Goal: Task Accomplishment & Management: Complete application form

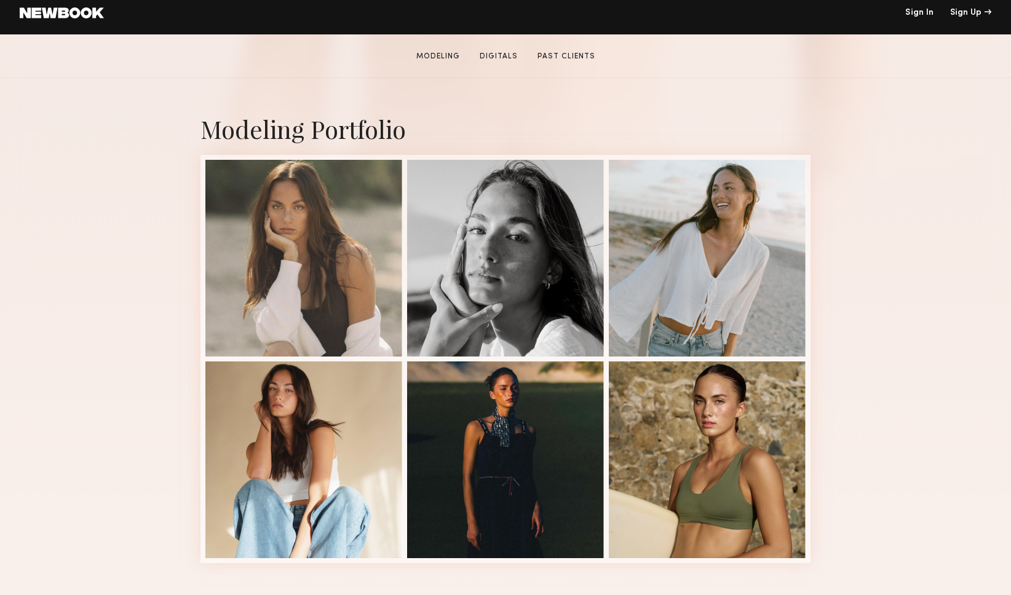
scroll to position [207, 0]
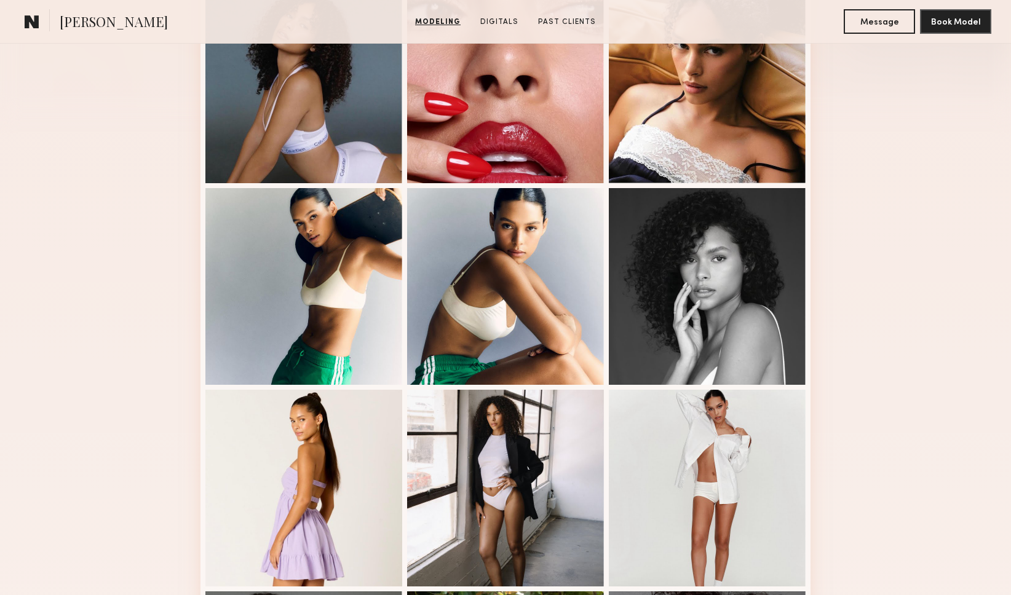
scroll to position [380, 0]
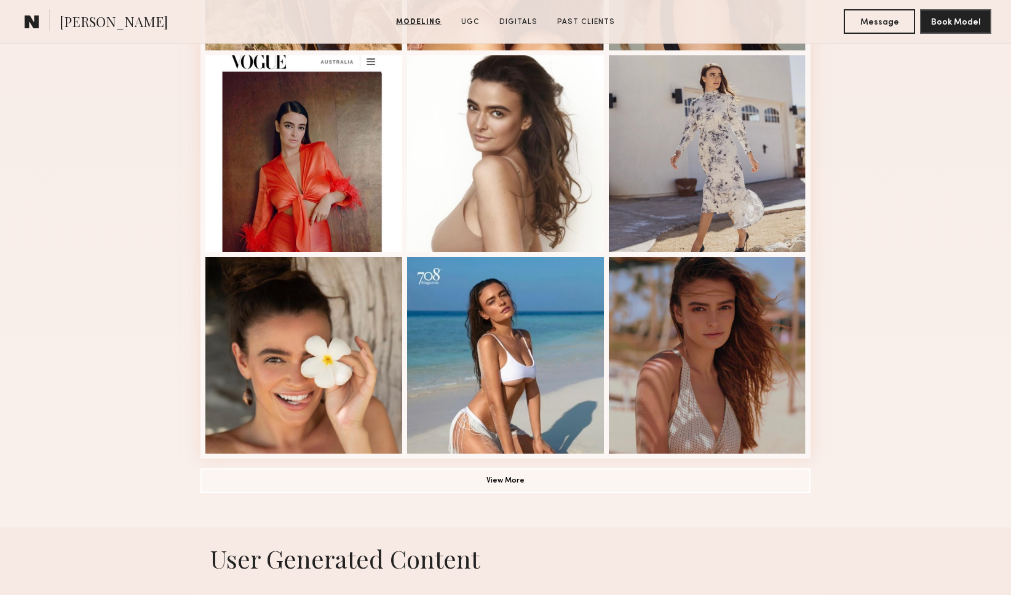
scroll to position [713, 0]
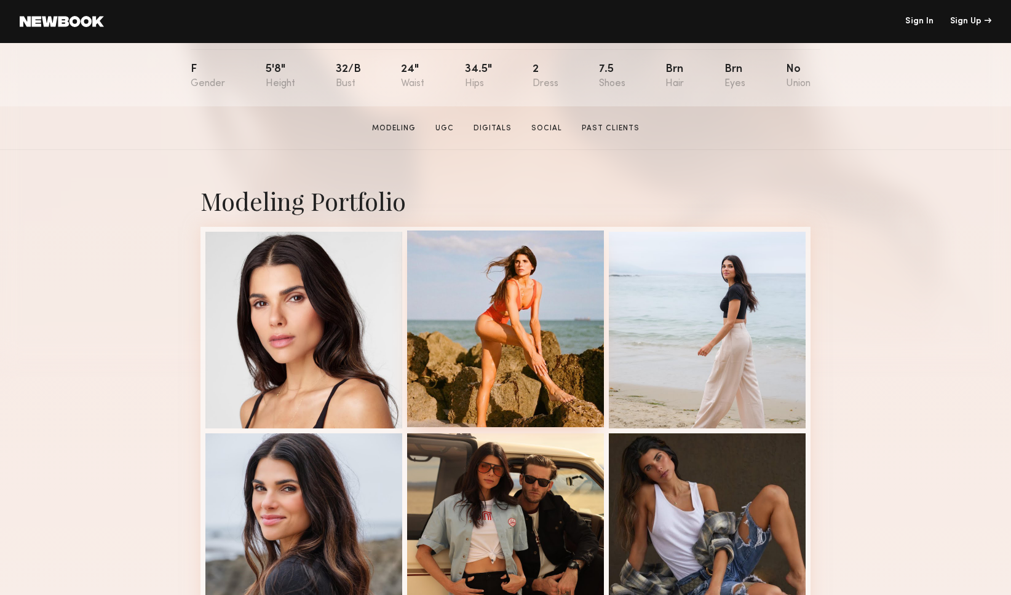
scroll to position [129, 0]
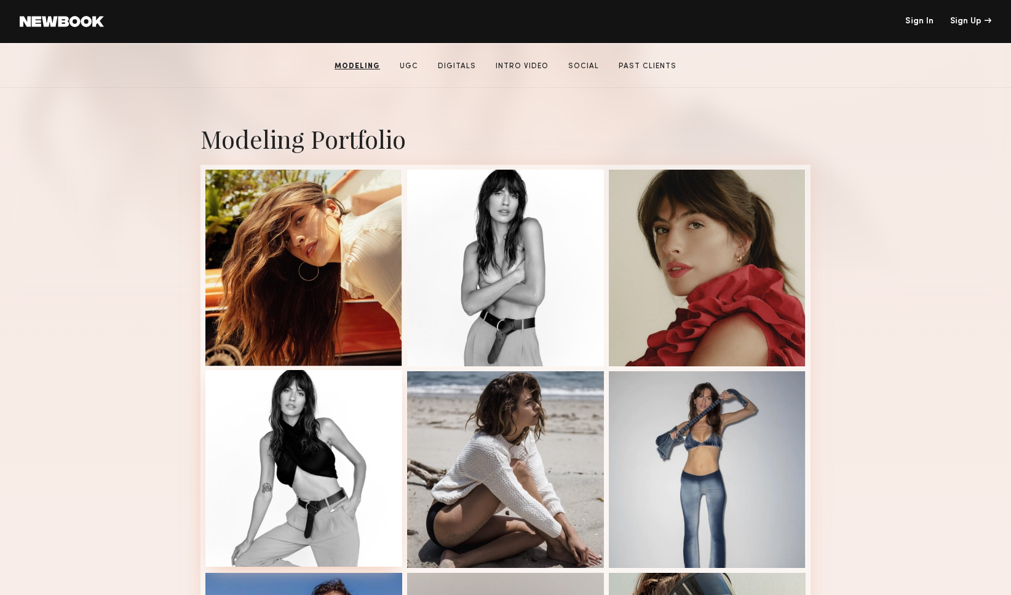
scroll to position [178, 0]
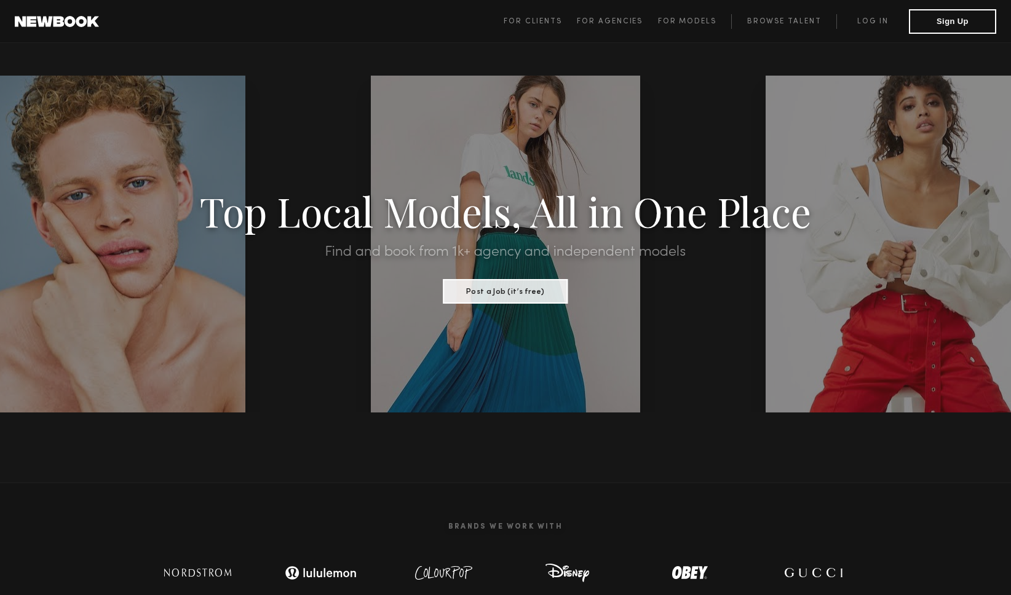
click at [453, 321] on div at bounding box center [505, 244] width 269 height 337
click at [934, 23] on button "Sign Up" at bounding box center [952, 21] width 87 height 25
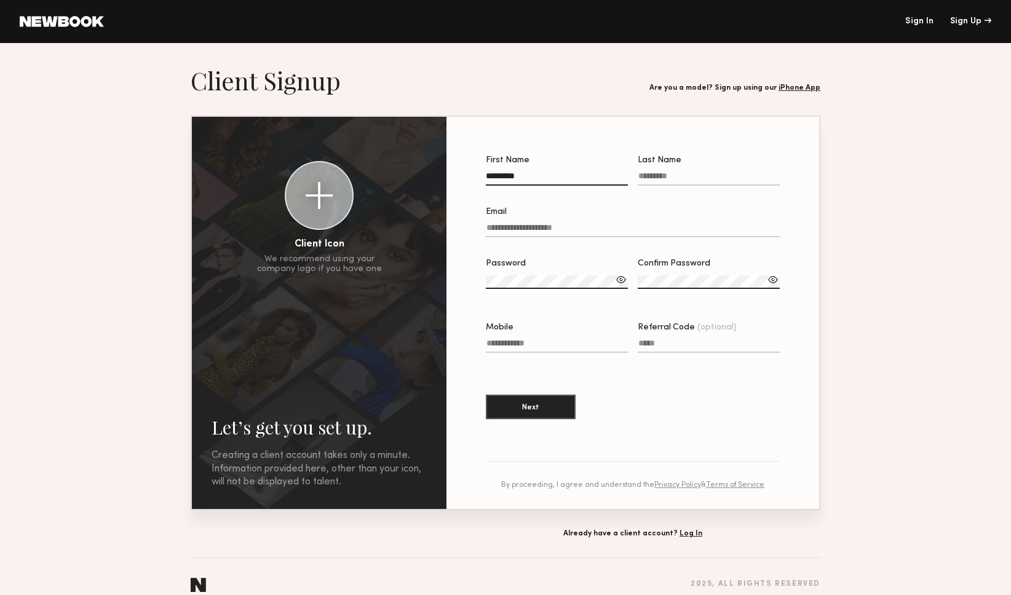
type input "*********"
click at [692, 172] on label "Last Name" at bounding box center [709, 177] width 142 height 42
click at [692, 172] on input "Last Name" at bounding box center [709, 179] width 142 height 14
type input "*******"
type input "**********"
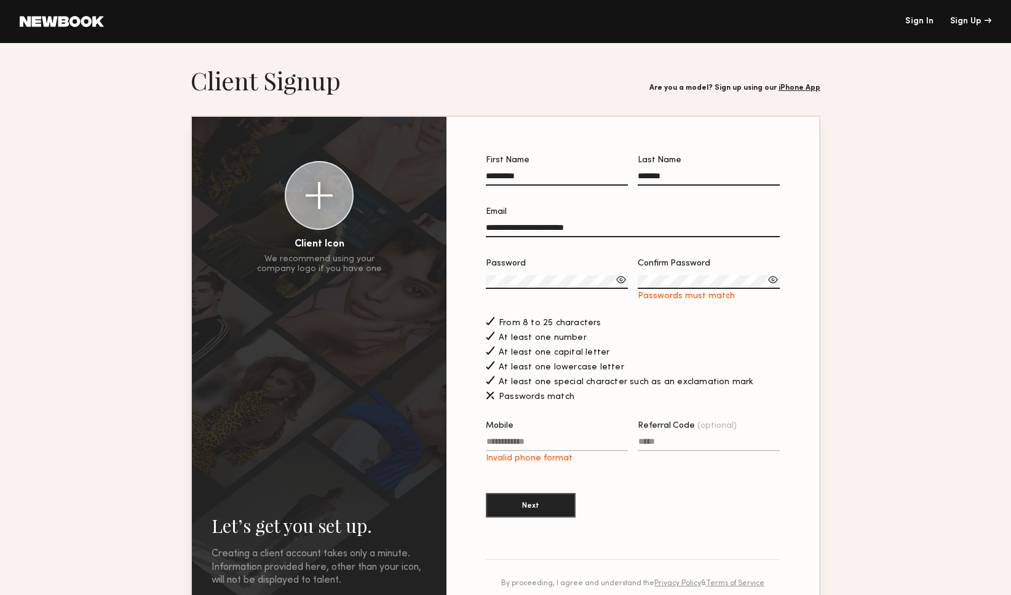
click at [776, 277] on div at bounding box center [773, 280] width 12 height 12
click at [689, 300] on div at bounding box center [709, 297] width 142 height 10
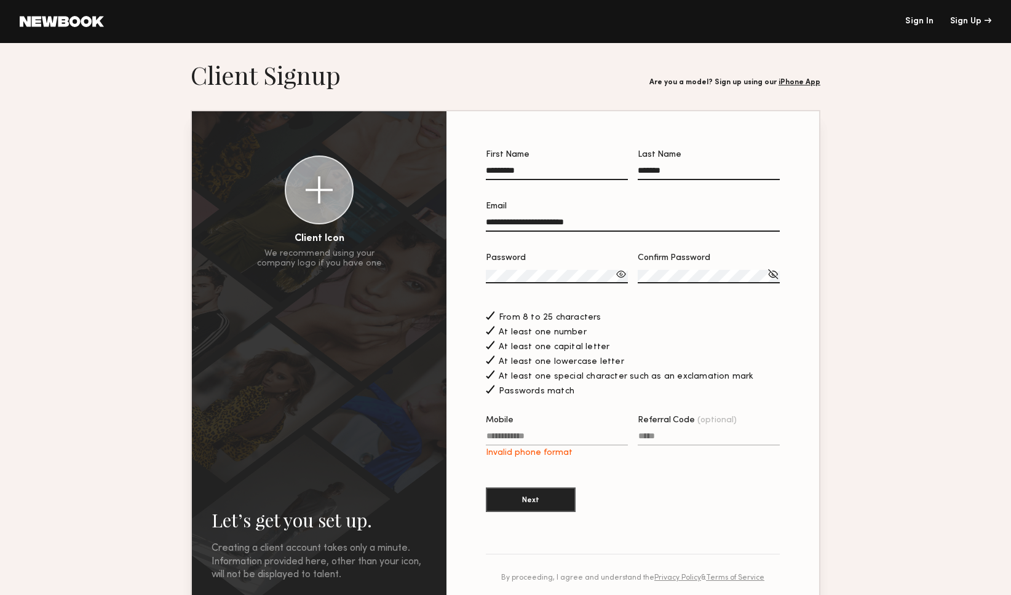
scroll to position [28, 0]
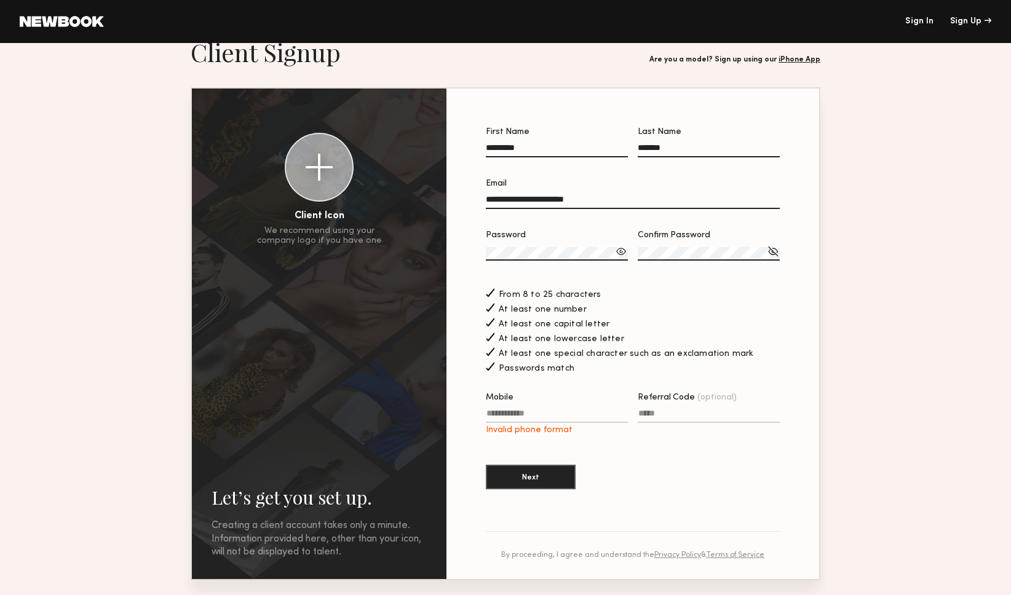
click at [511, 409] on label "Mobile Invalid phone format" at bounding box center [557, 415] width 142 height 42
click at [511, 409] on input "Mobile Invalid phone format" at bounding box center [557, 416] width 142 height 14
type input "**********"
click at [658, 415] on input "Referral Code (optional)" at bounding box center [709, 416] width 142 height 14
drag, startPoint x: 635, startPoint y: 469, endPoint x: 593, endPoint y: 477, distance: 43.3
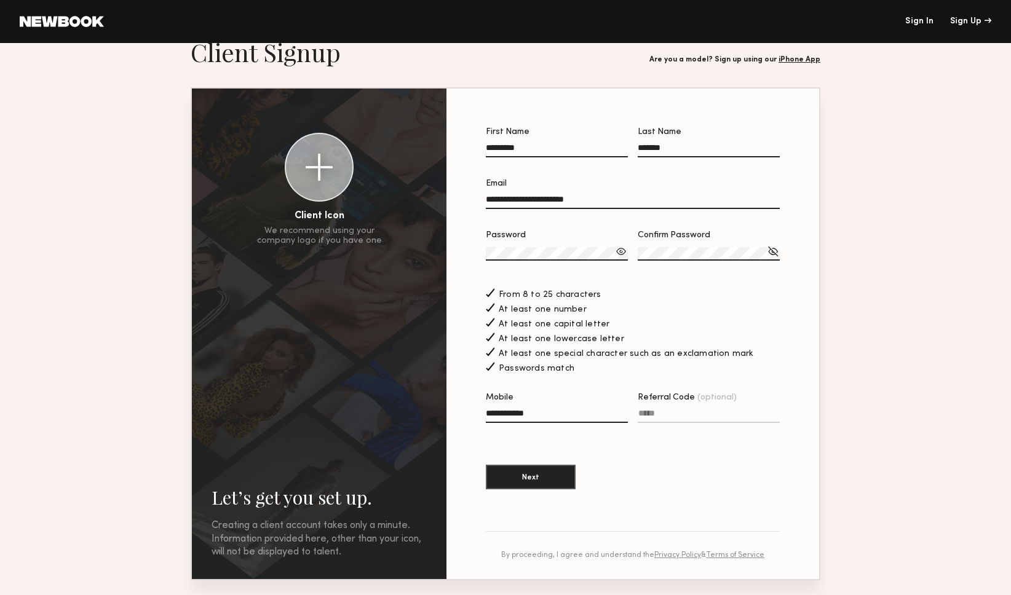
click at [635, 469] on section "**********" at bounding box center [633, 315] width 294 height 374
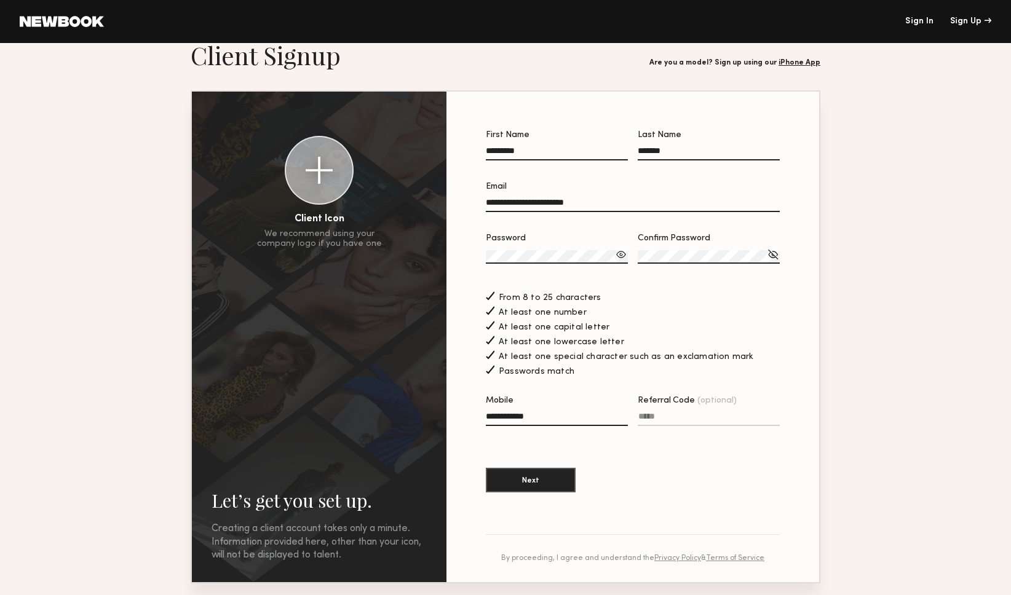
scroll to position [23, 0]
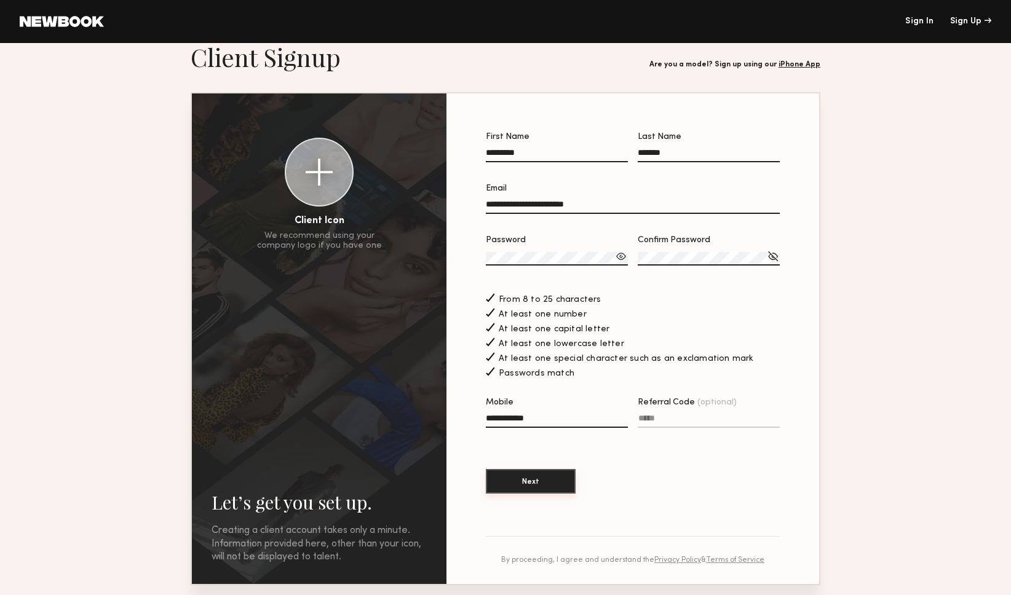
click at [524, 480] on button "Next" at bounding box center [531, 481] width 90 height 25
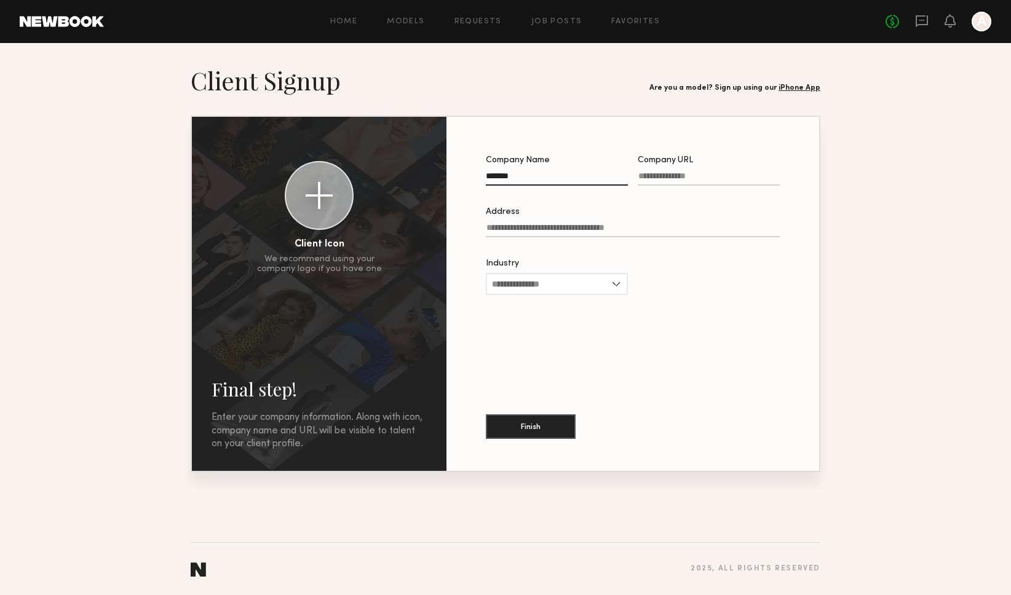
type input "*******"
paste input "**********"
type input "**********"
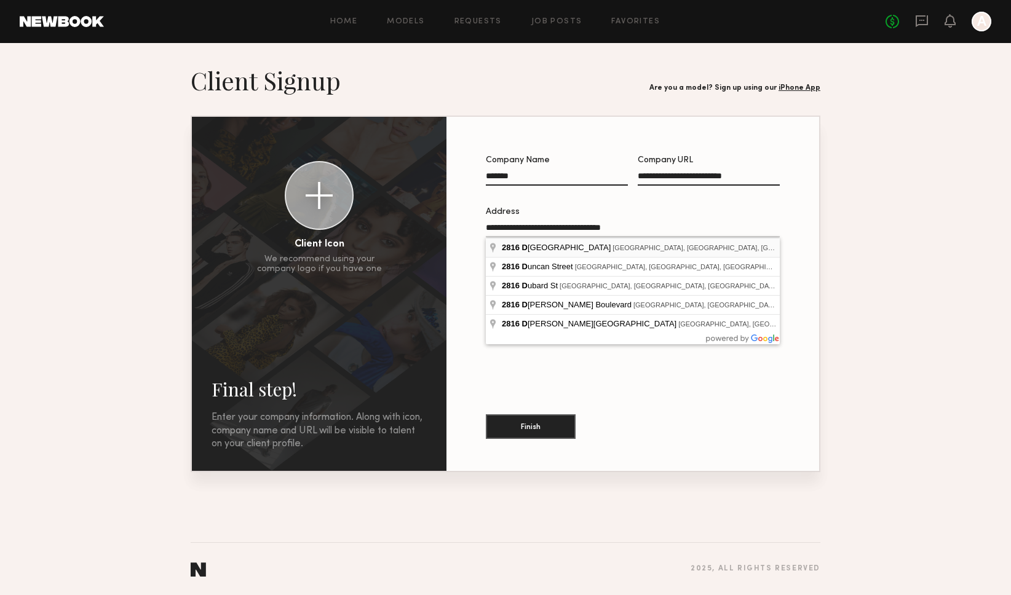
type input "**********"
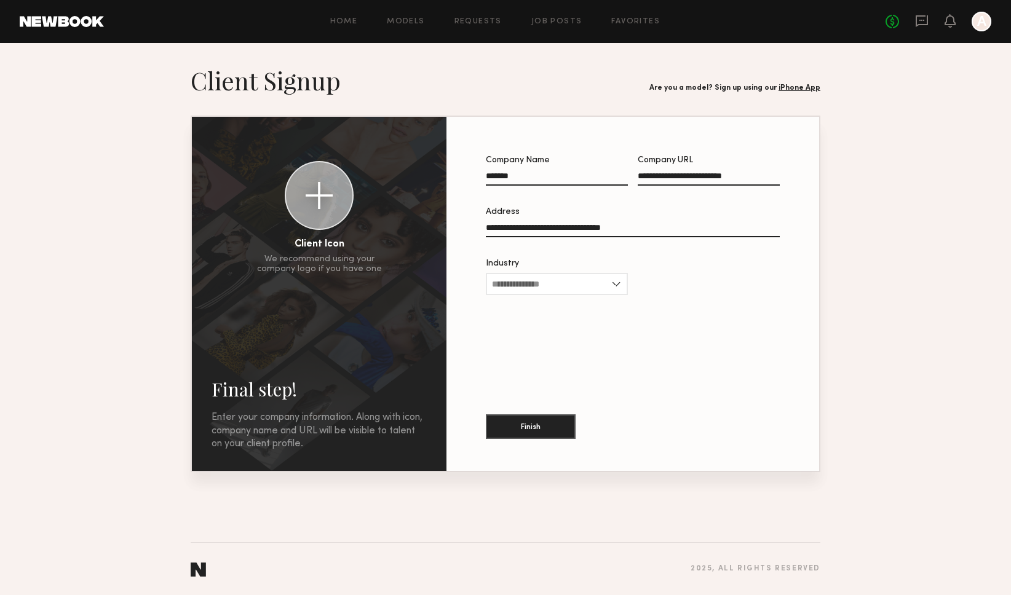
click at [632, 327] on div "**********" at bounding box center [632, 294] width 333 height 315
click at [603, 291] on input "Industry" at bounding box center [557, 284] width 142 height 22
click at [536, 326] on div "Apparel" at bounding box center [557, 325] width 140 height 20
type input "*******"
click at [538, 426] on button "Finish" at bounding box center [531, 426] width 90 height 25
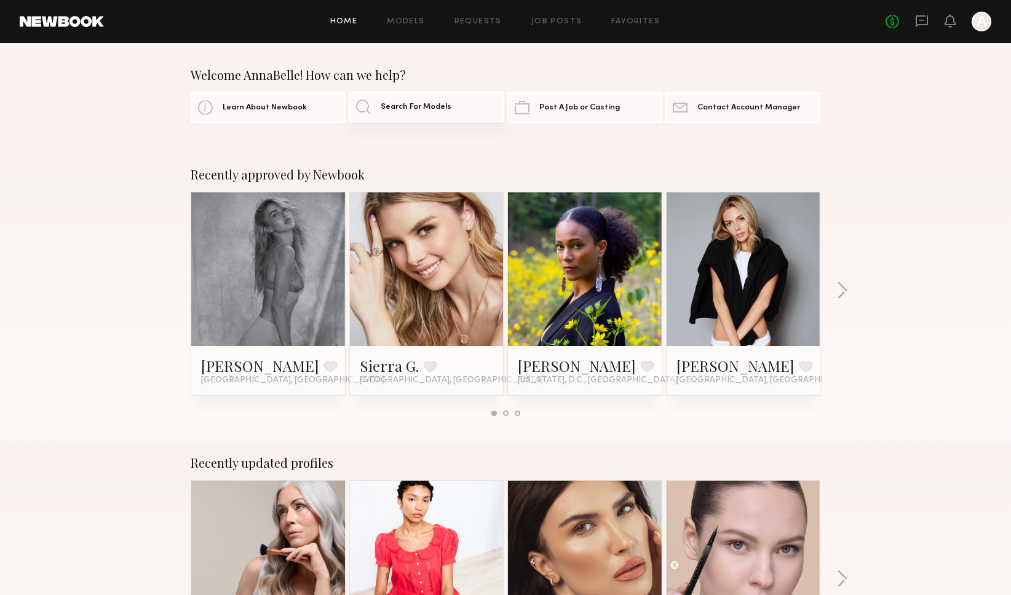
click at [381, 110] on span "Search For Models" at bounding box center [416, 107] width 71 height 8
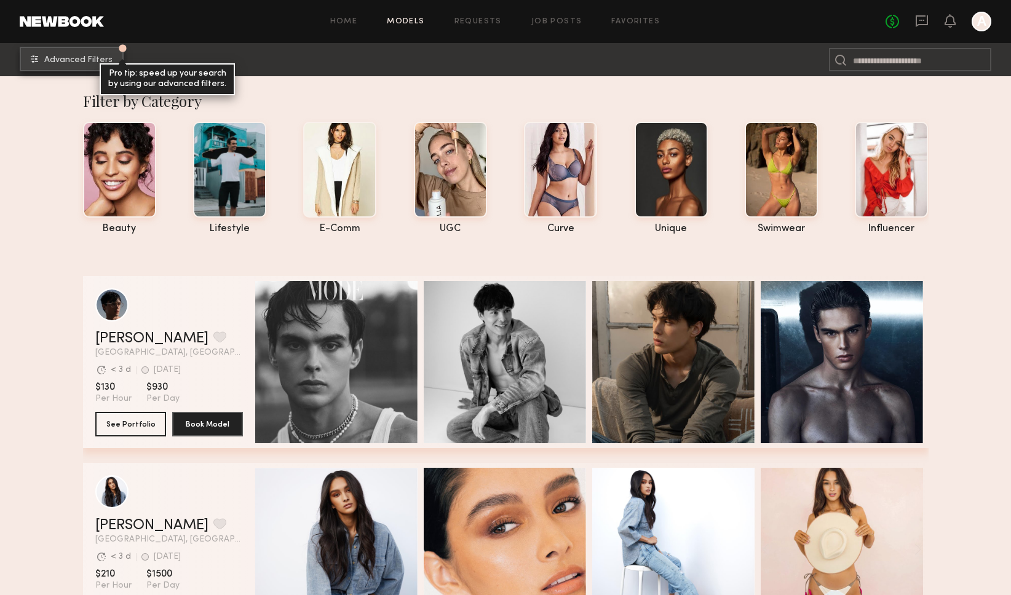
click at [42, 55] on button "Advanced Filters Pro tip: speed up your search by using our advanced filters." at bounding box center [72, 59] width 104 height 25
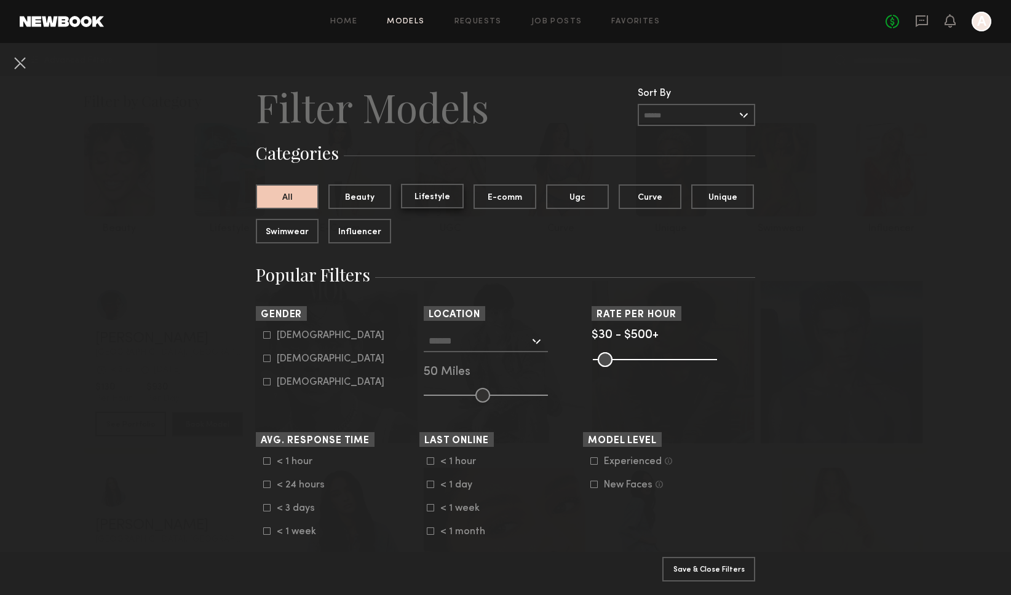
click at [404, 199] on button "Lifestyle" at bounding box center [432, 196] width 63 height 25
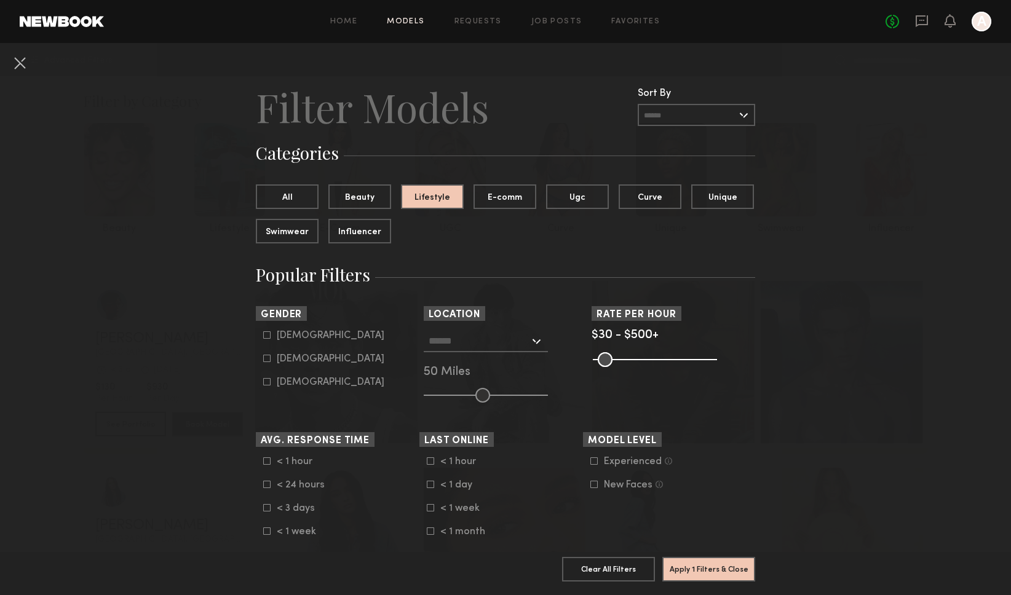
click at [274, 354] on common-framework-checkbox "Female" at bounding box center [341, 359] width 156 height 11
click at [274, 359] on label "Female" at bounding box center [323, 358] width 121 height 7
type input "**"
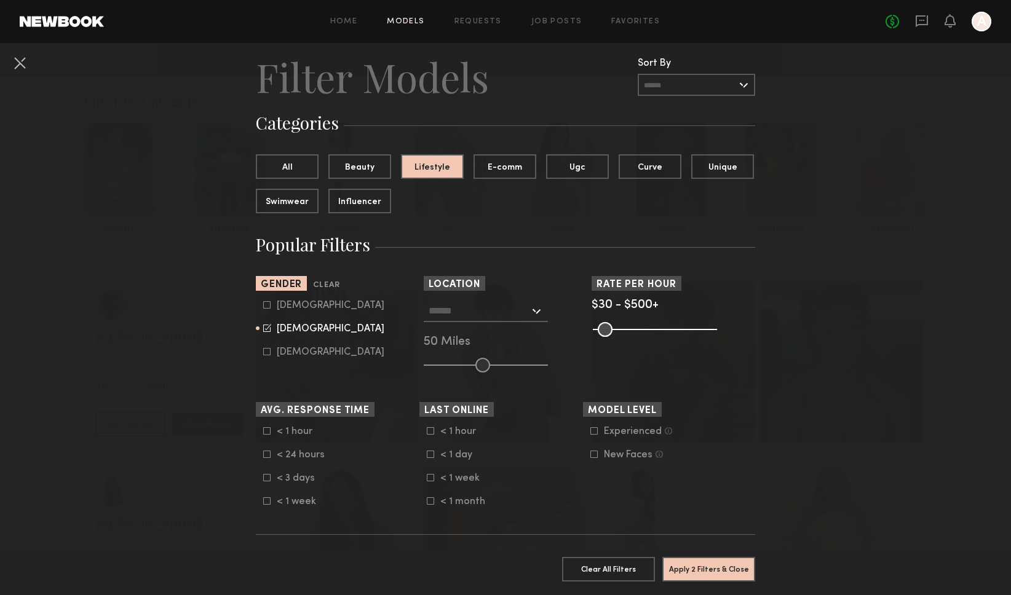
scroll to position [34, 0]
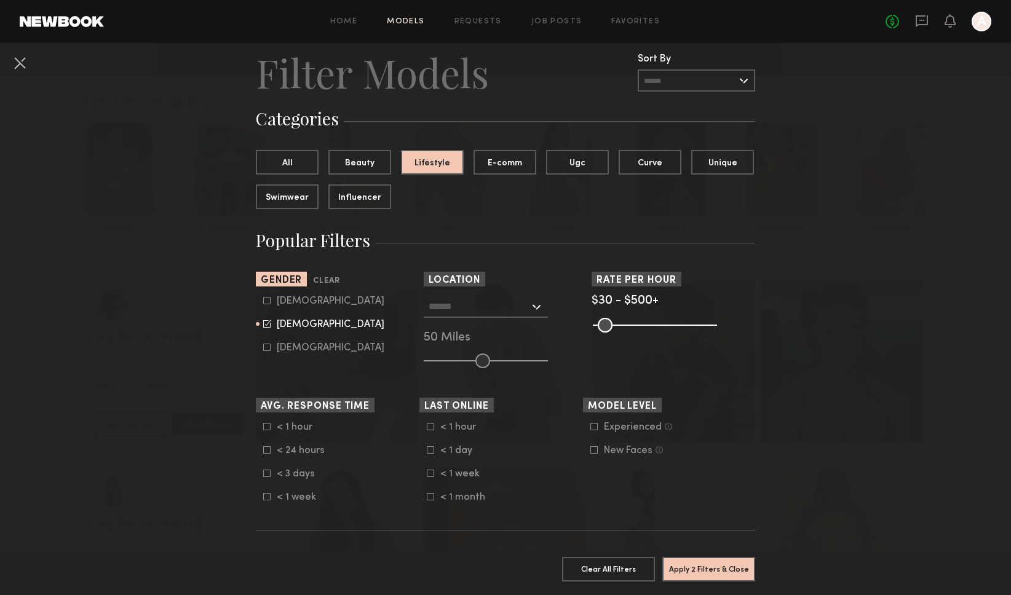
click at [472, 311] on input "text" at bounding box center [479, 306] width 101 height 21
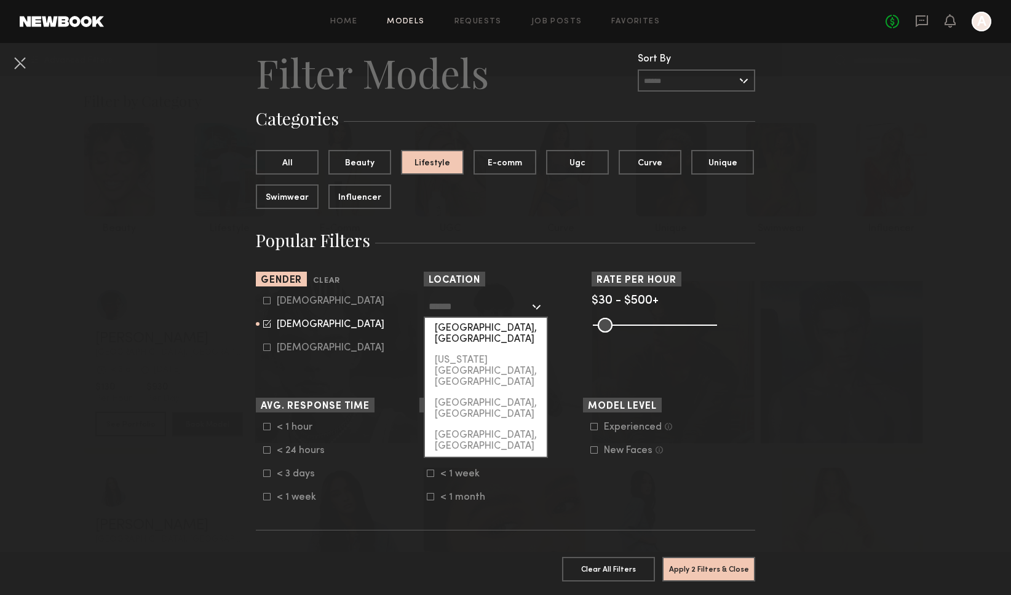
click at [467, 330] on div "[GEOGRAPHIC_DATA], [GEOGRAPHIC_DATA]" at bounding box center [486, 334] width 122 height 32
type input "**********"
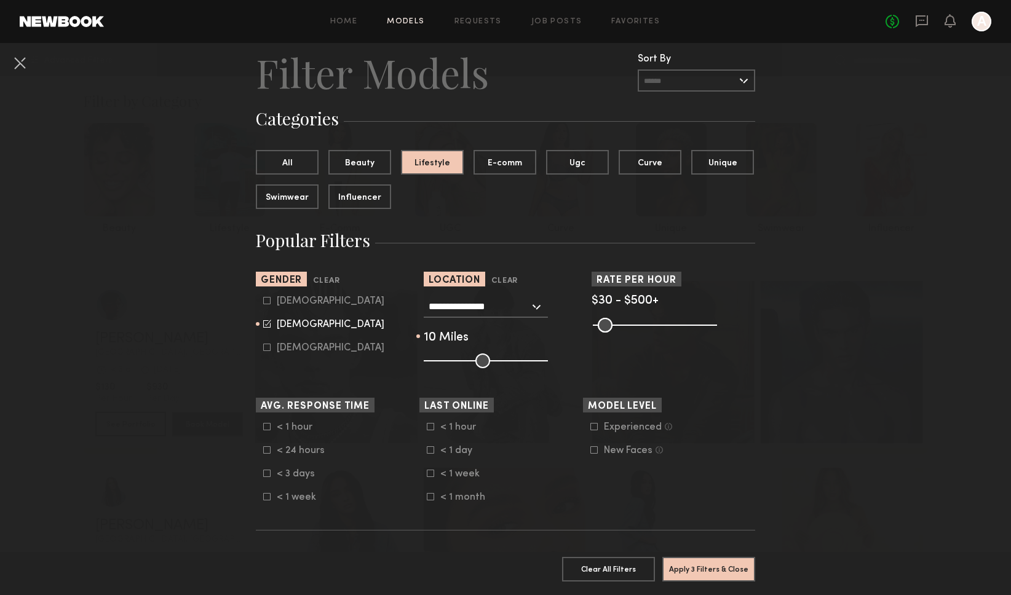
drag, startPoint x: 477, startPoint y: 362, endPoint x: 437, endPoint y: 363, distance: 40.0
click at [437, 363] on input "range" at bounding box center [486, 361] width 124 height 15
drag, startPoint x: 440, startPoint y: 364, endPoint x: 459, endPoint y: 364, distance: 19.1
type input "**"
click at [459, 364] on input "range" at bounding box center [486, 361] width 124 height 15
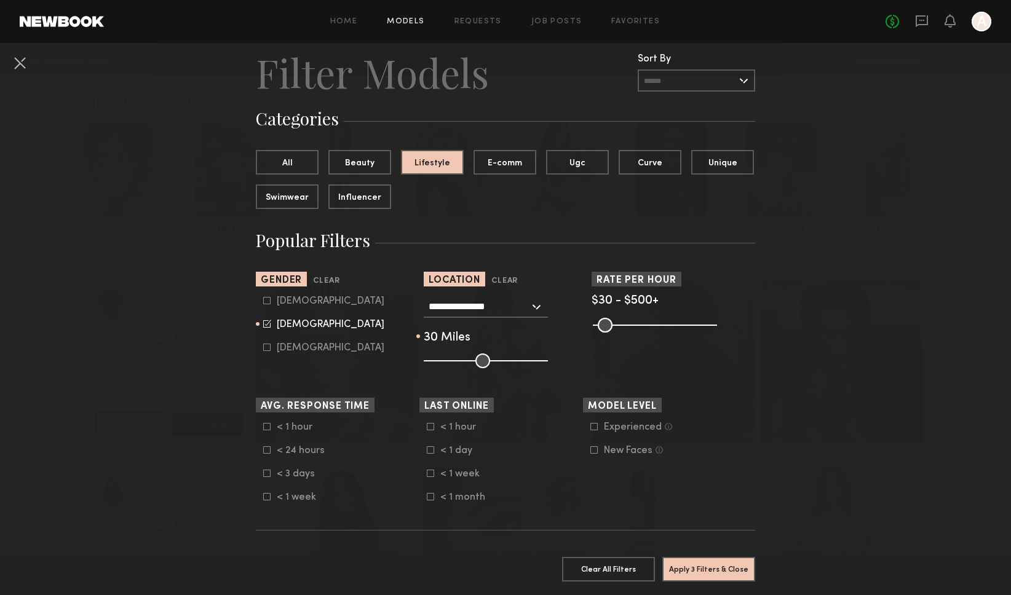
click at [588, 363] on section "**********" at bounding box center [506, 320] width 500 height 97
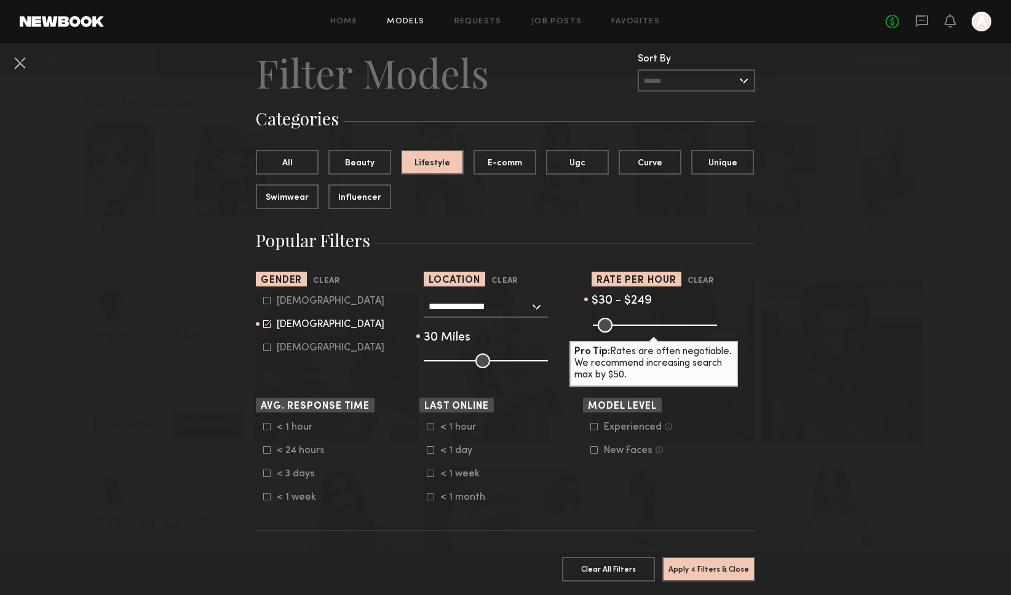
drag, startPoint x: 708, startPoint y: 326, endPoint x: 651, endPoint y: 329, distance: 56.7
click at [651, 329] on input "range" at bounding box center [655, 325] width 124 height 15
type input "***"
click at [653, 322] on input "range" at bounding box center [655, 325] width 124 height 15
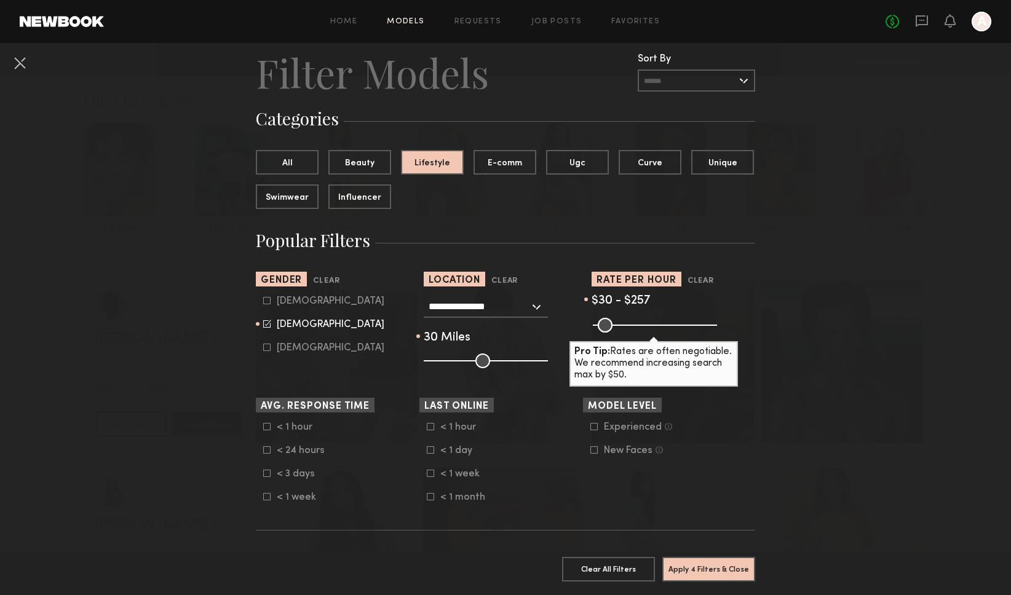
drag, startPoint x: 741, startPoint y: 484, endPoint x: 704, endPoint y: 466, distance: 40.4
click at [740, 484] on section "Model Level Experienced Talent we’ve deemed to have ample paid, professional mo…" at bounding box center [665, 450] width 164 height 105
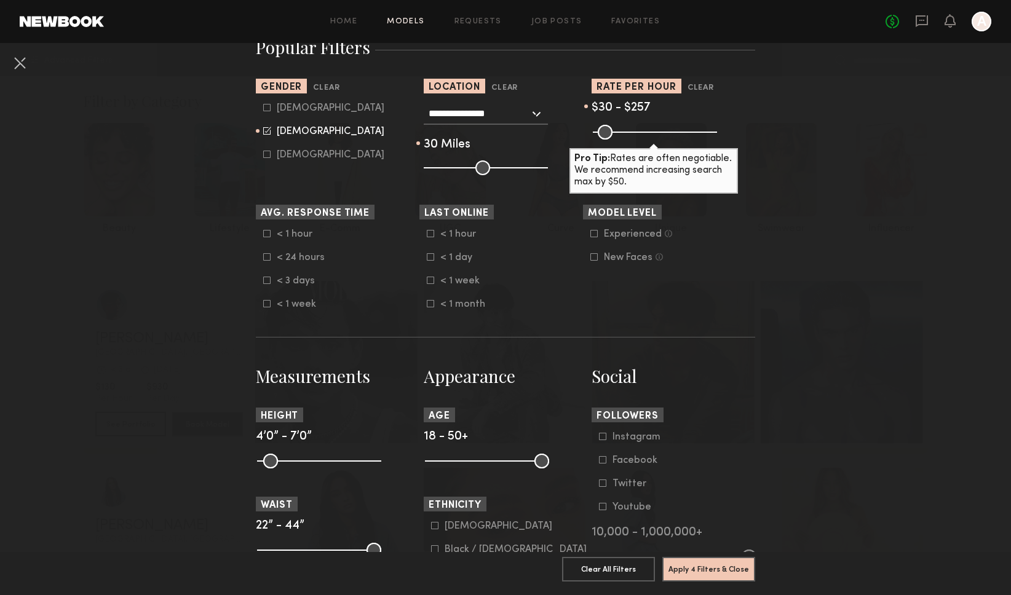
scroll to position [229, 0]
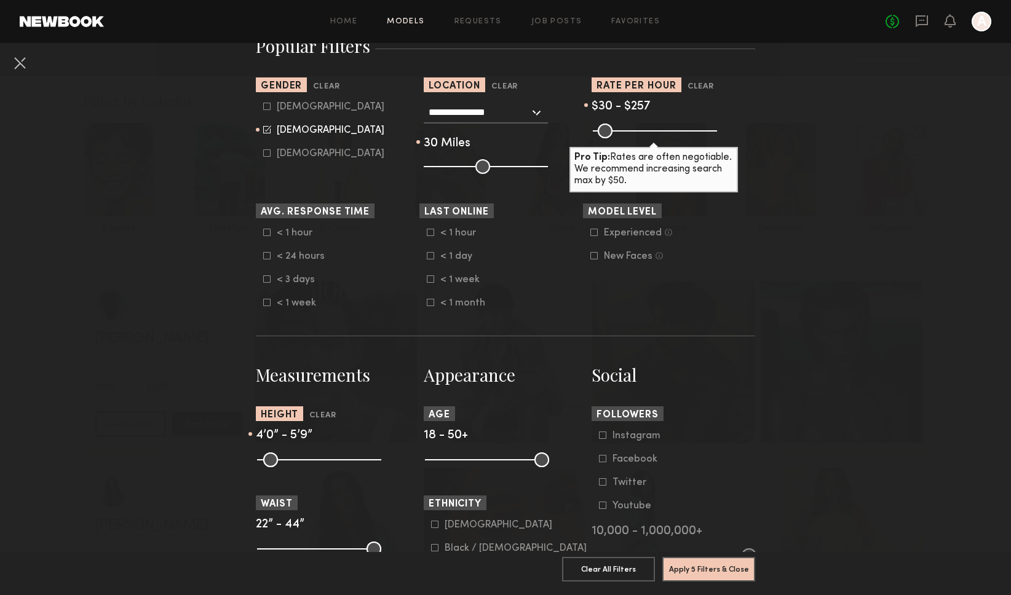
drag, startPoint x: 372, startPoint y: 463, endPoint x: 328, endPoint y: 461, distance: 43.7
type input "**"
click at [328, 461] on input "range" at bounding box center [319, 460] width 124 height 15
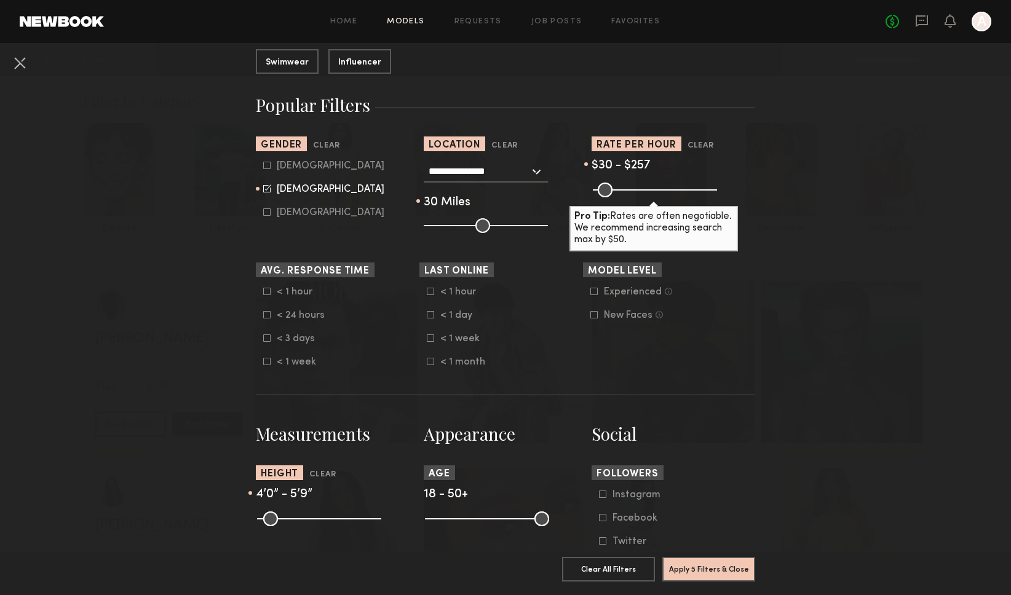
scroll to position [167, 0]
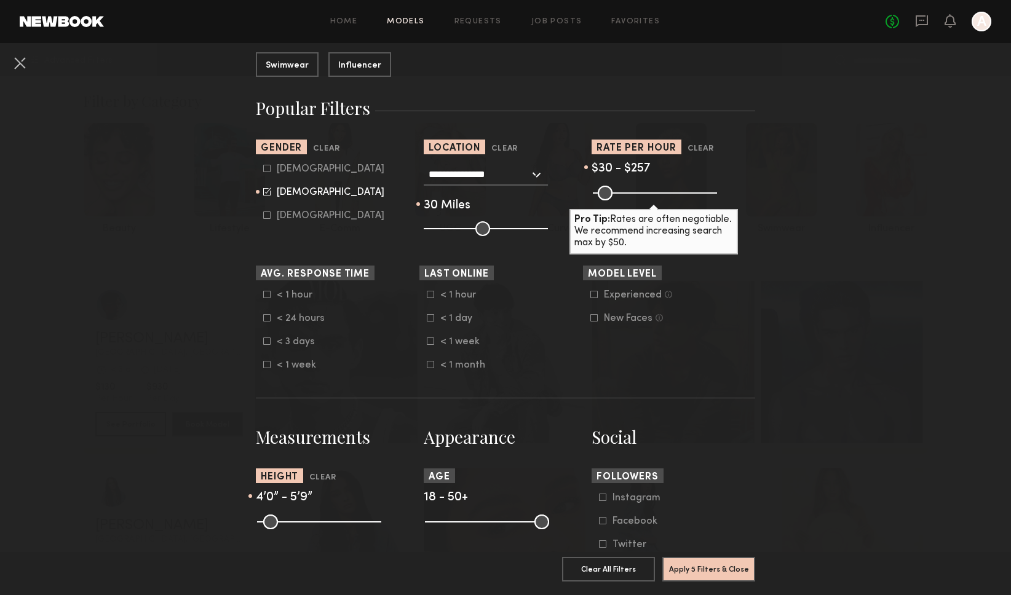
click at [265, 318] on icon at bounding box center [266, 317] width 7 height 7
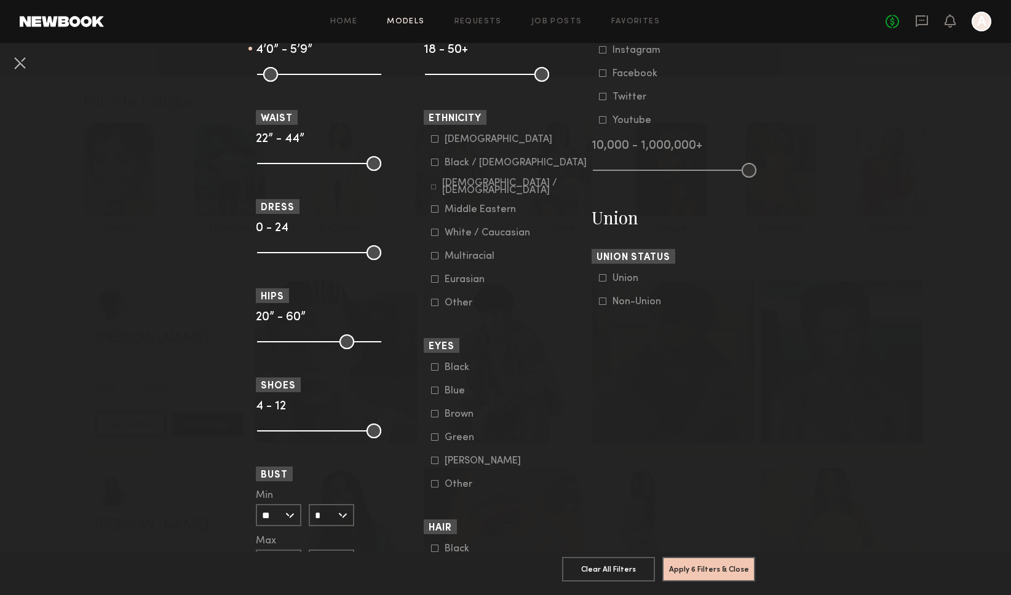
scroll to position [617, 0]
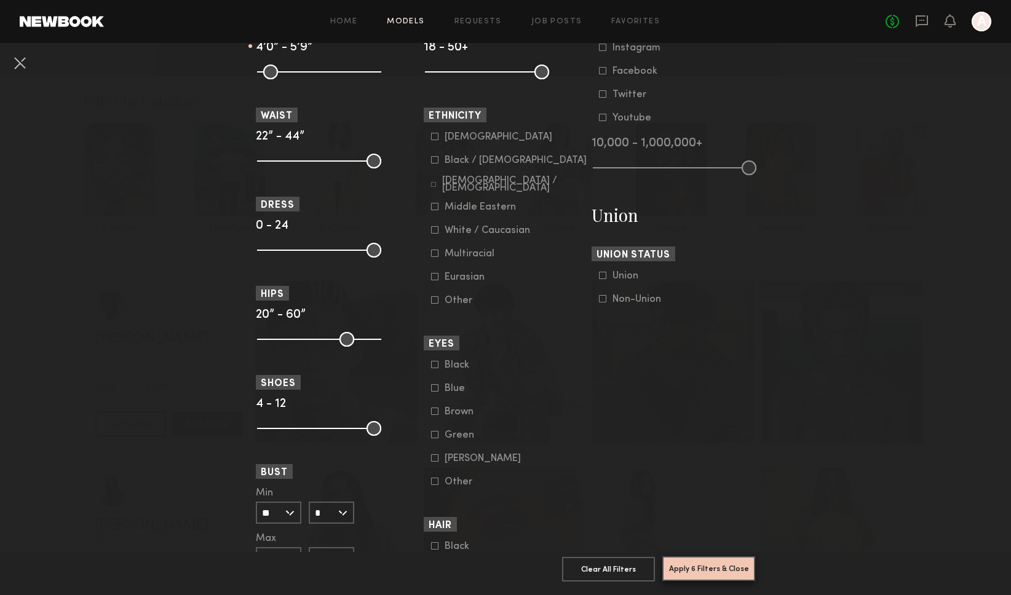
click at [712, 571] on button "Apply 6 Filters & Close" at bounding box center [709, 569] width 93 height 25
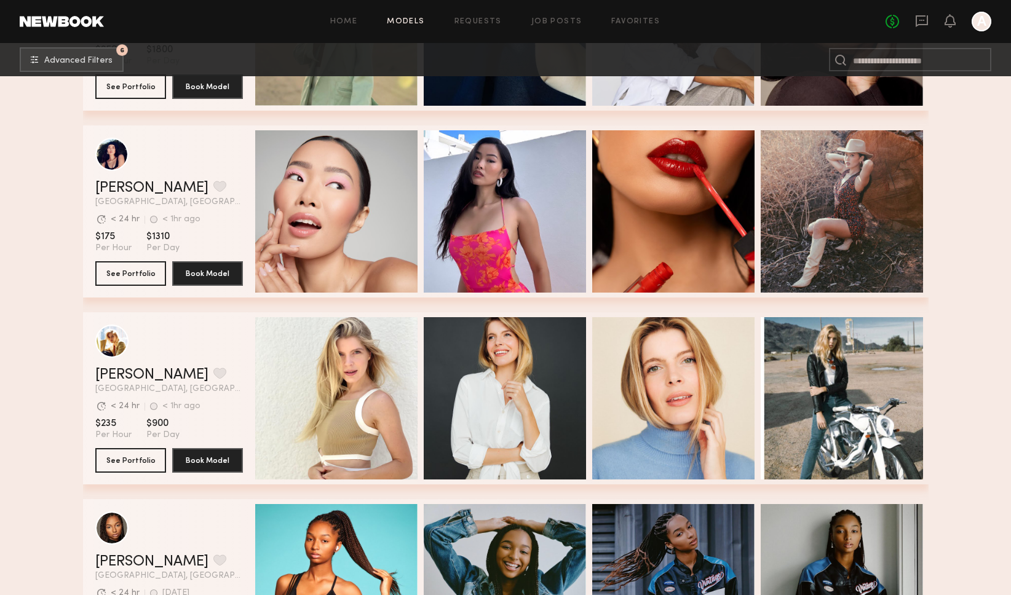
scroll to position [1104, 0]
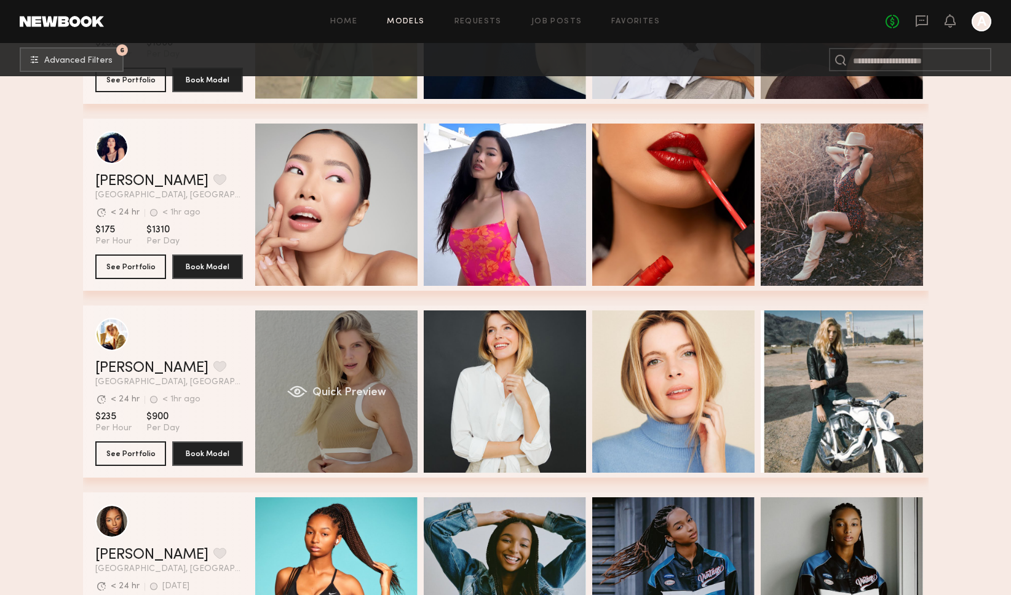
click at [372, 405] on div "Quick Preview" at bounding box center [336, 392] width 162 height 162
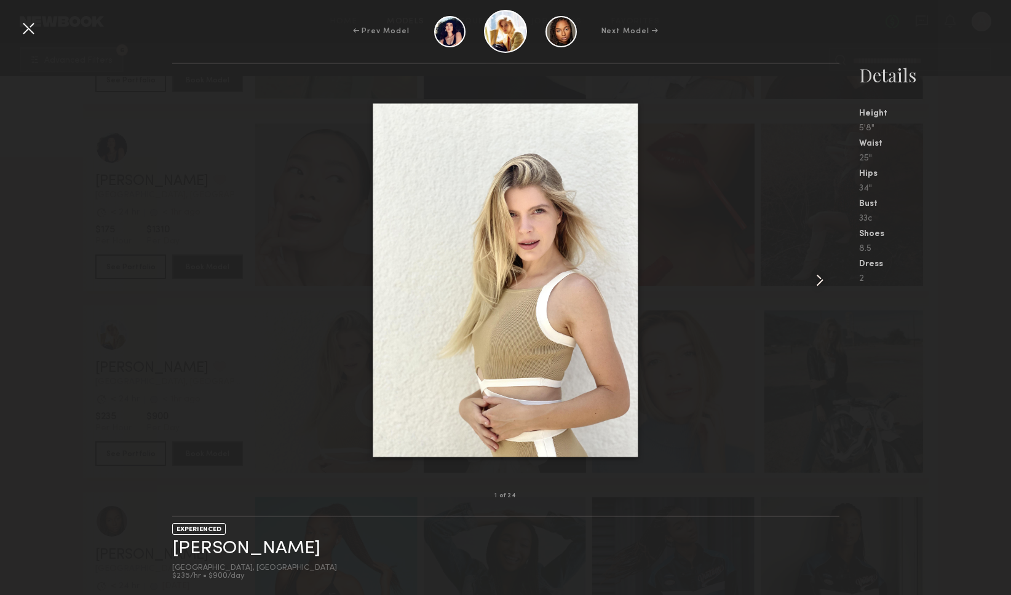
click at [822, 276] on common-icon at bounding box center [820, 281] width 20 height 20
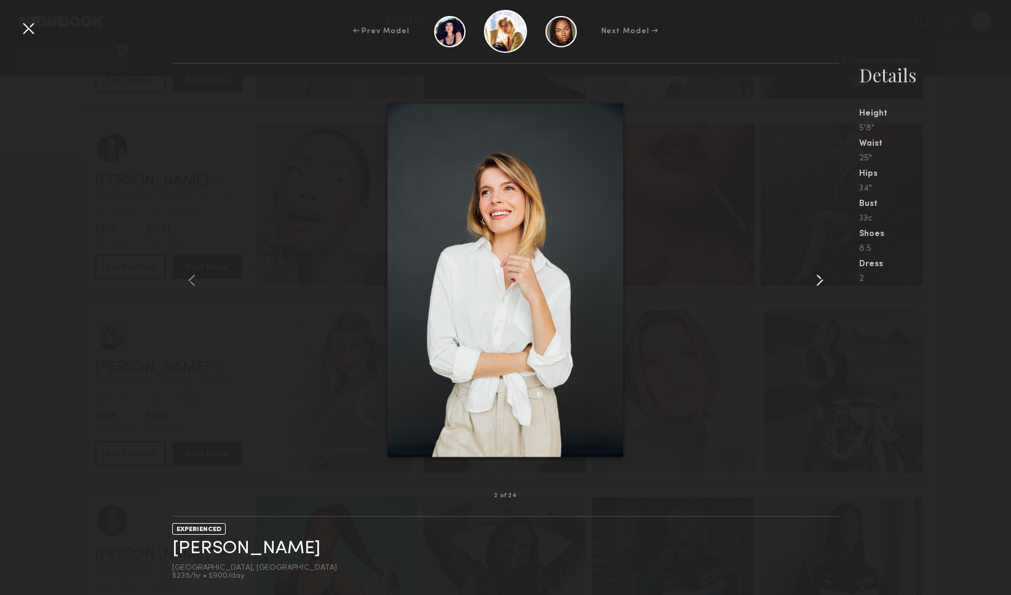
click at [822, 276] on common-icon at bounding box center [820, 281] width 20 height 20
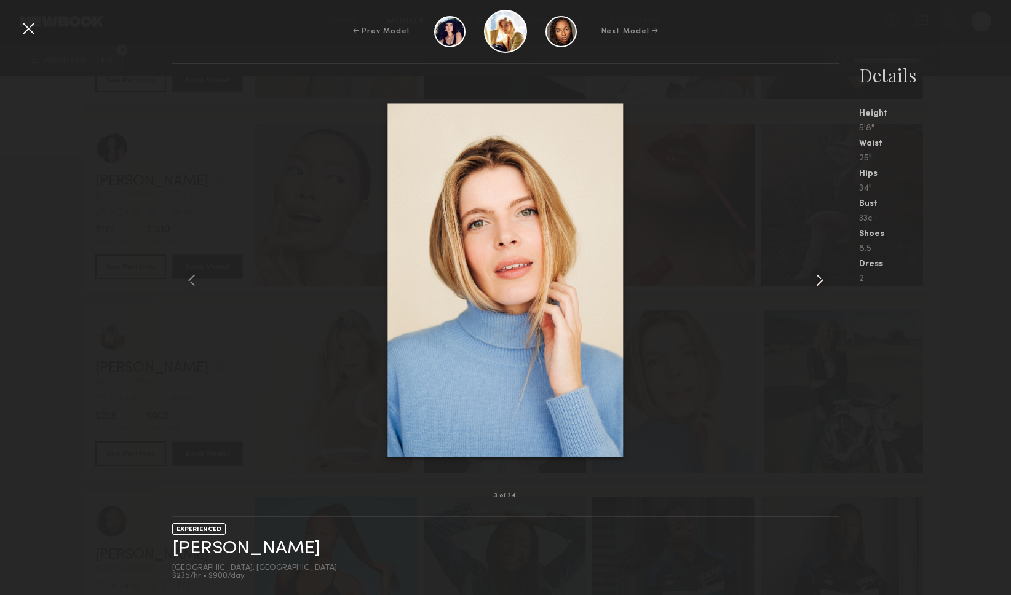
click at [822, 276] on common-icon at bounding box center [820, 281] width 20 height 20
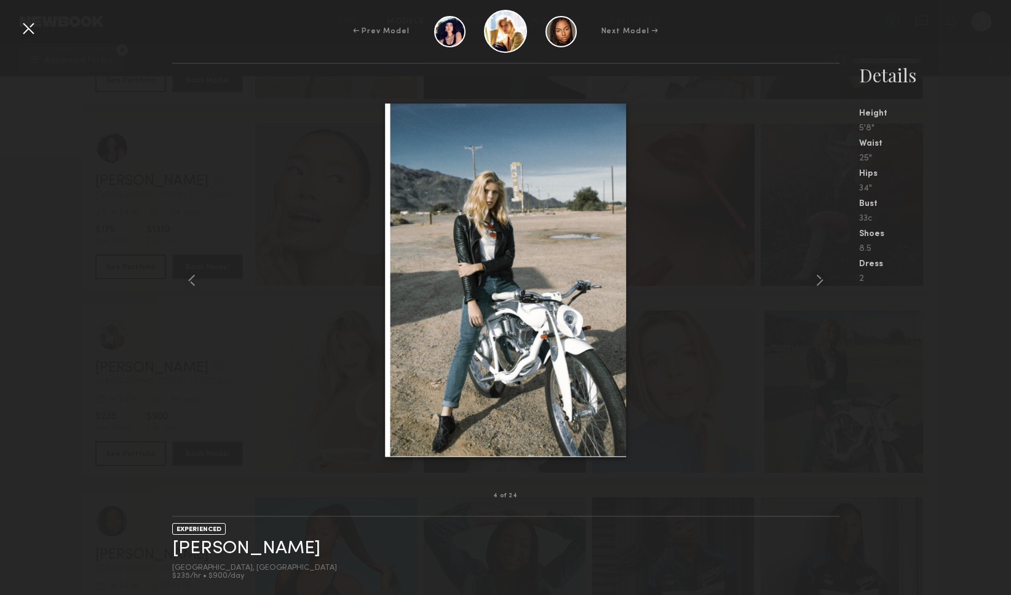
click at [32, 30] on div at bounding box center [28, 28] width 20 height 20
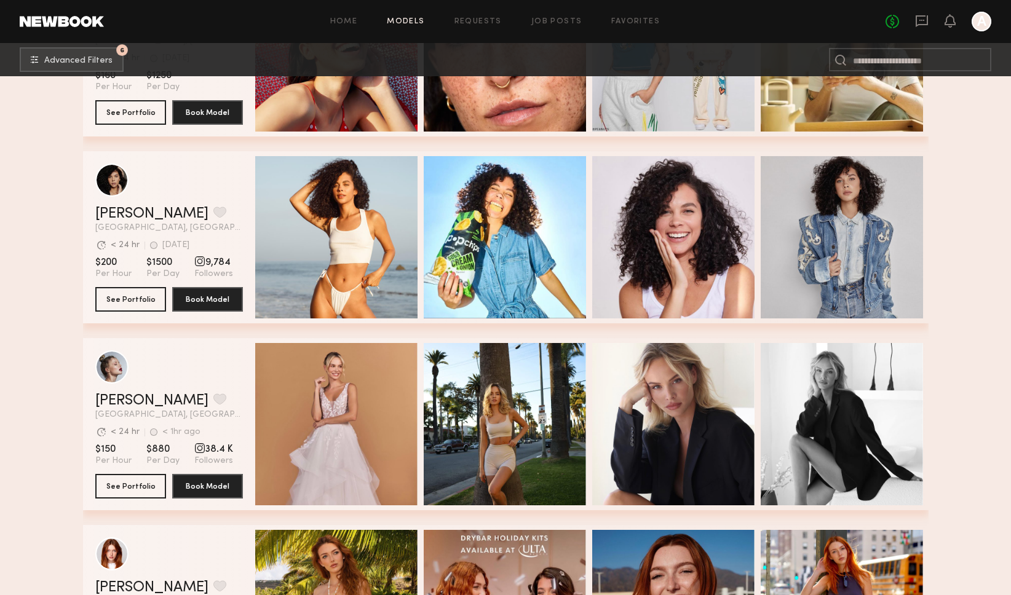
scroll to position [2568, 0]
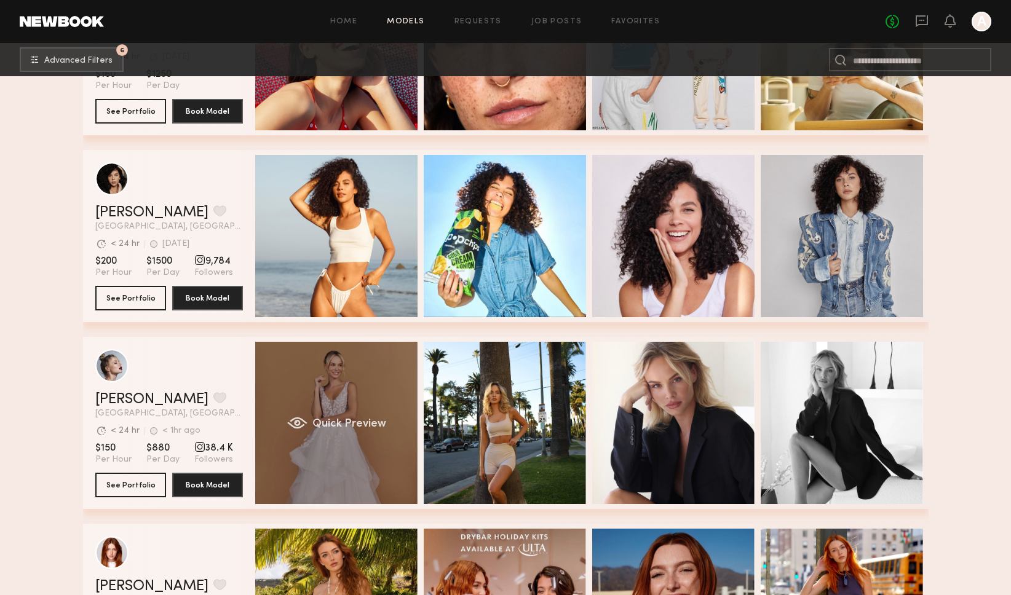
click at [336, 388] on div "Quick Preview" at bounding box center [336, 423] width 162 height 162
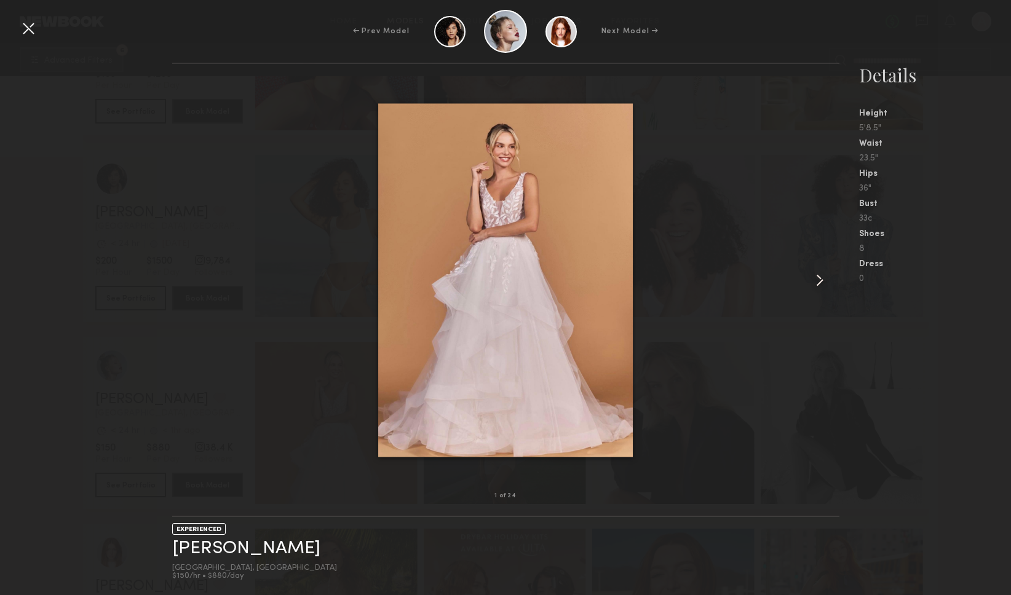
click at [819, 277] on common-icon at bounding box center [820, 281] width 20 height 20
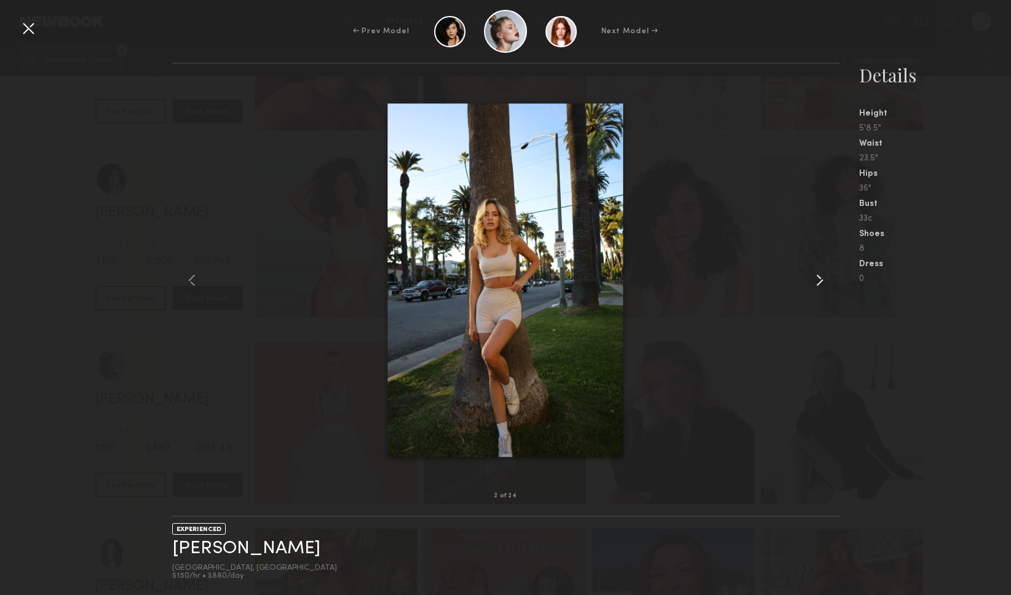
click at [819, 277] on common-icon at bounding box center [820, 281] width 20 height 20
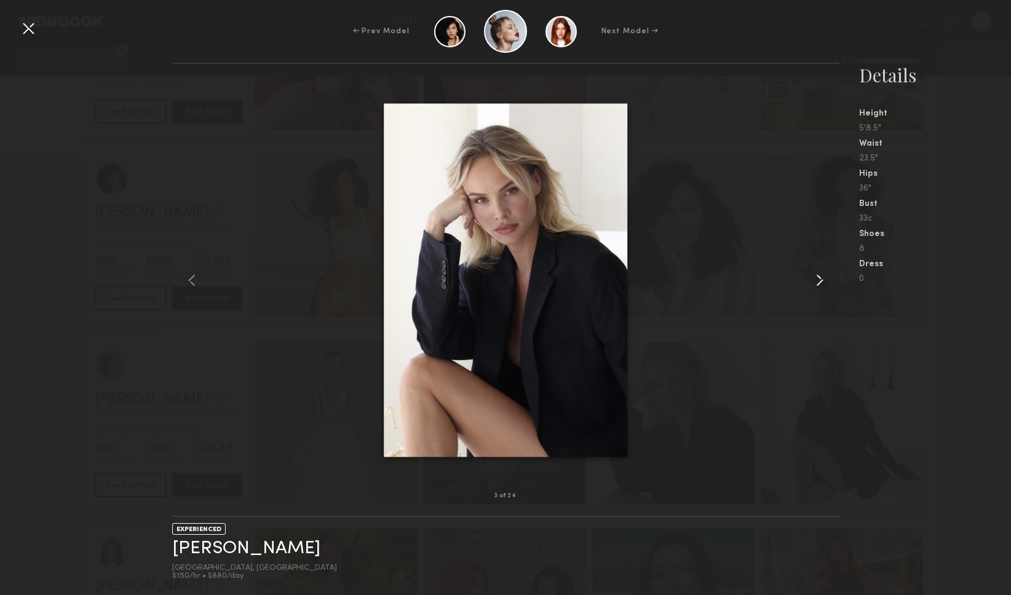
click at [819, 277] on common-icon at bounding box center [820, 281] width 20 height 20
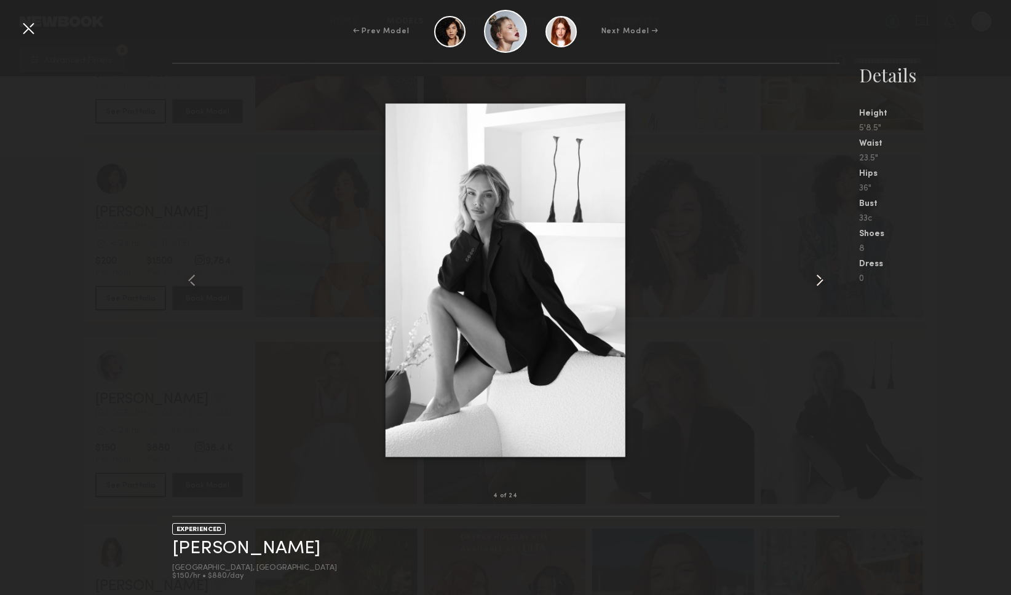
click at [819, 277] on common-icon at bounding box center [820, 281] width 20 height 20
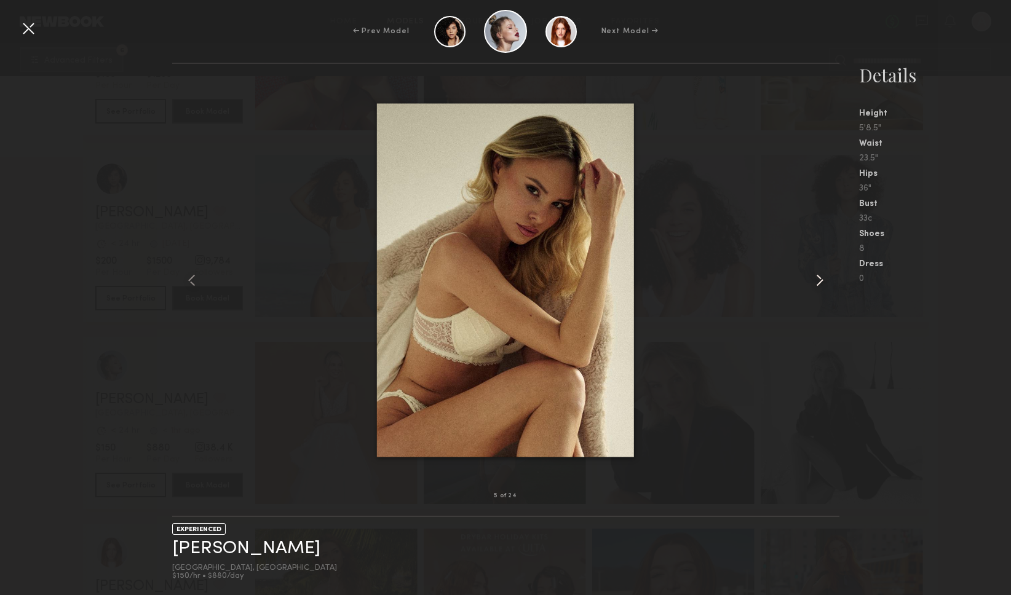
click at [819, 277] on common-icon at bounding box center [820, 281] width 20 height 20
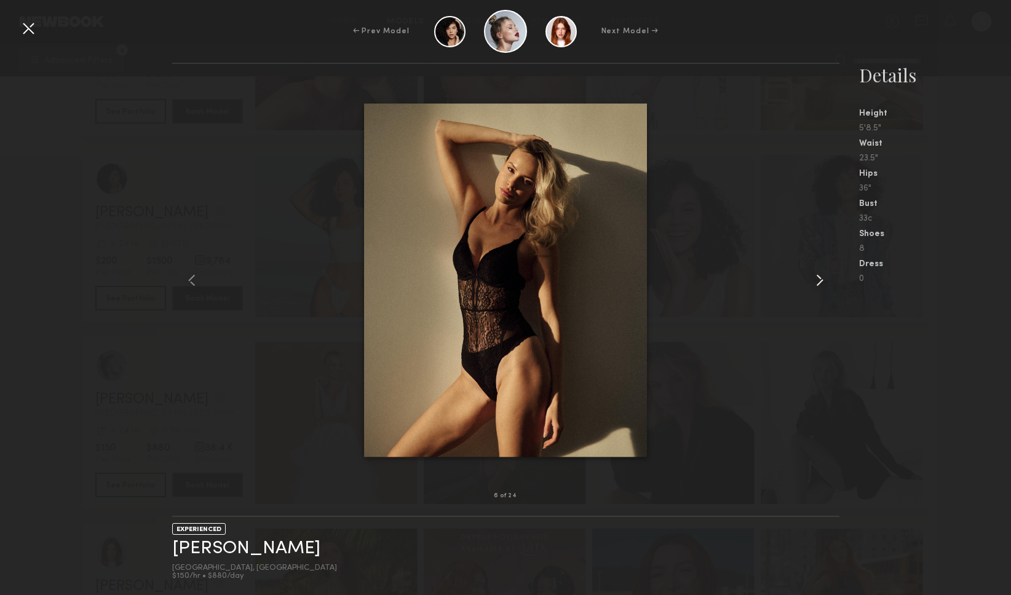
click at [819, 277] on common-icon at bounding box center [820, 281] width 20 height 20
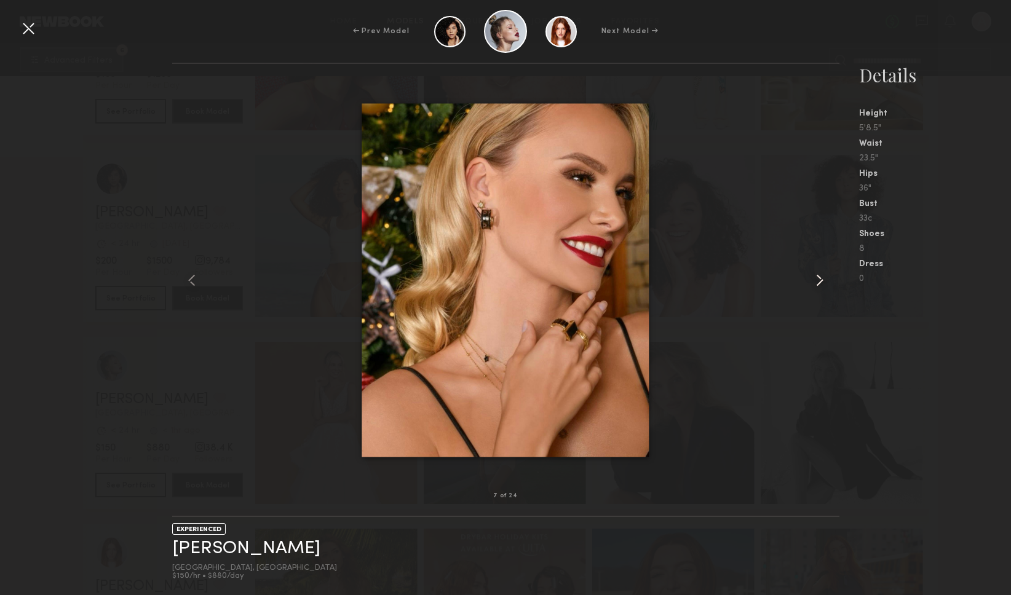
click at [819, 277] on common-icon at bounding box center [820, 281] width 20 height 20
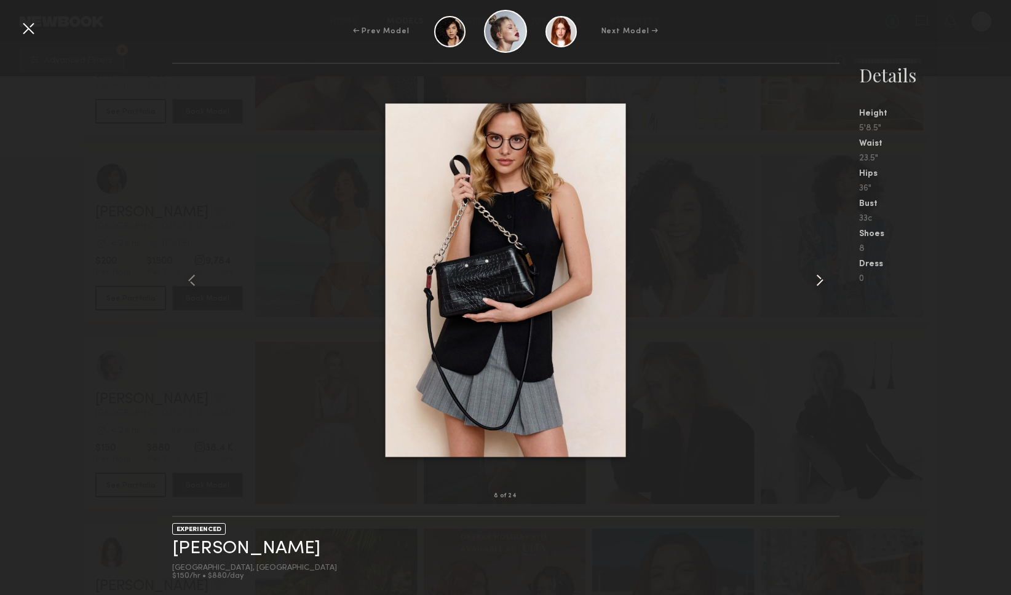
click at [819, 277] on common-icon at bounding box center [820, 281] width 20 height 20
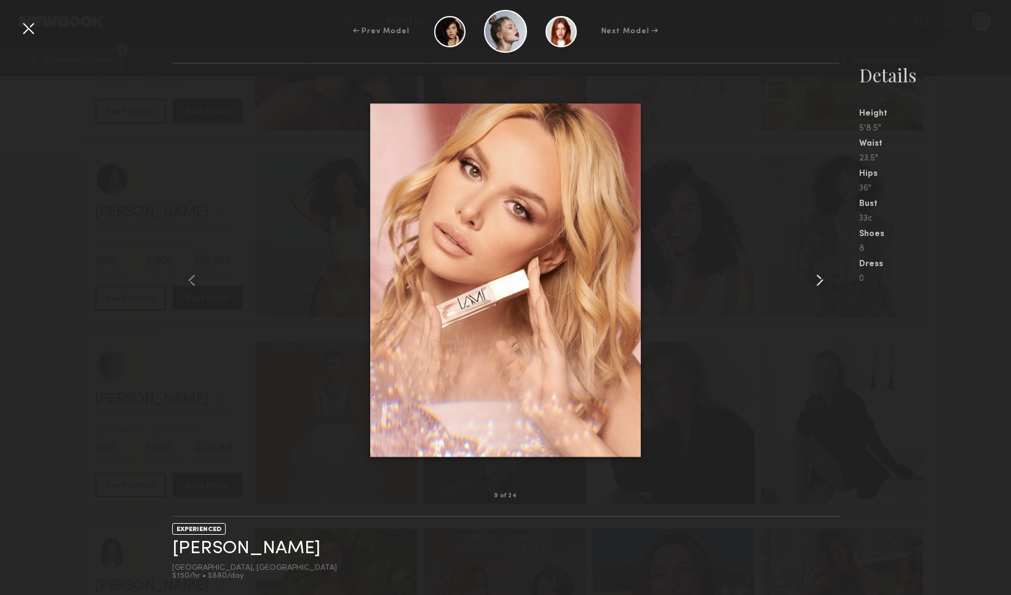
click at [819, 277] on common-icon at bounding box center [820, 281] width 20 height 20
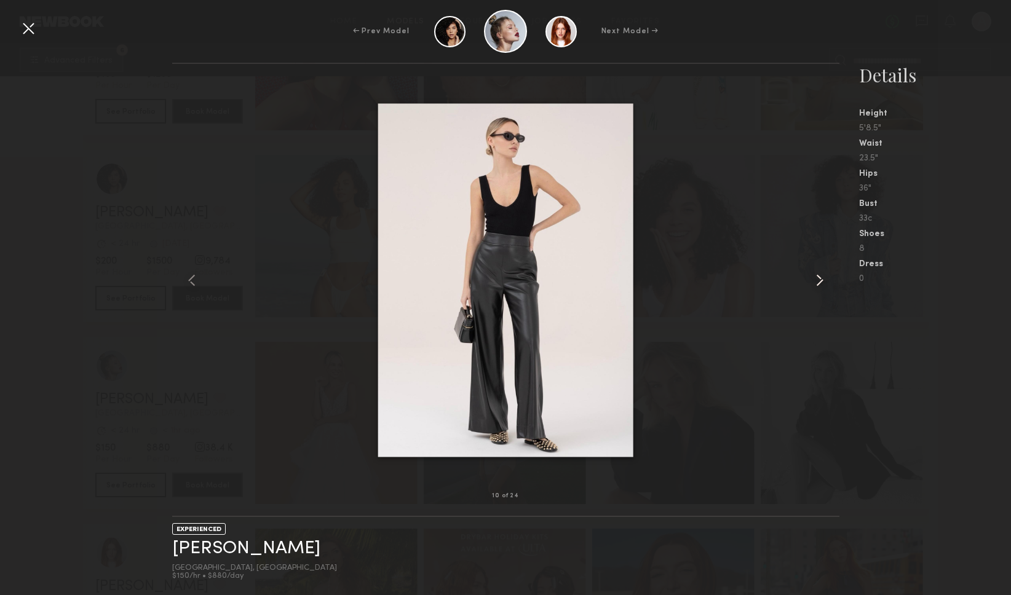
click at [819, 277] on common-icon at bounding box center [820, 281] width 20 height 20
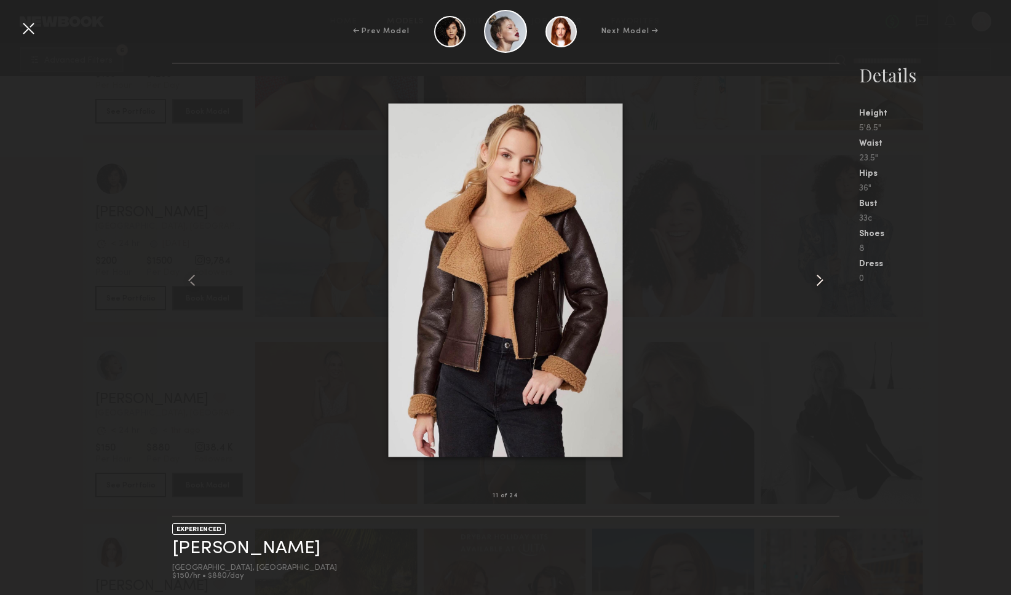
click at [819, 277] on common-icon at bounding box center [820, 281] width 20 height 20
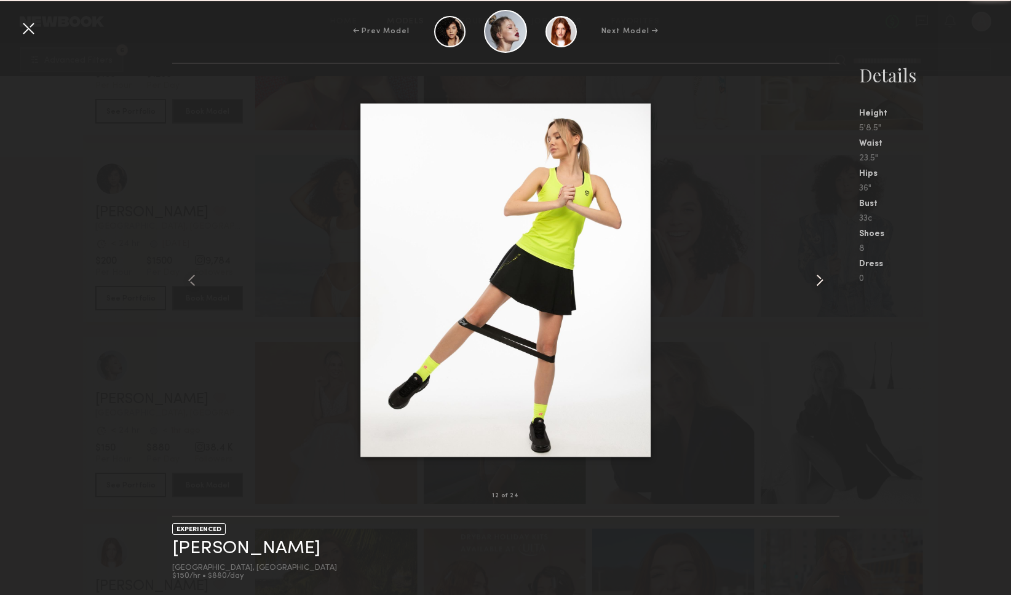
click at [819, 277] on common-icon at bounding box center [820, 281] width 20 height 20
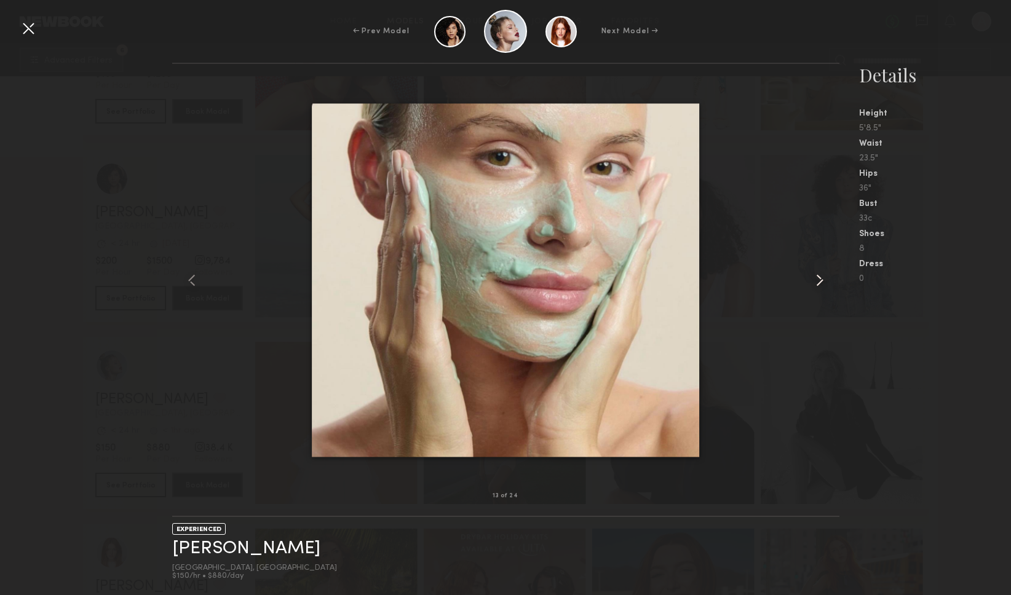
click at [819, 277] on common-icon at bounding box center [820, 281] width 20 height 20
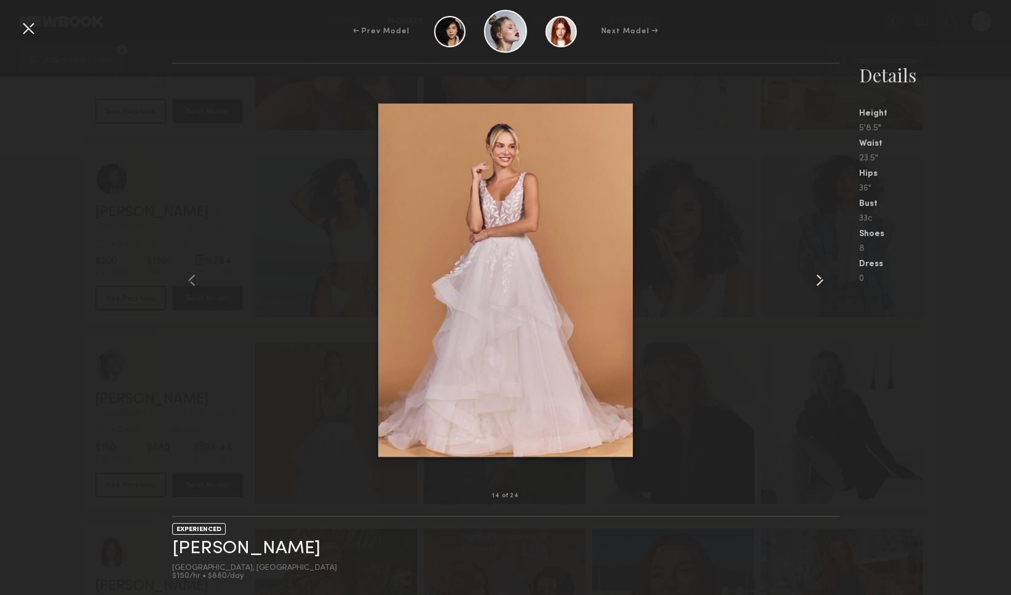
click at [819, 277] on common-icon at bounding box center [820, 281] width 20 height 20
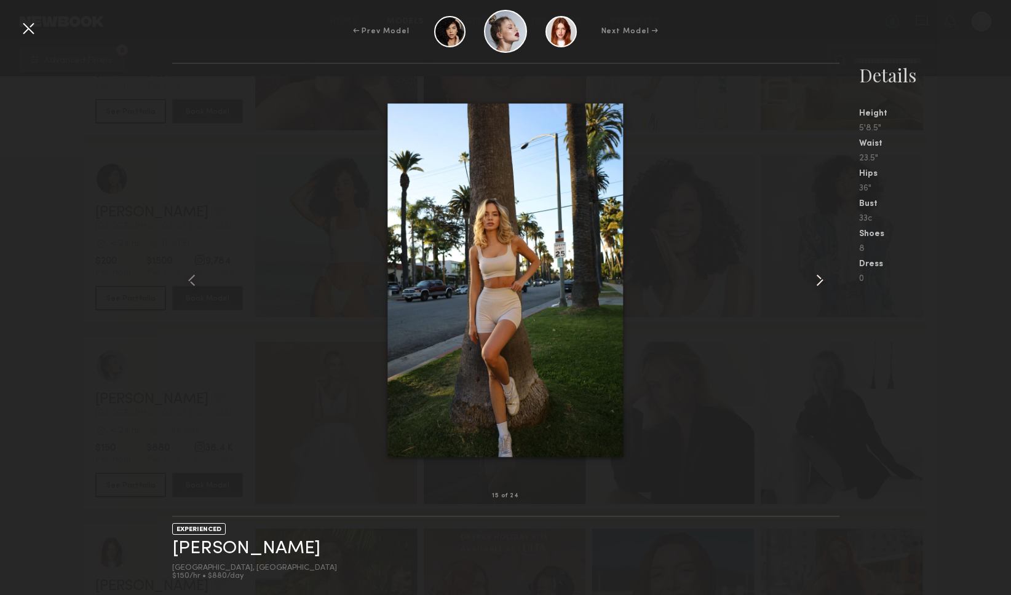
click at [819, 277] on common-icon at bounding box center [820, 281] width 20 height 20
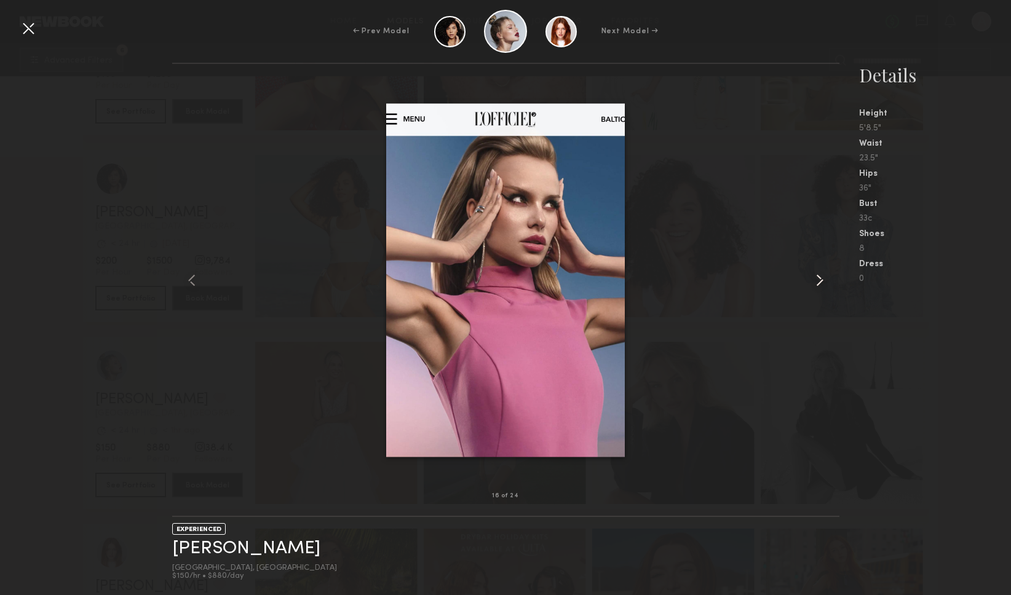
click at [819, 277] on common-icon at bounding box center [820, 281] width 20 height 20
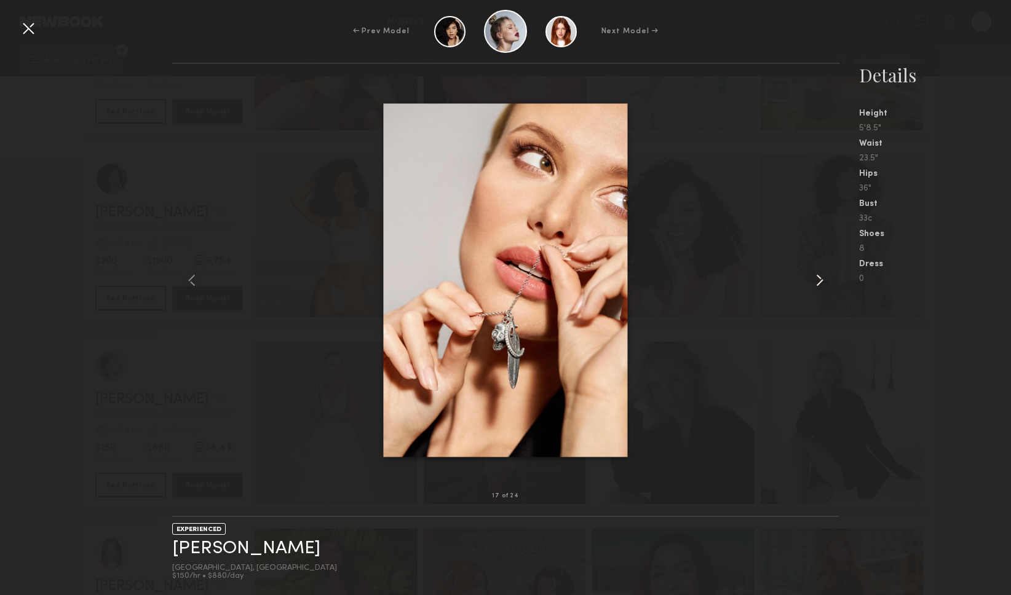
click at [819, 277] on common-icon at bounding box center [820, 281] width 20 height 20
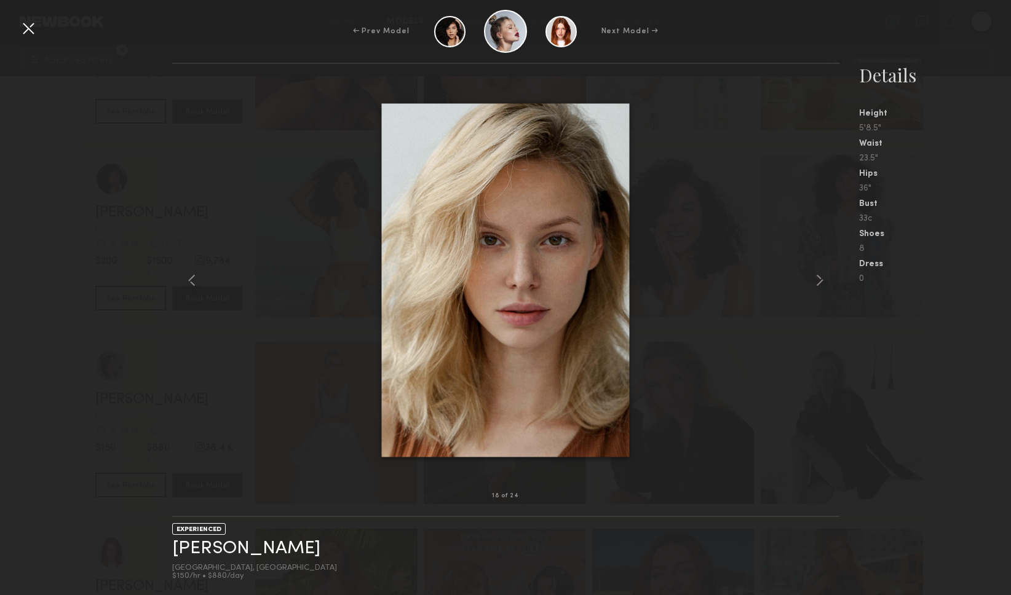
click at [28, 30] on div at bounding box center [28, 28] width 20 height 20
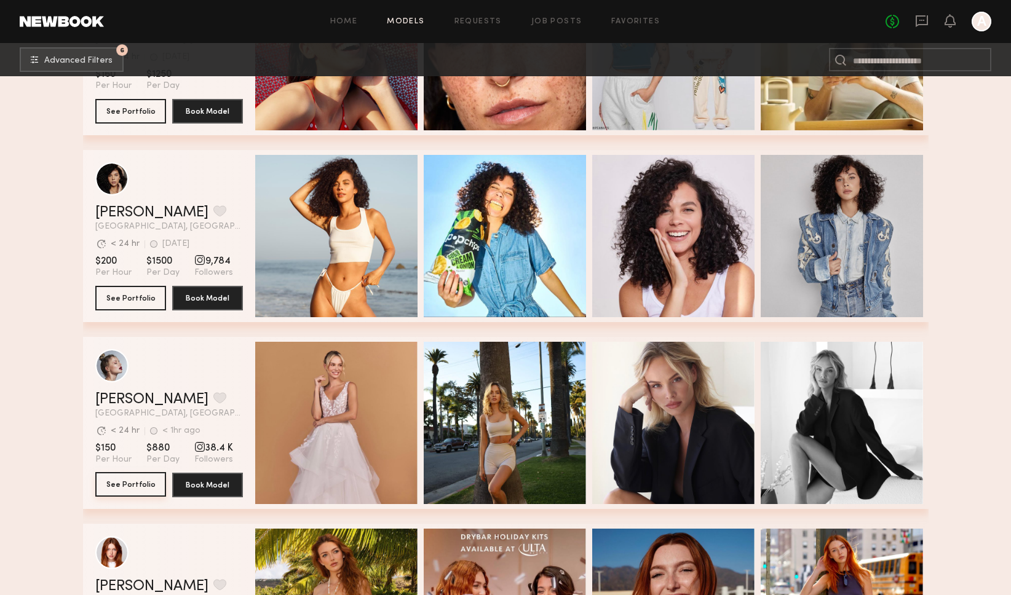
click at [114, 485] on button "See Portfolio" at bounding box center [130, 484] width 71 height 25
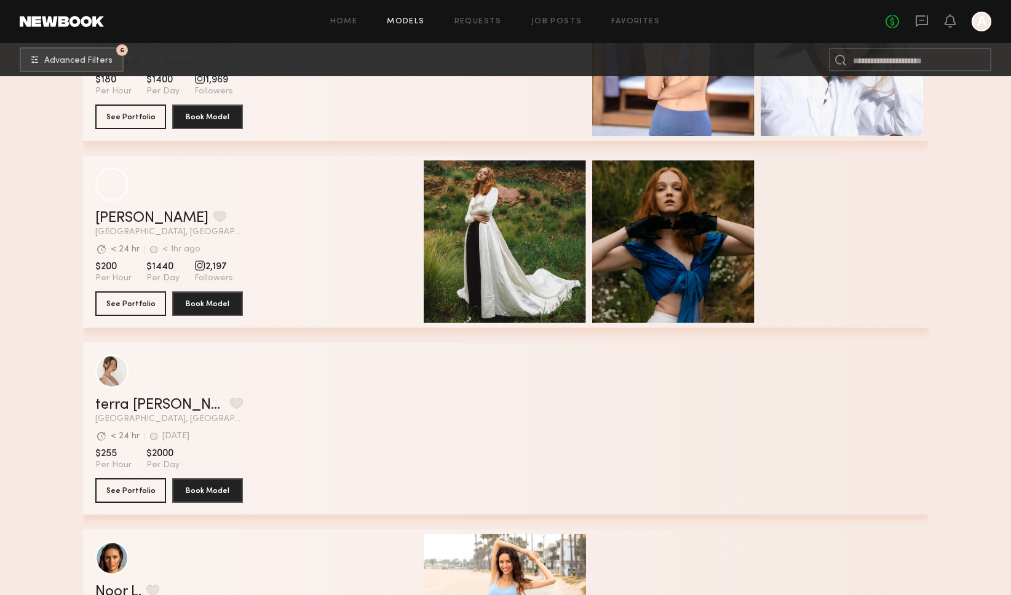
scroll to position [7812, 0]
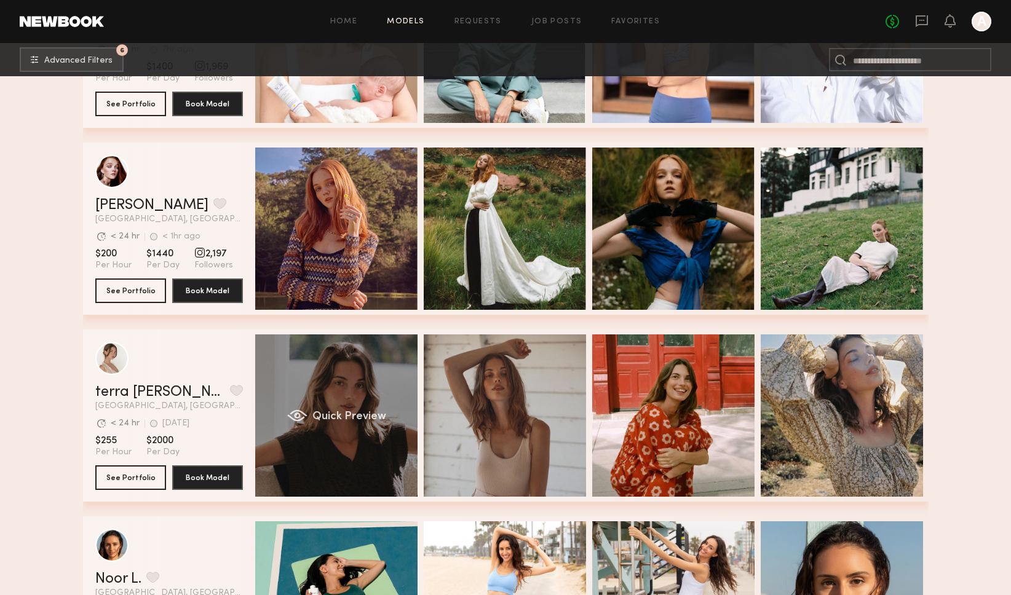
click at [380, 383] on div "Quick Preview" at bounding box center [336, 416] width 162 height 162
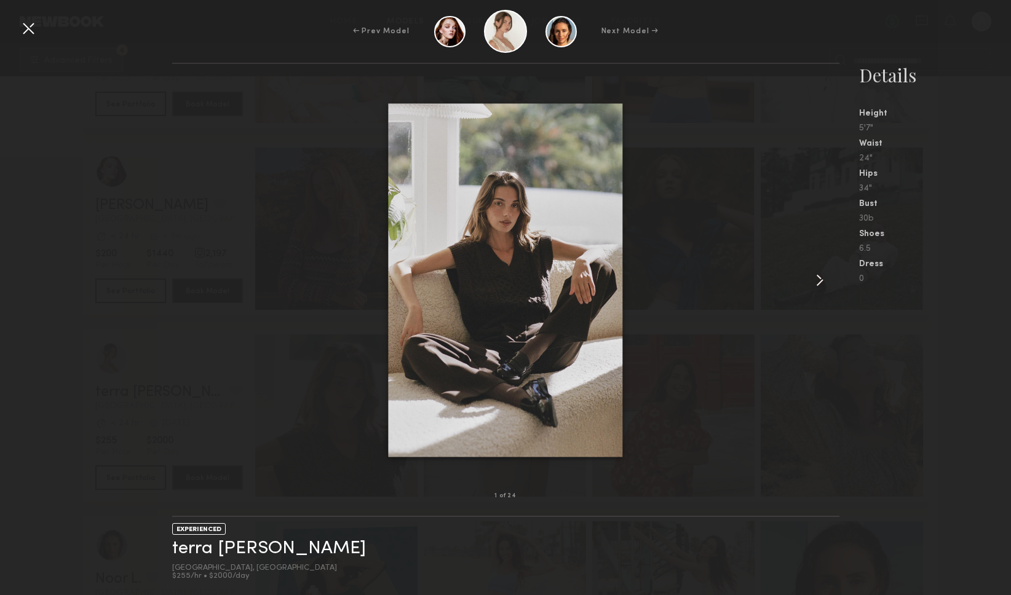
click at [819, 281] on common-icon at bounding box center [820, 281] width 20 height 20
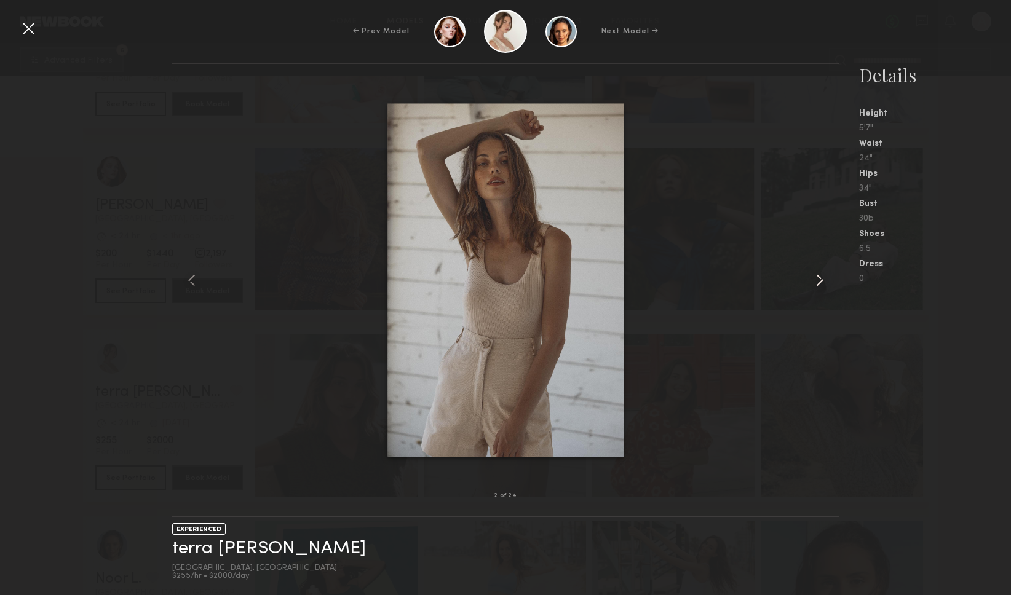
click at [819, 281] on common-icon at bounding box center [820, 281] width 20 height 20
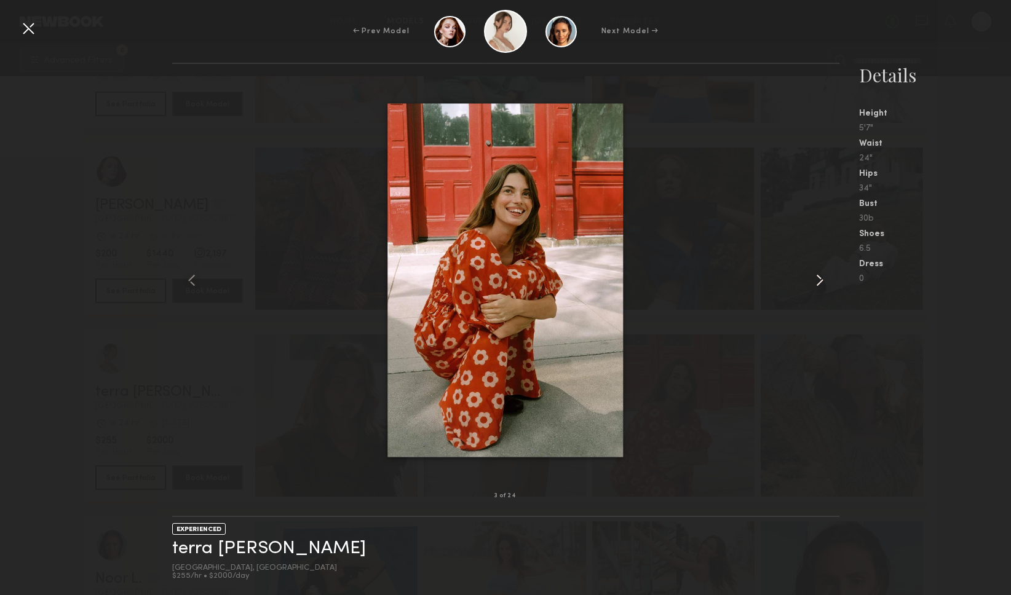
click at [819, 281] on common-icon at bounding box center [820, 281] width 20 height 20
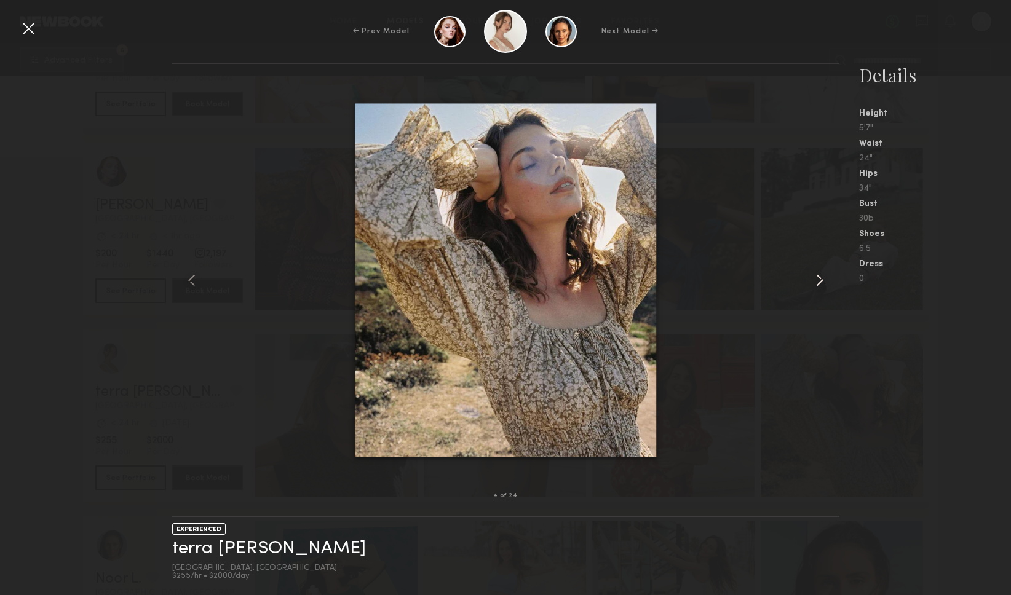
click at [819, 281] on common-icon at bounding box center [820, 281] width 20 height 20
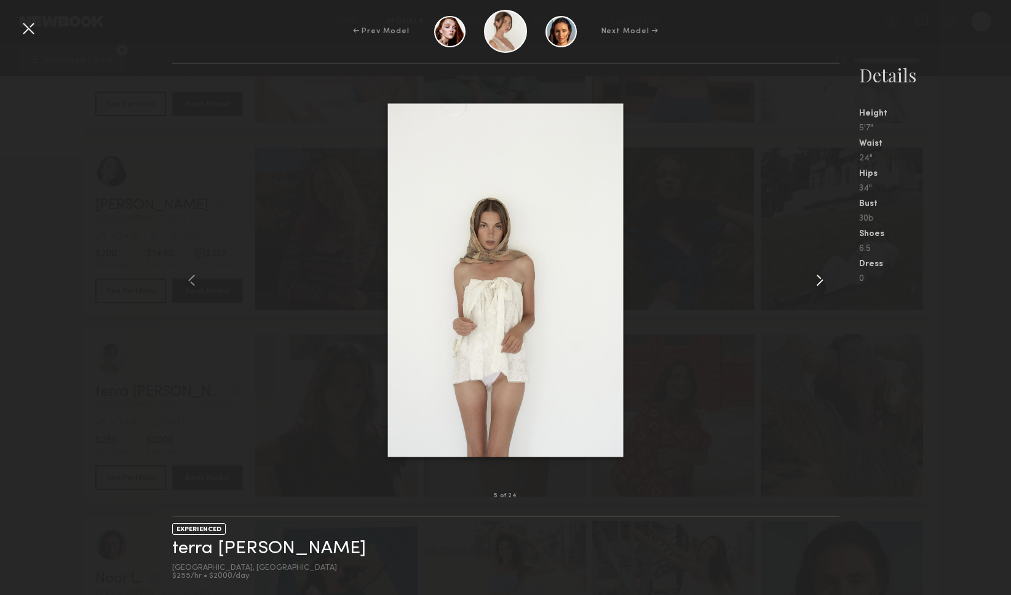
click at [819, 281] on common-icon at bounding box center [820, 281] width 20 height 20
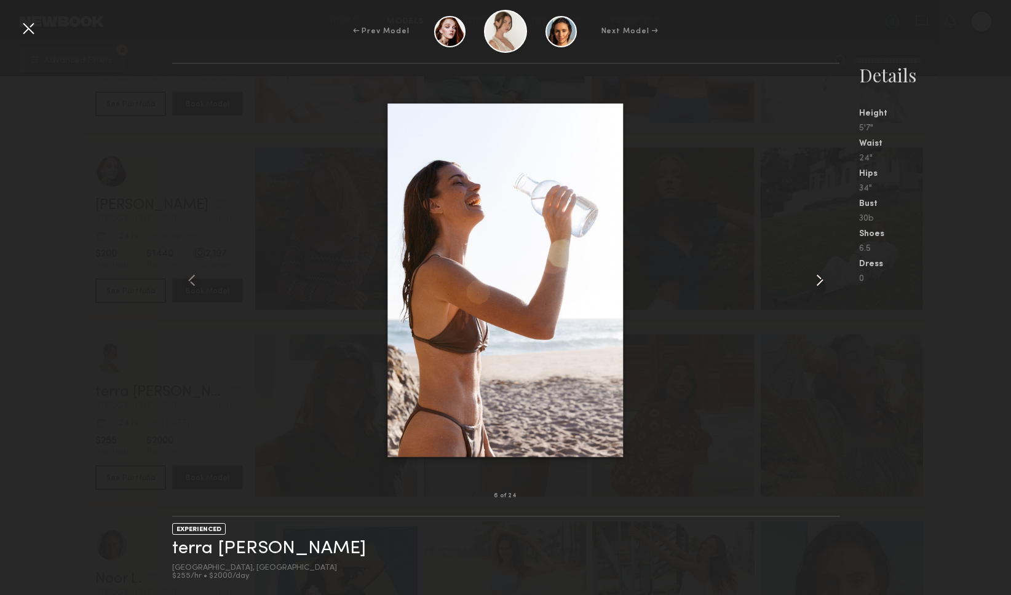
click at [819, 281] on common-icon at bounding box center [820, 281] width 20 height 20
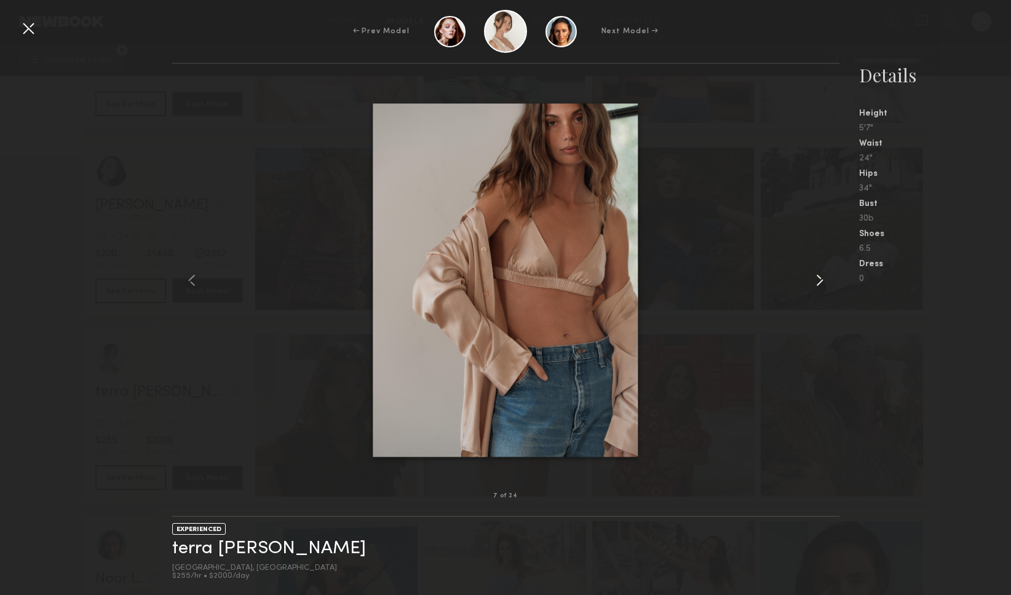
click at [819, 281] on common-icon at bounding box center [820, 281] width 20 height 20
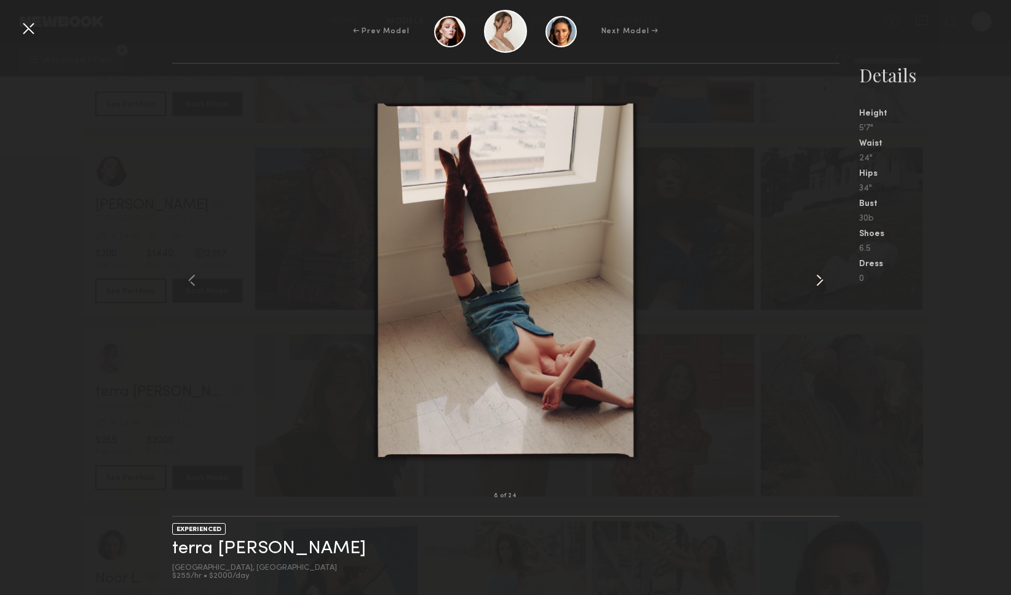
click at [819, 281] on common-icon at bounding box center [820, 281] width 20 height 20
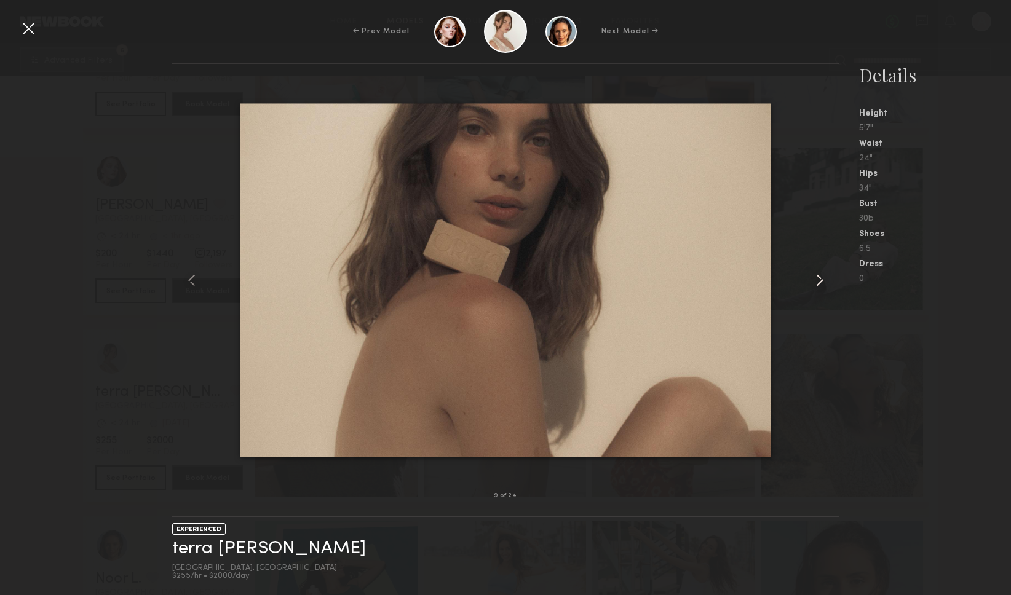
click at [819, 281] on common-icon at bounding box center [820, 281] width 20 height 20
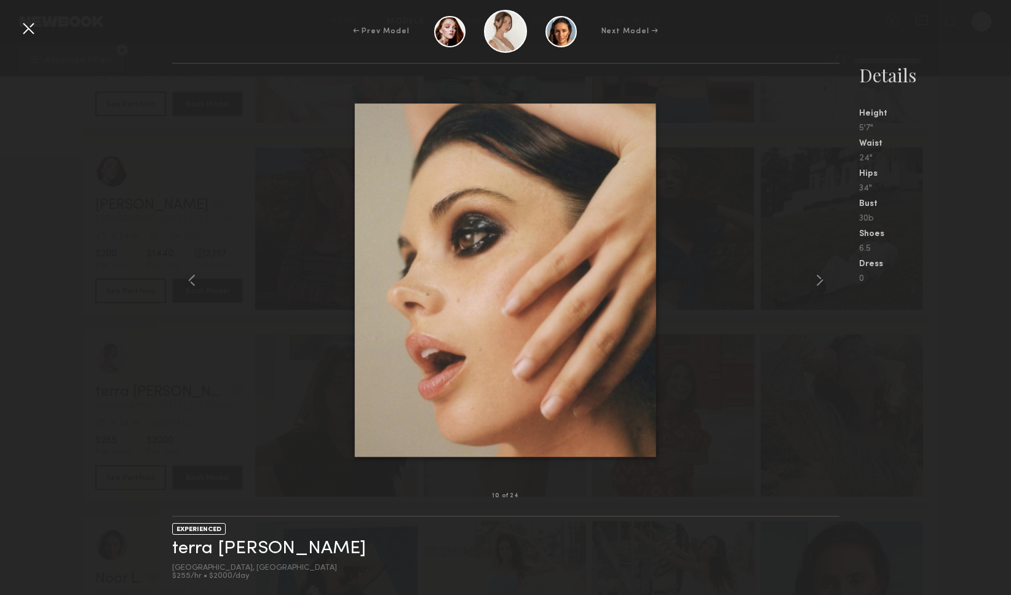
click at [30, 31] on div at bounding box center [28, 28] width 20 height 20
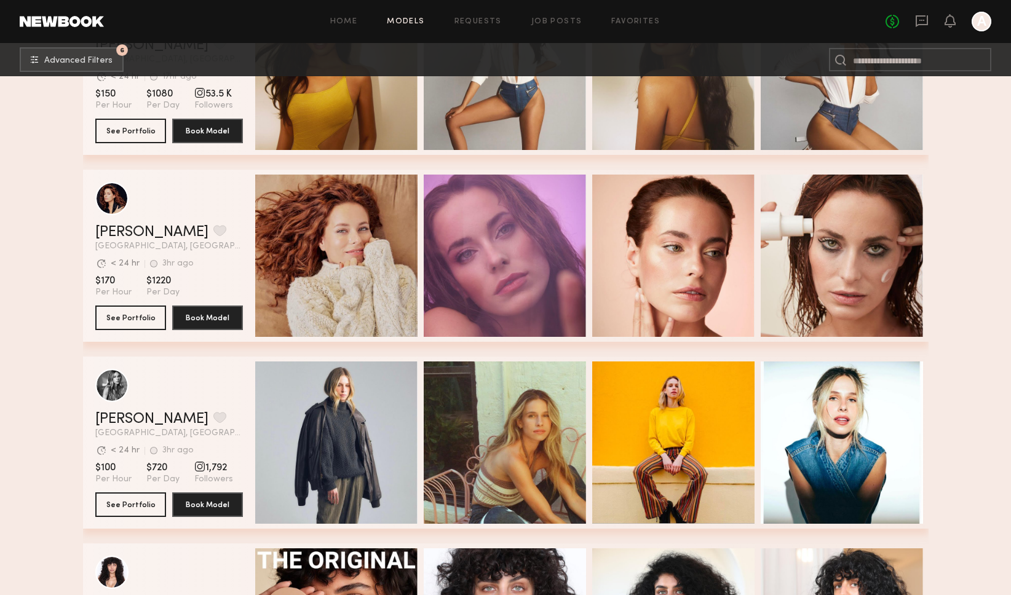
scroll to position [10593, 0]
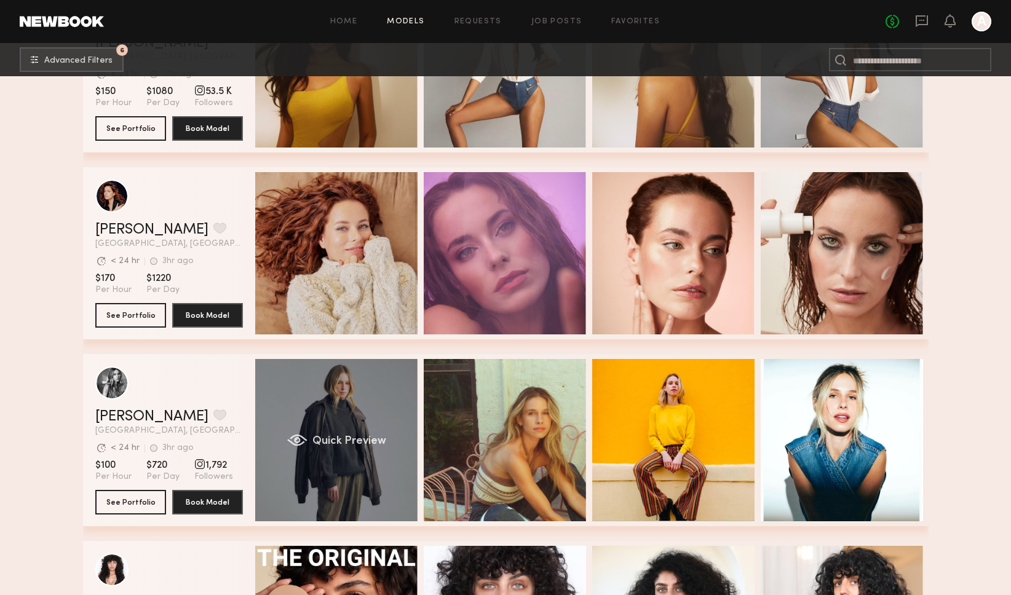
click at [329, 413] on div "Quick Preview" at bounding box center [336, 440] width 162 height 162
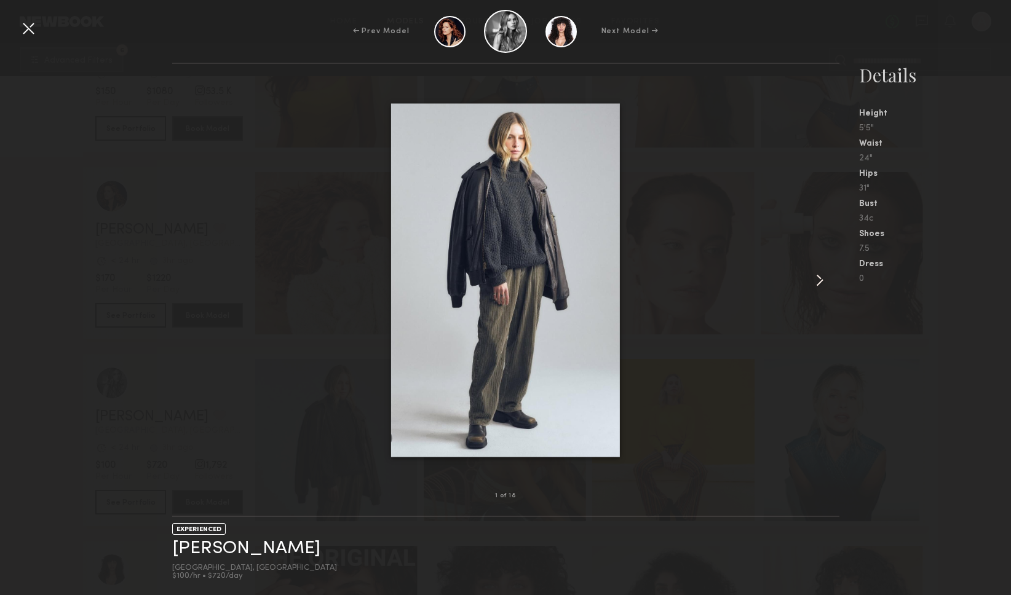
click at [819, 277] on common-icon at bounding box center [820, 281] width 20 height 20
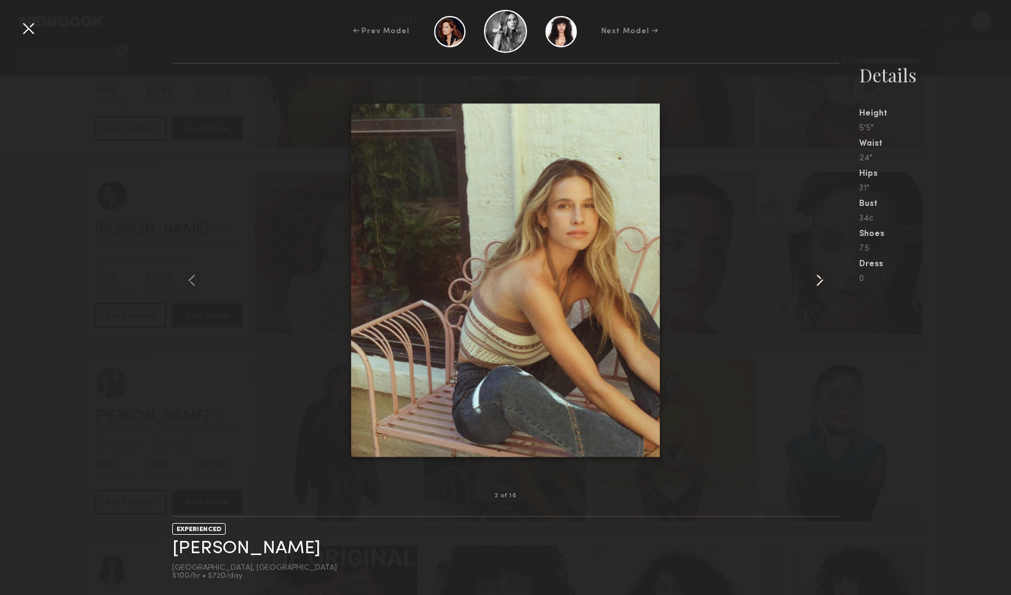
click at [819, 277] on common-icon at bounding box center [820, 281] width 20 height 20
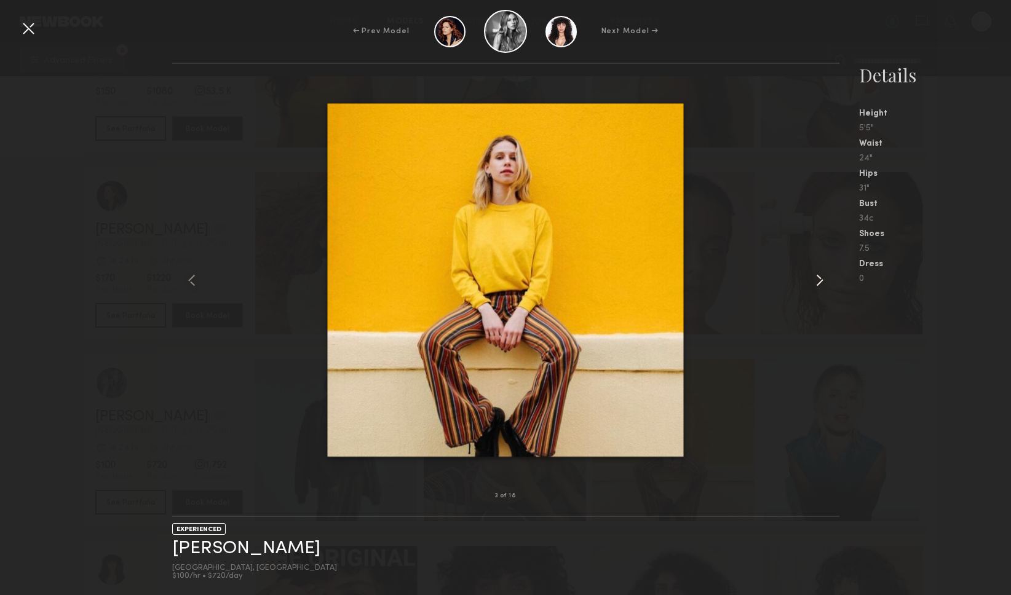
click at [819, 277] on common-icon at bounding box center [820, 281] width 20 height 20
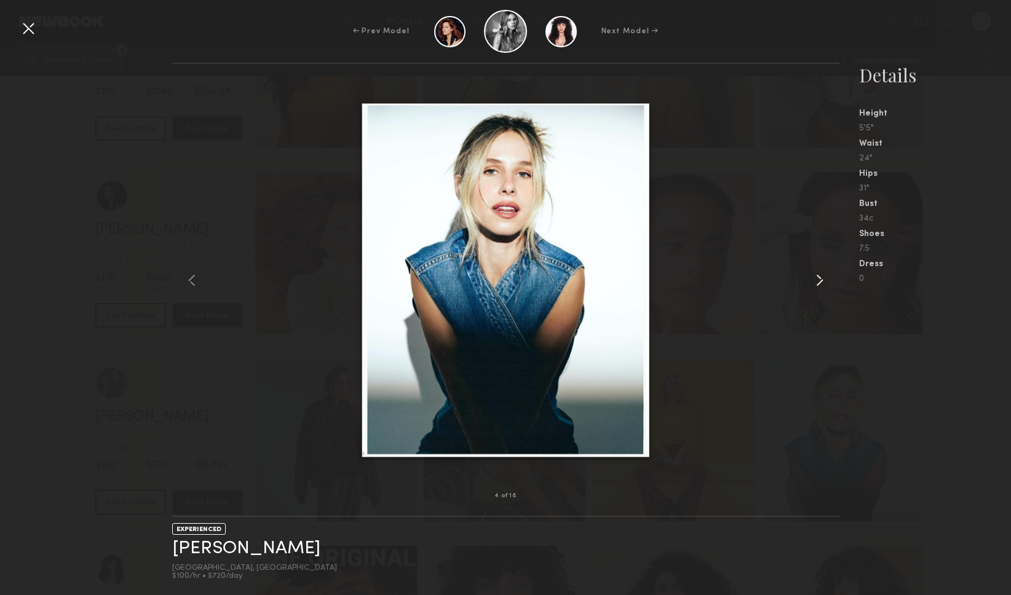
click at [819, 277] on common-icon at bounding box center [820, 281] width 20 height 20
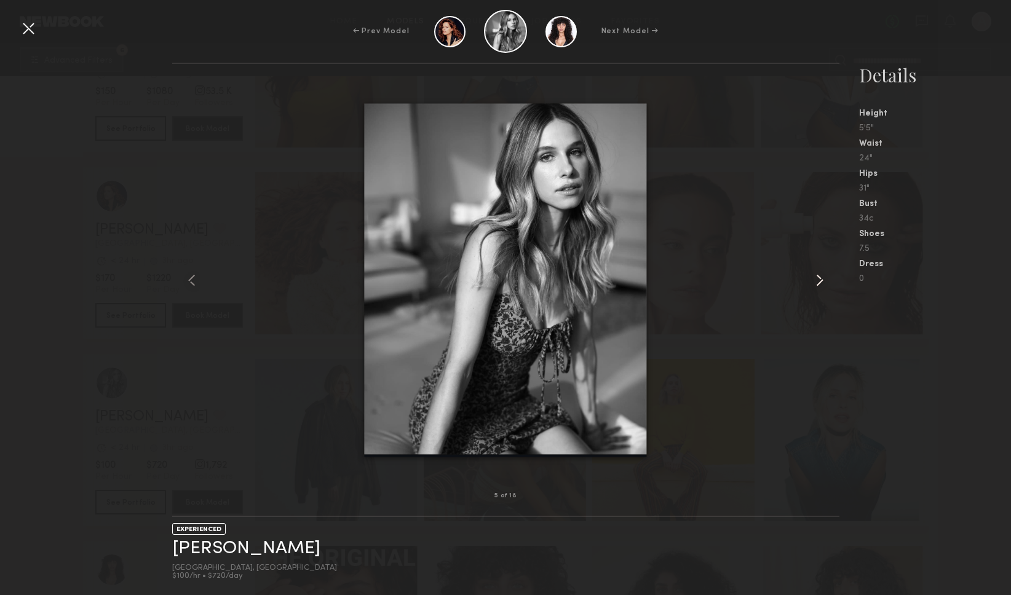
click at [819, 277] on common-icon at bounding box center [820, 281] width 20 height 20
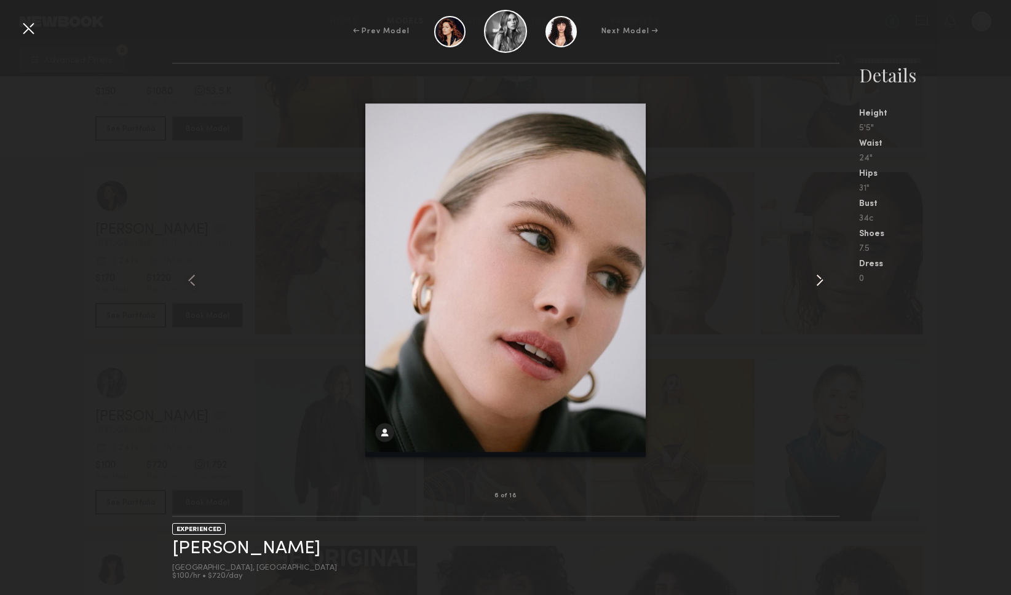
click at [819, 277] on common-icon at bounding box center [820, 281] width 20 height 20
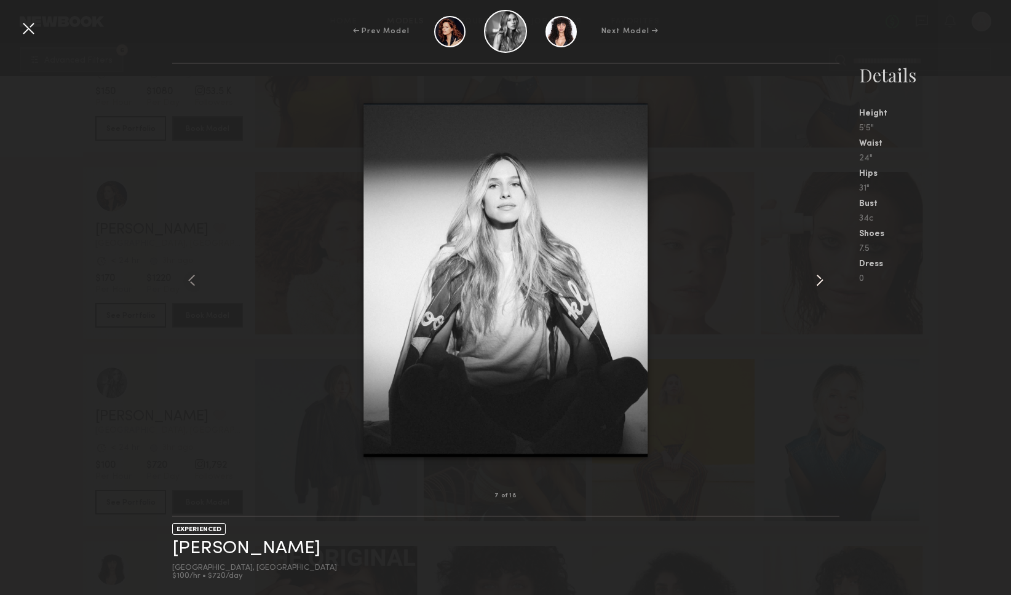
click at [819, 277] on common-icon at bounding box center [820, 281] width 20 height 20
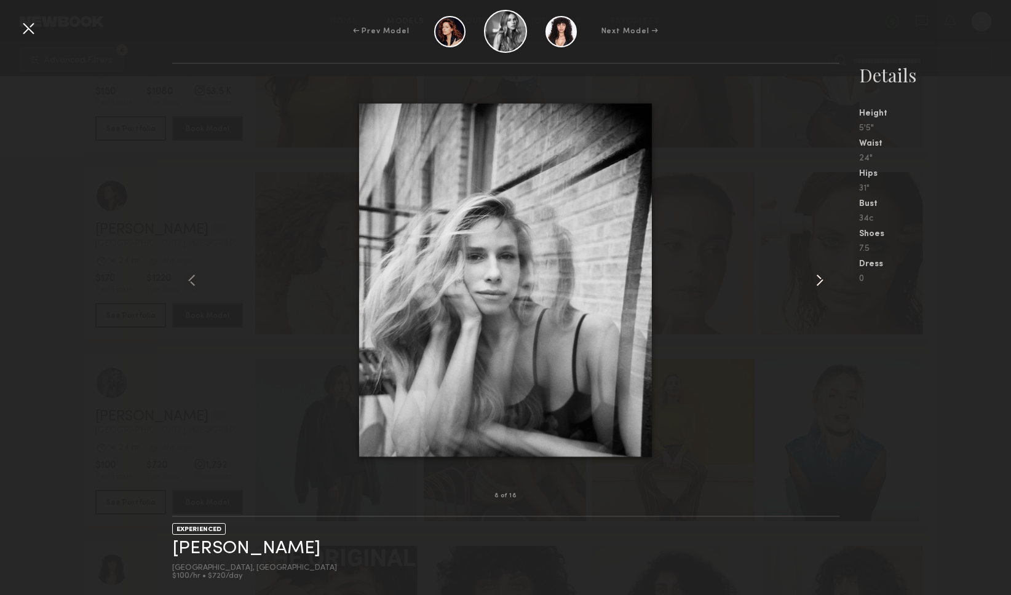
click at [819, 277] on common-icon at bounding box center [820, 281] width 20 height 20
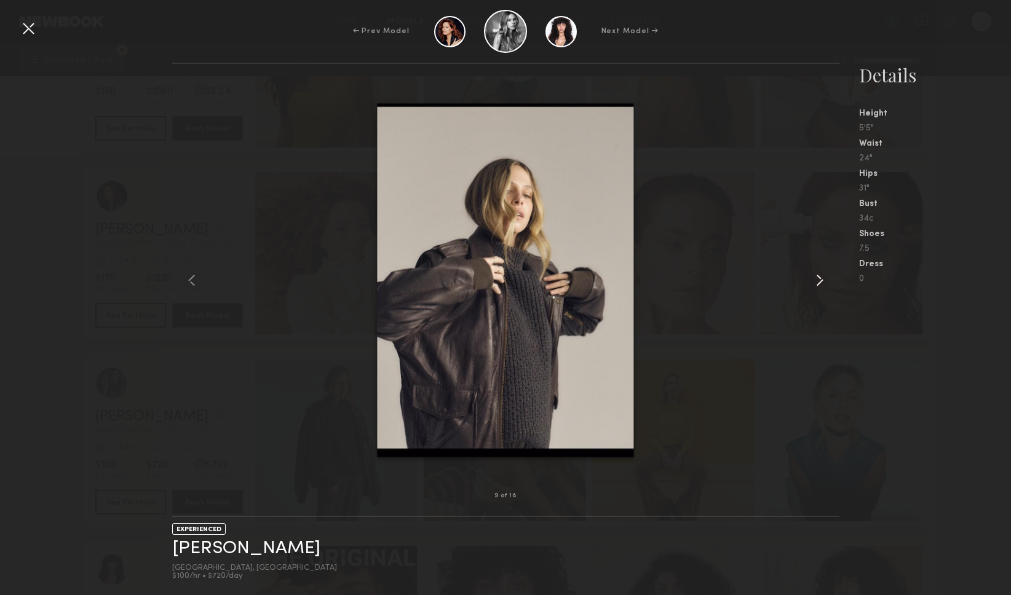
click at [819, 277] on common-icon at bounding box center [820, 281] width 20 height 20
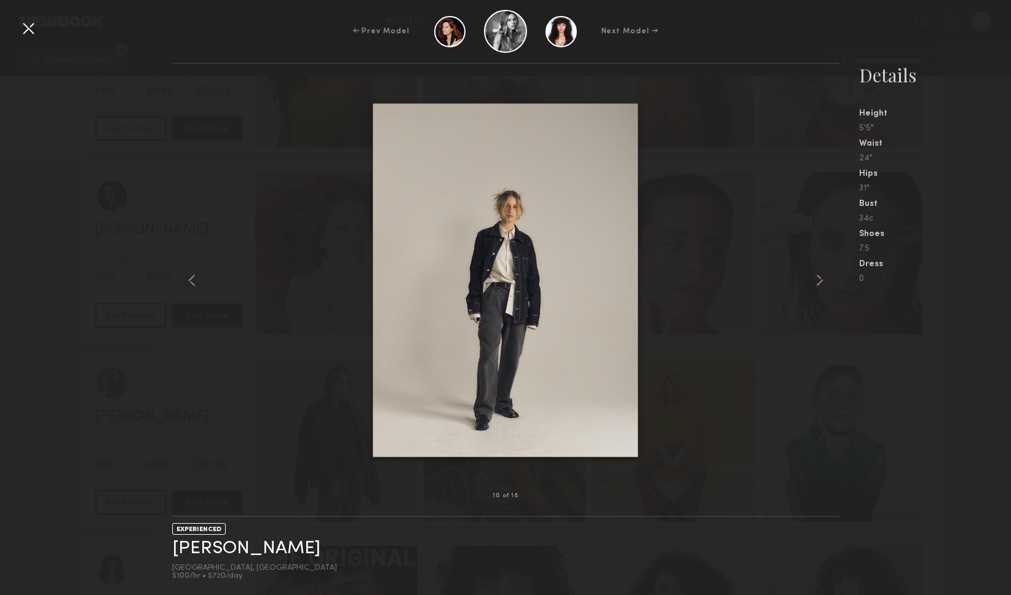
click at [31, 26] on div at bounding box center [28, 28] width 20 height 20
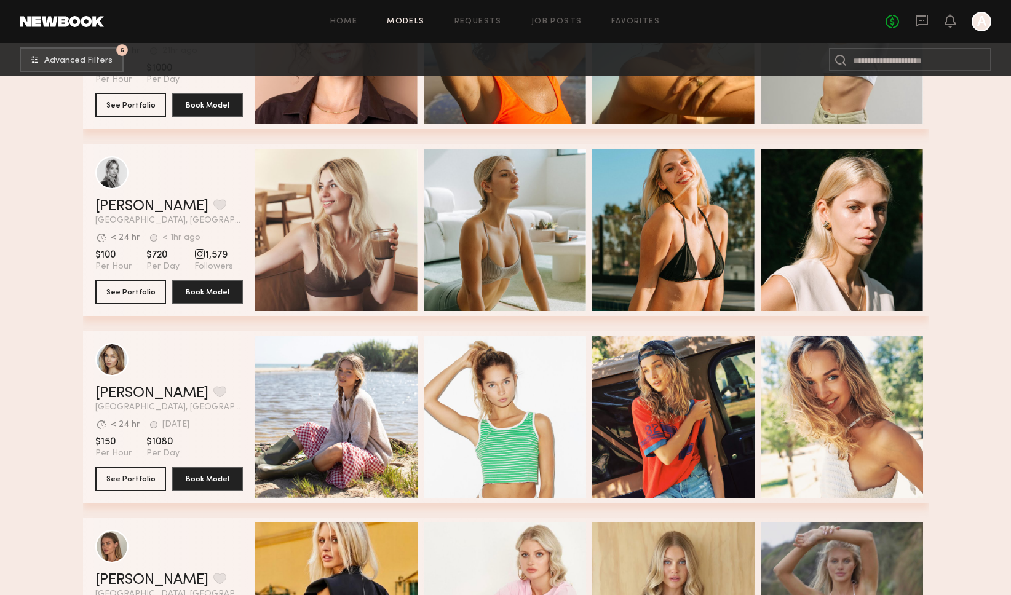
scroll to position [11744, 0]
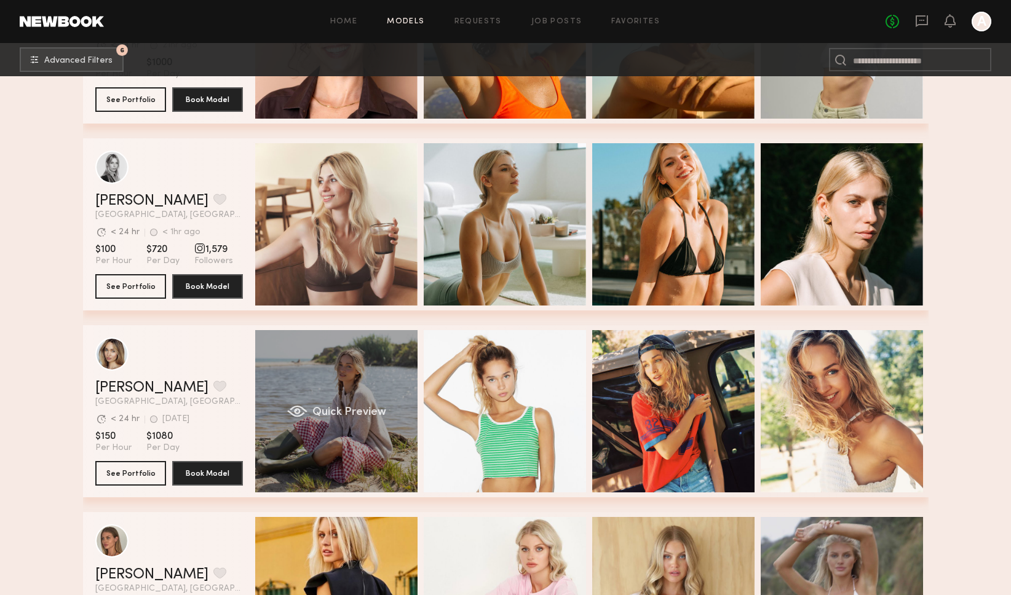
click at [373, 386] on div "Quick Preview" at bounding box center [336, 411] width 162 height 162
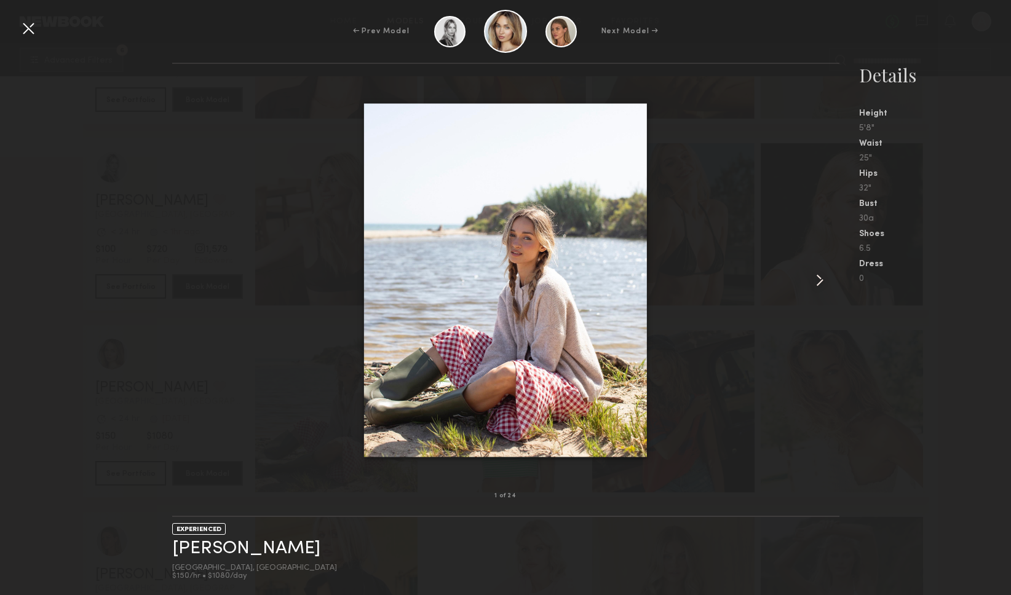
click at [819, 281] on common-icon at bounding box center [820, 281] width 20 height 20
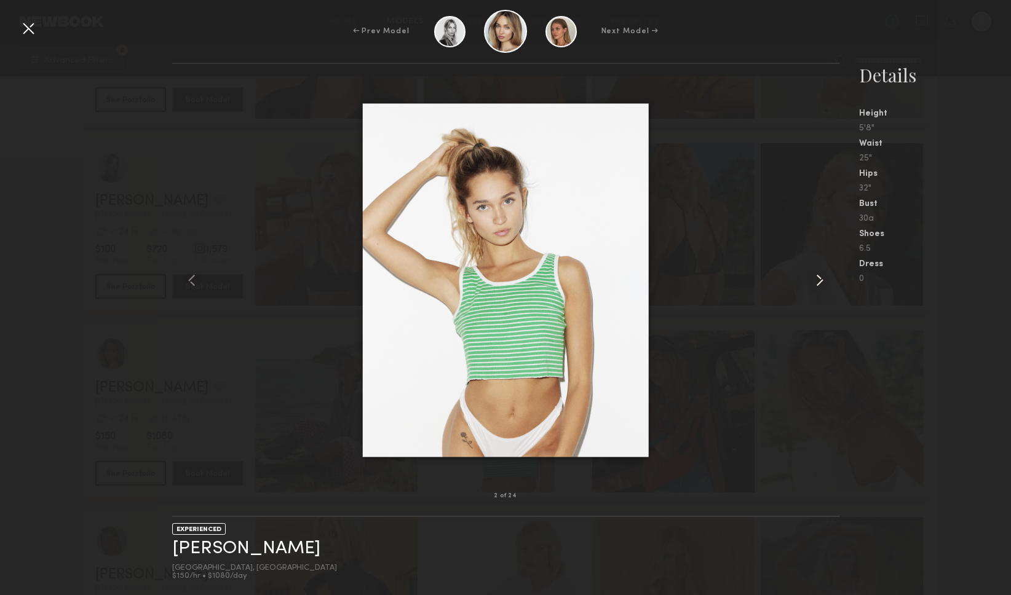
click at [819, 281] on common-icon at bounding box center [820, 281] width 20 height 20
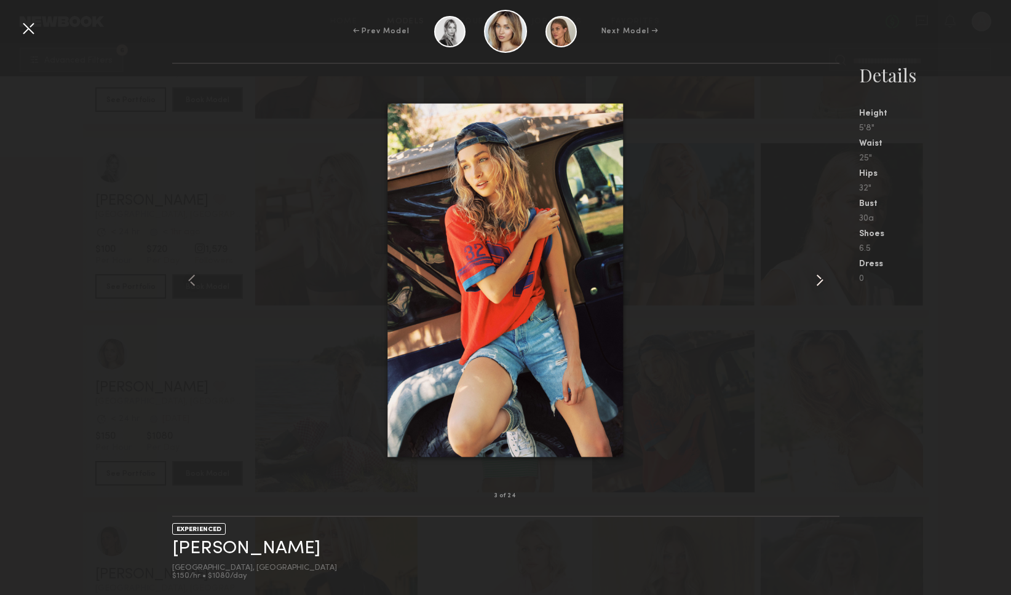
click at [819, 281] on common-icon at bounding box center [820, 281] width 20 height 20
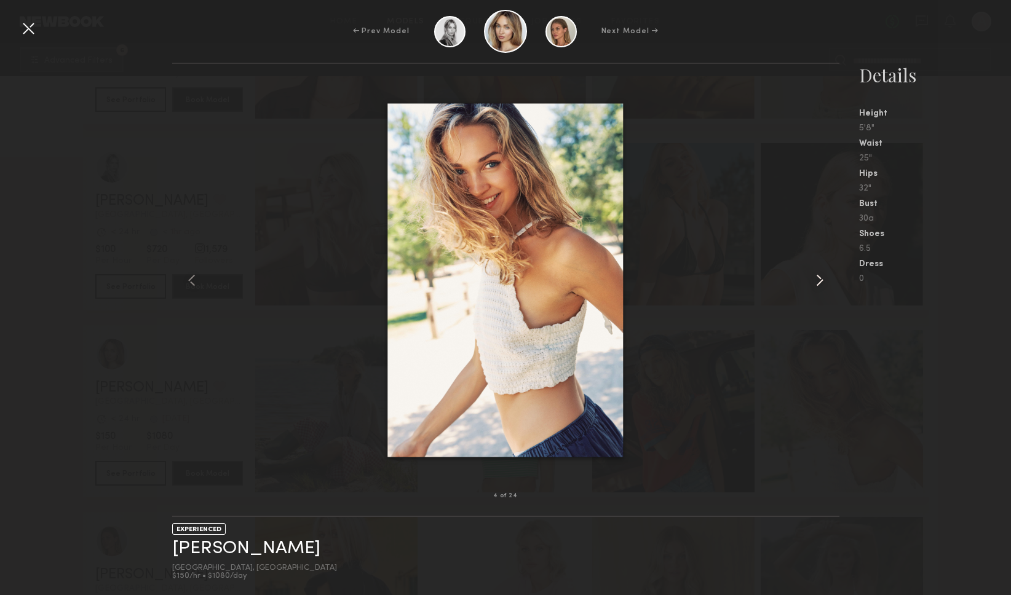
click at [819, 281] on common-icon at bounding box center [820, 281] width 20 height 20
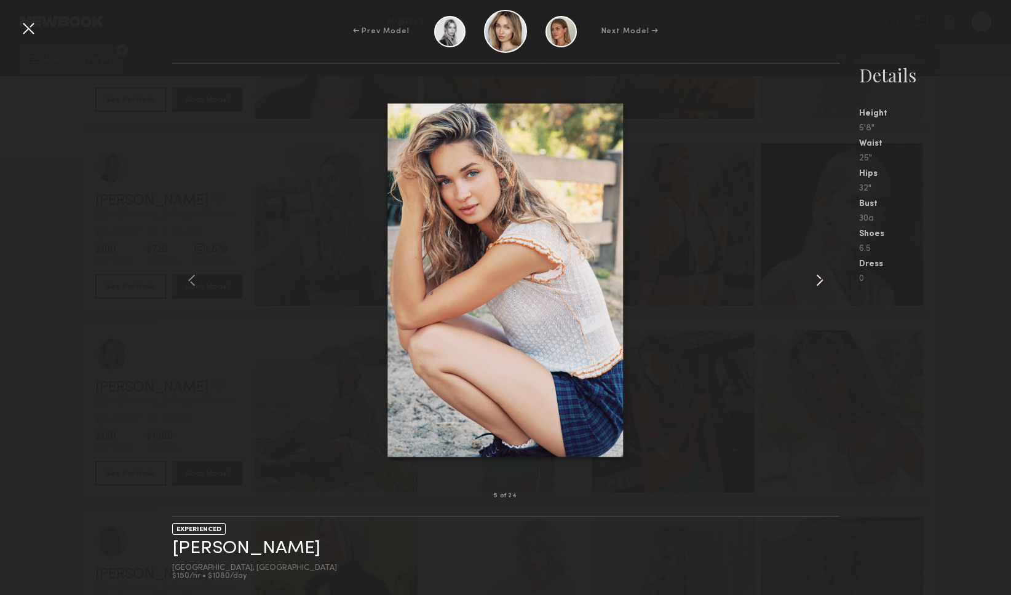
click at [819, 281] on common-icon at bounding box center [820, 281] width 20 height 20
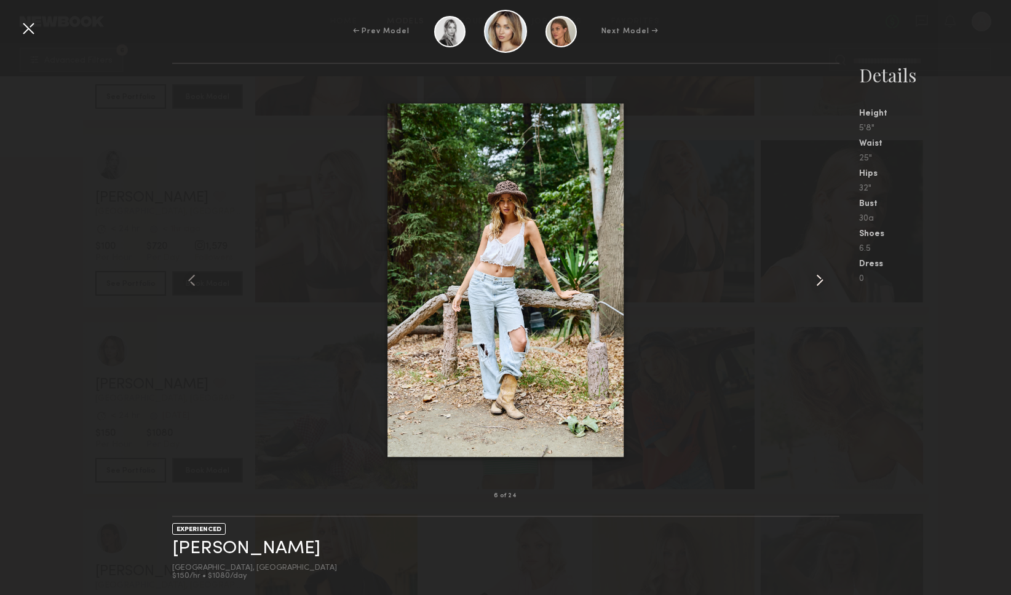
click at [819, 281] on common-icon at bounding box center [820, 281] width 20 height 20
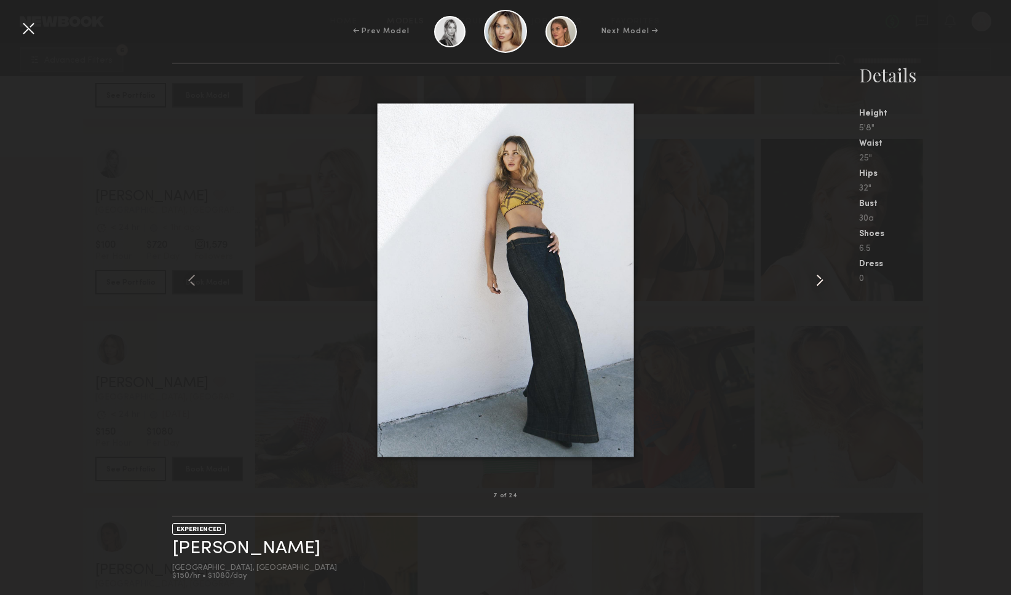
click at [819, 281] on common-icon at bounding box center [820, 281] width 20 height 20
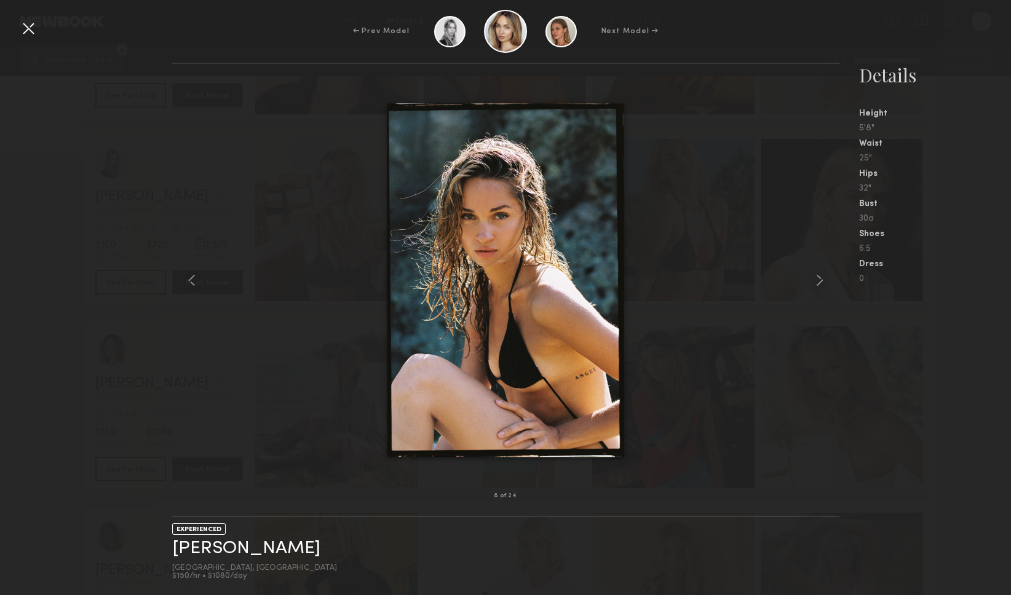
click at [33, 31] on div at bounding box center [28, 28] width 20 height 20
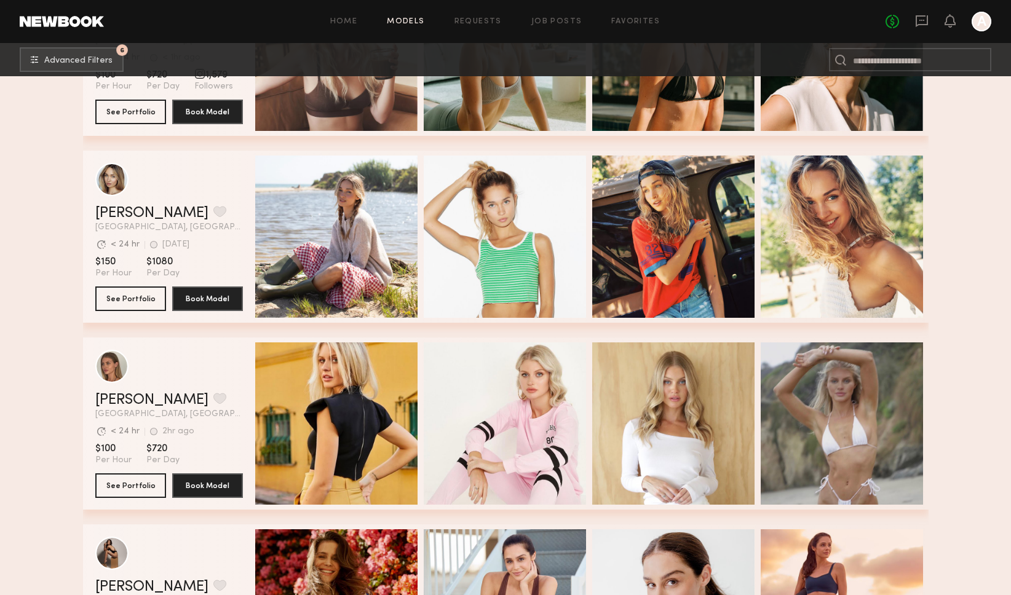
scroll to position [11919, 0]
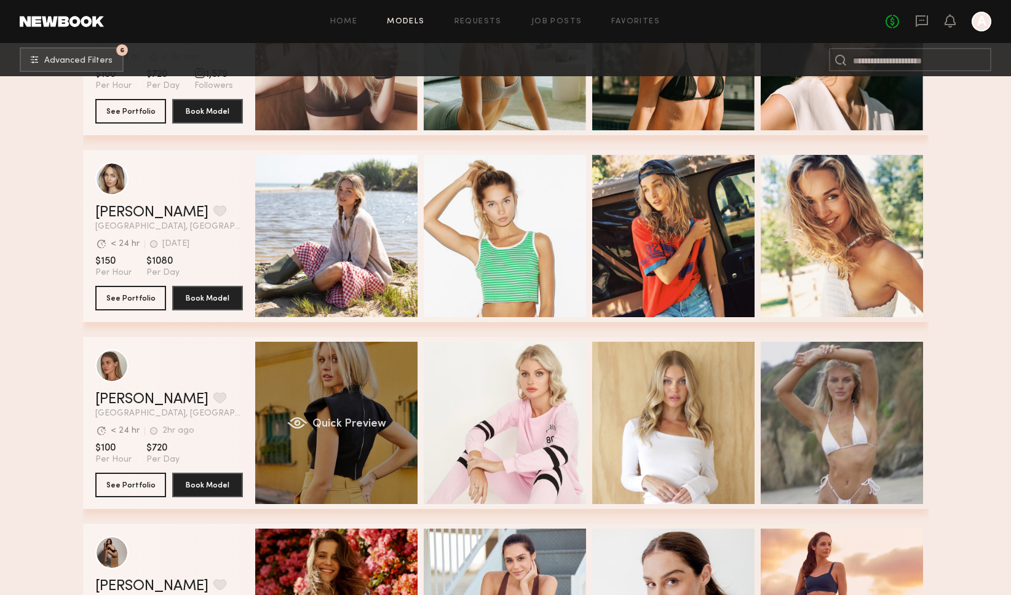
click at [340, 384] on div "Quick Preview" at bounding box center [336, 423] width 162 height 162
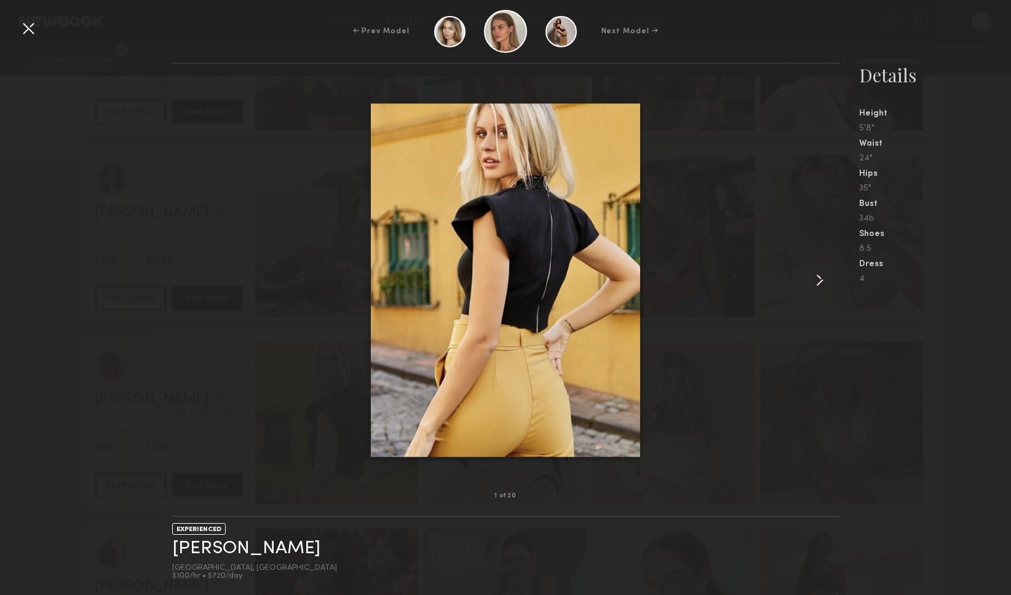
scroll to position [11919, 1]
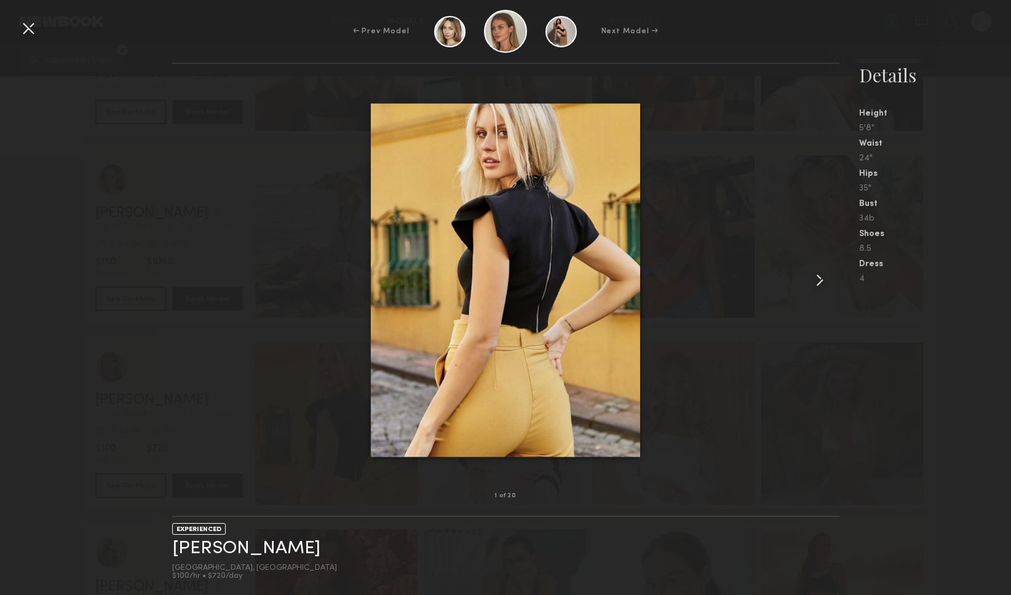
click at [820, 277] on common-icon at bounding box center [820, 281] width 20 height 20
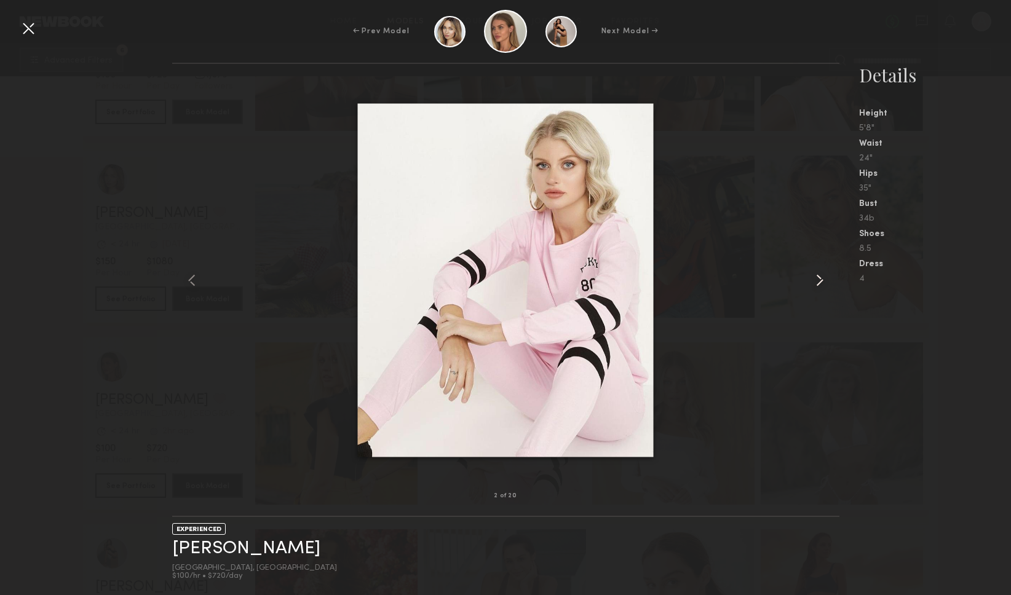
click at [818, 281] on common-icon at bounding box center [820, 281] width 20 height 20
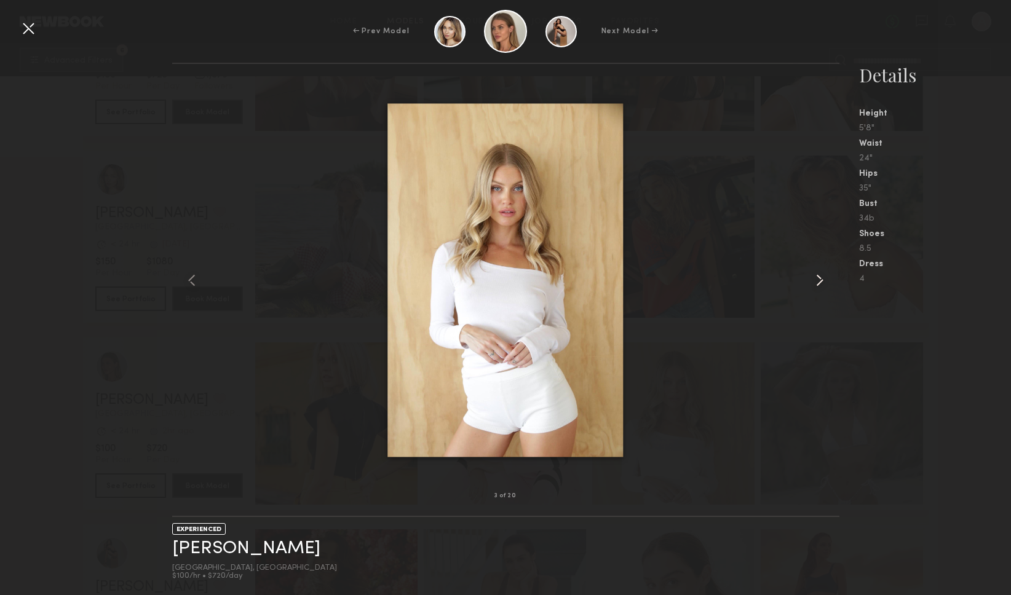
click at [818, 281] on common-icon at bounding box center [820, 281] width 20 height 20
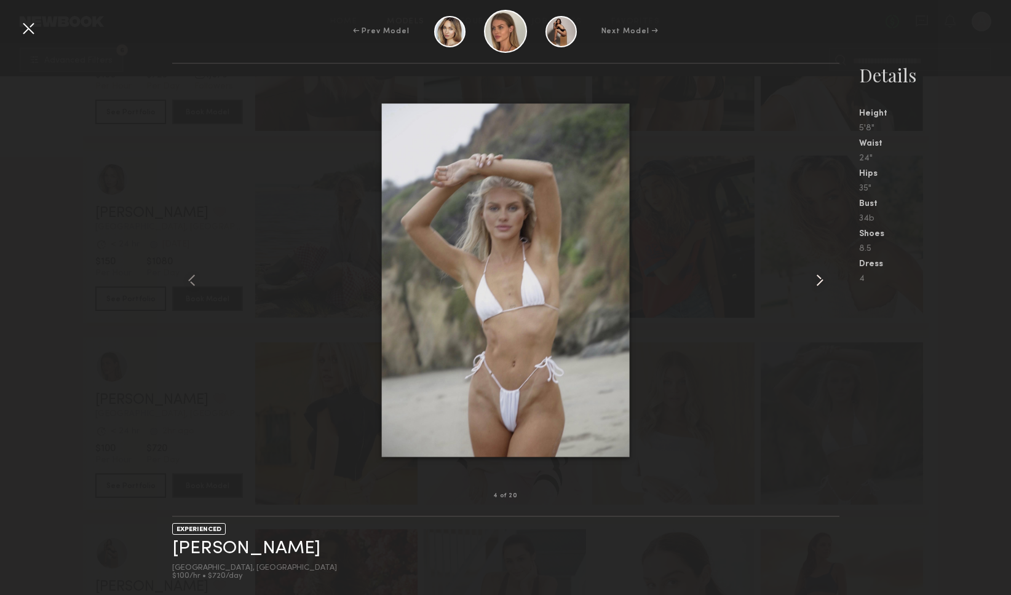
click at [818, 281] on common-icon at bounding box center [820, 281] width 20 height 20
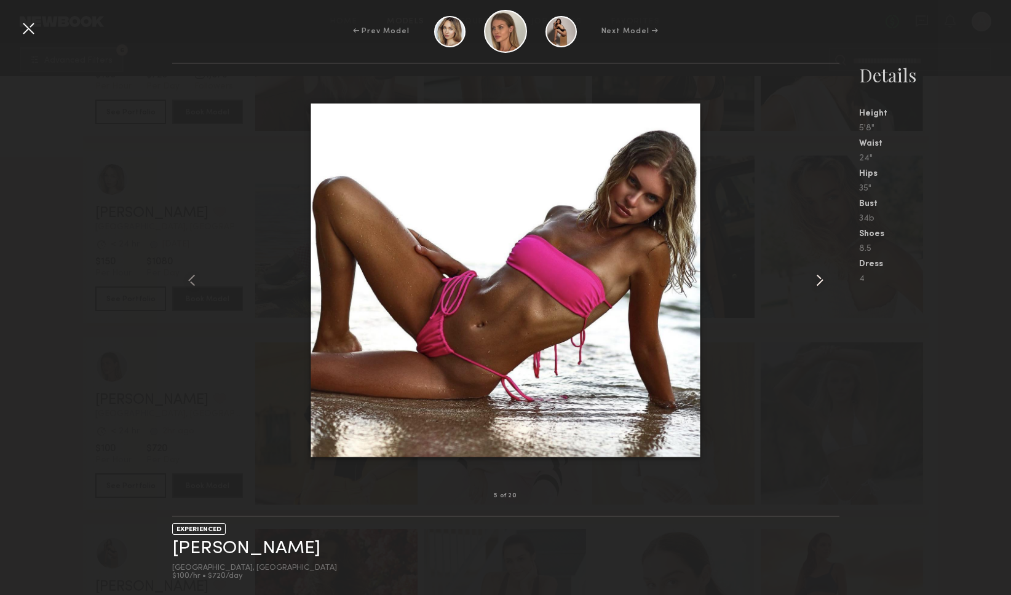
click at [818, 281] on common-icon at bounding box center [820, 281] width 20 height 20
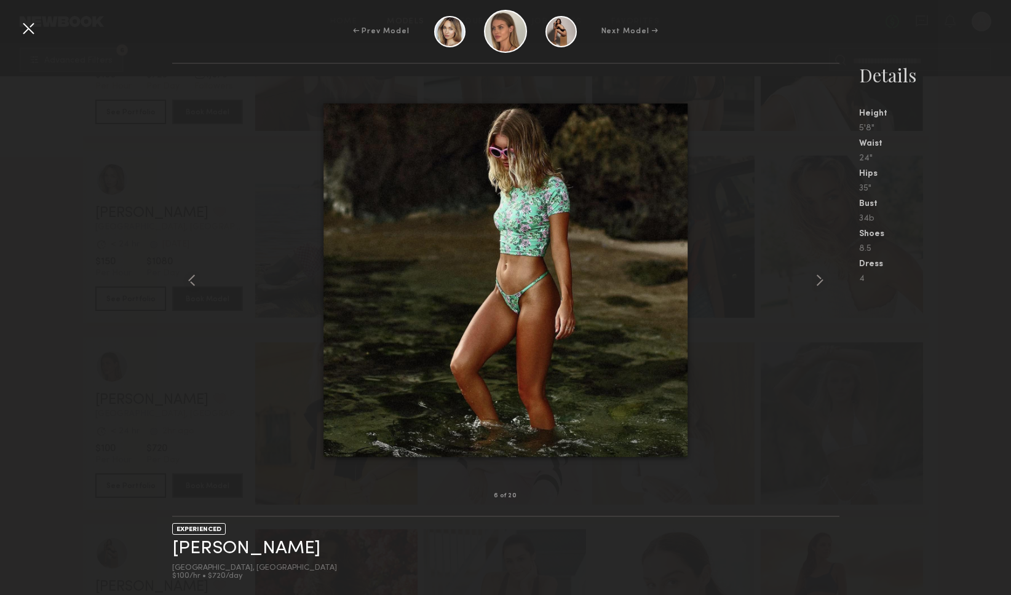
click at [27, 30] on div at bounding box center [28, 28] width 20 height 20
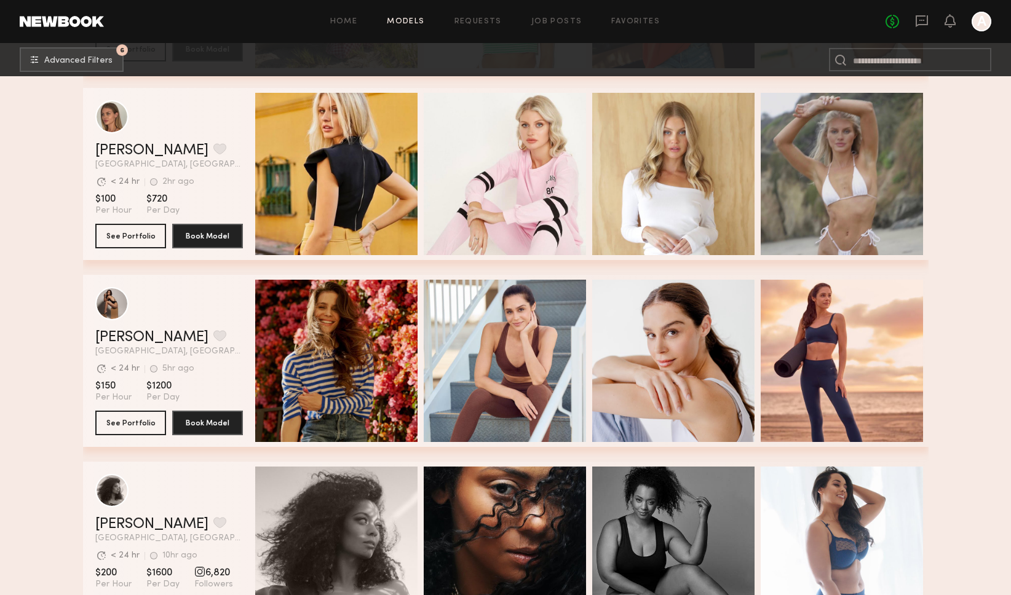
scroll to position [12169, 0]
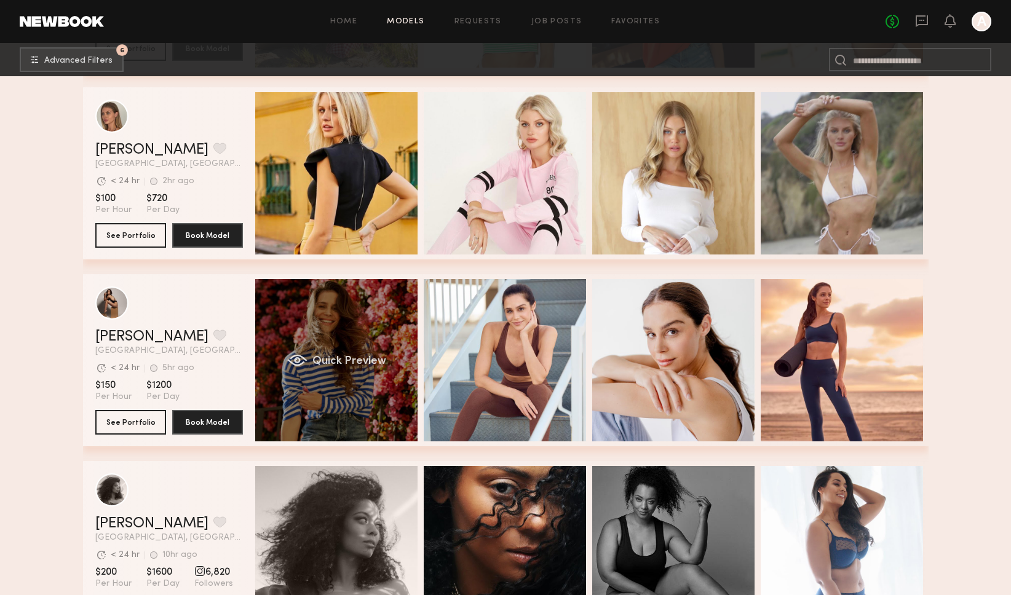
click at [359, 310] on div "Quick Preview" at bounding box center [336, 360] width 162 height 162
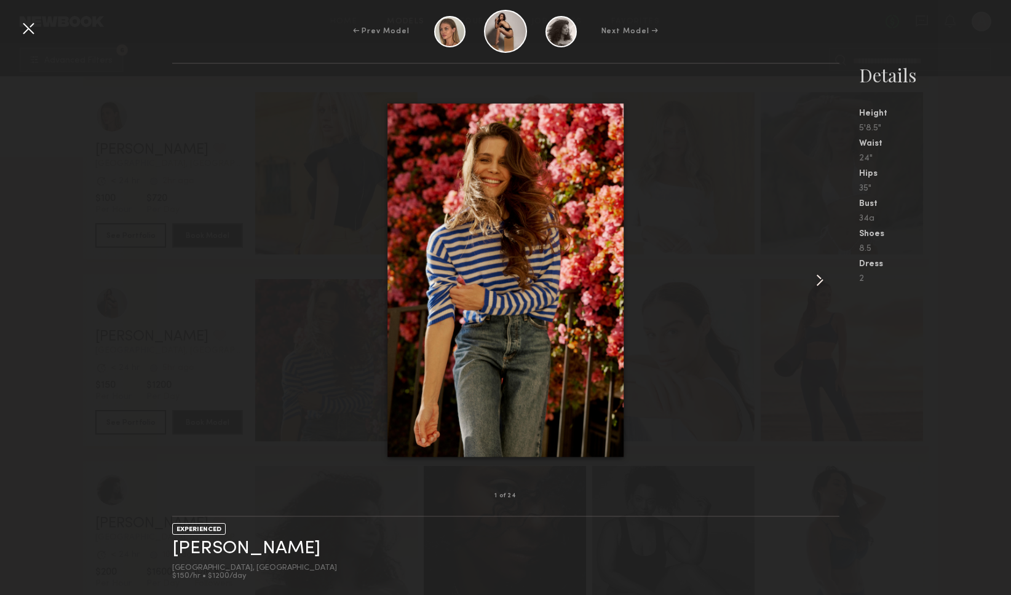
click at [819, 277] on common-icon at bounding box center [820, 281] width 20 height 20
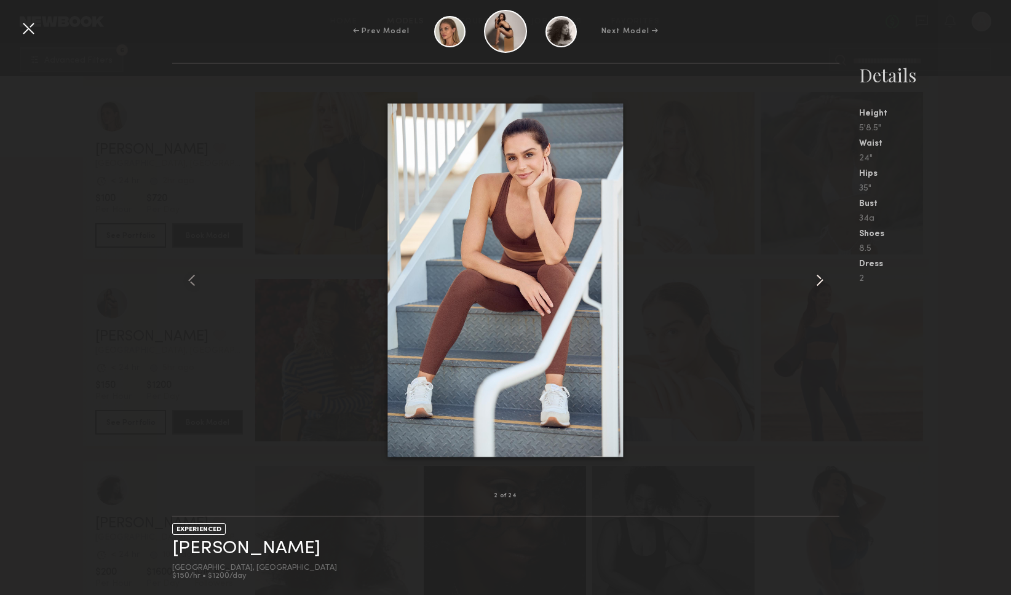
click at [819, 277] on common-icon at bounding box center [820, 281] width 20 height 20
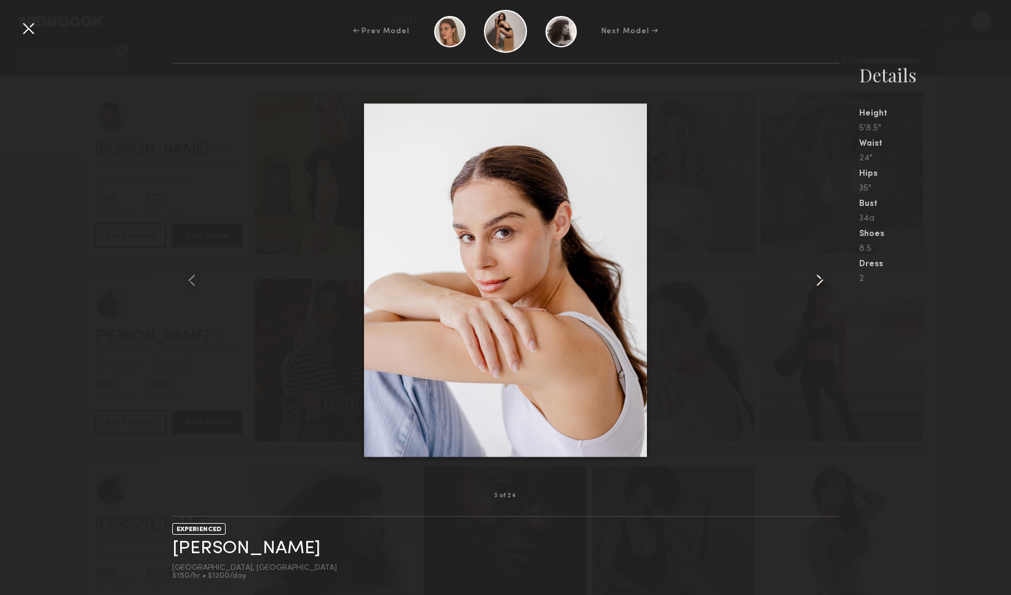
click at [819, 277] on common-icon at bounding box center [820, 281] width 20 height 20
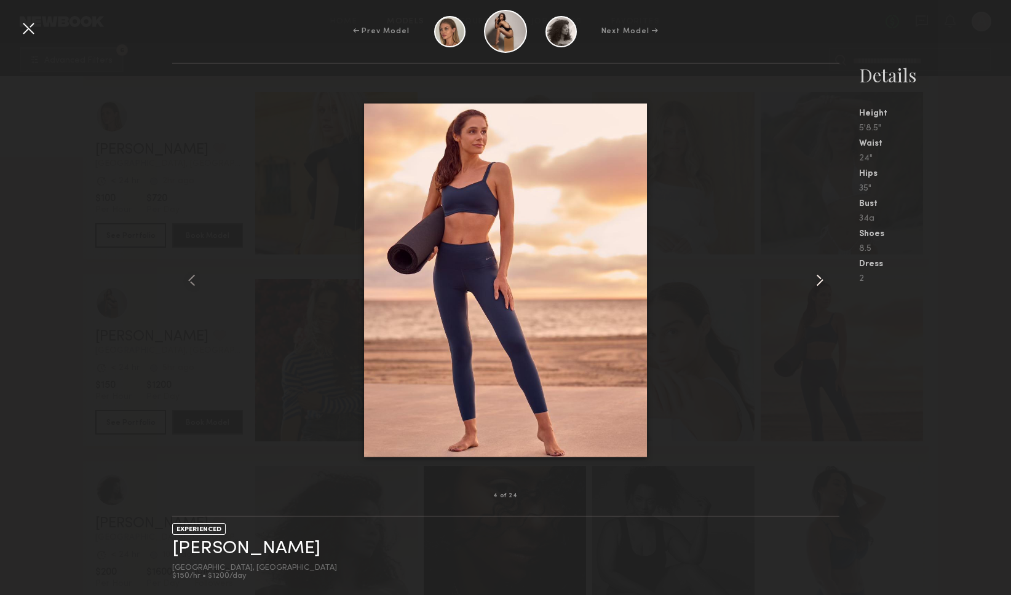
click at [819, 277] on common-icon at bounding box center [820, 281] width 20 height 20
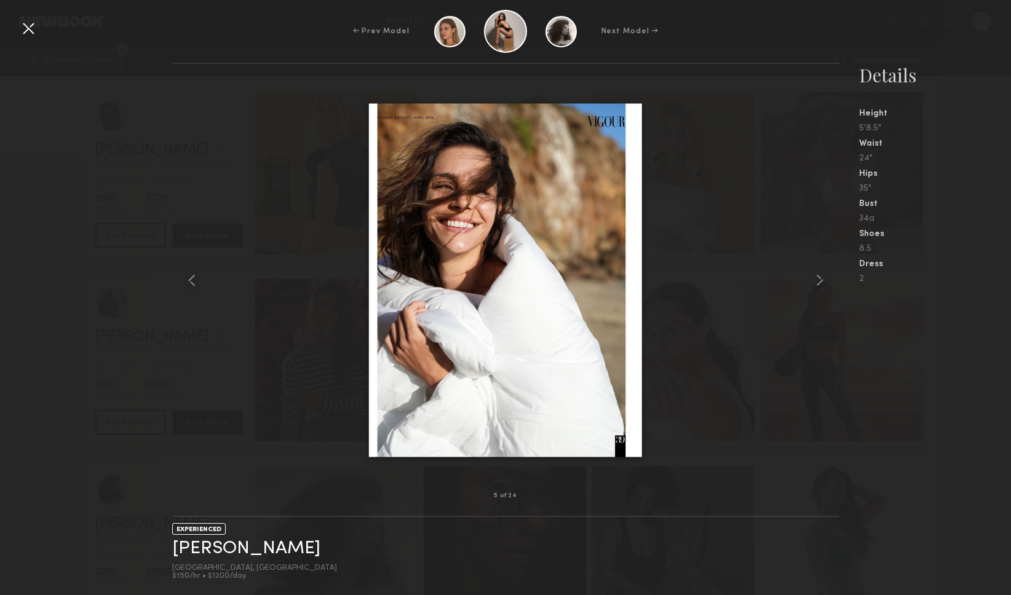
click at [30, 26] on div at bounding box center [28, 28] width 20 height 20
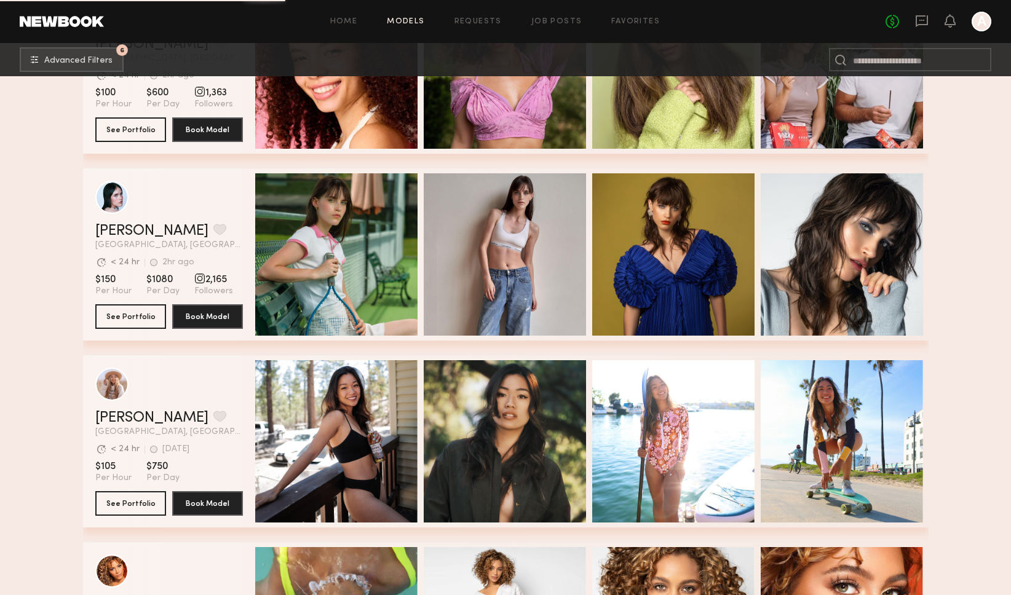
scroll to position [13028, 0]
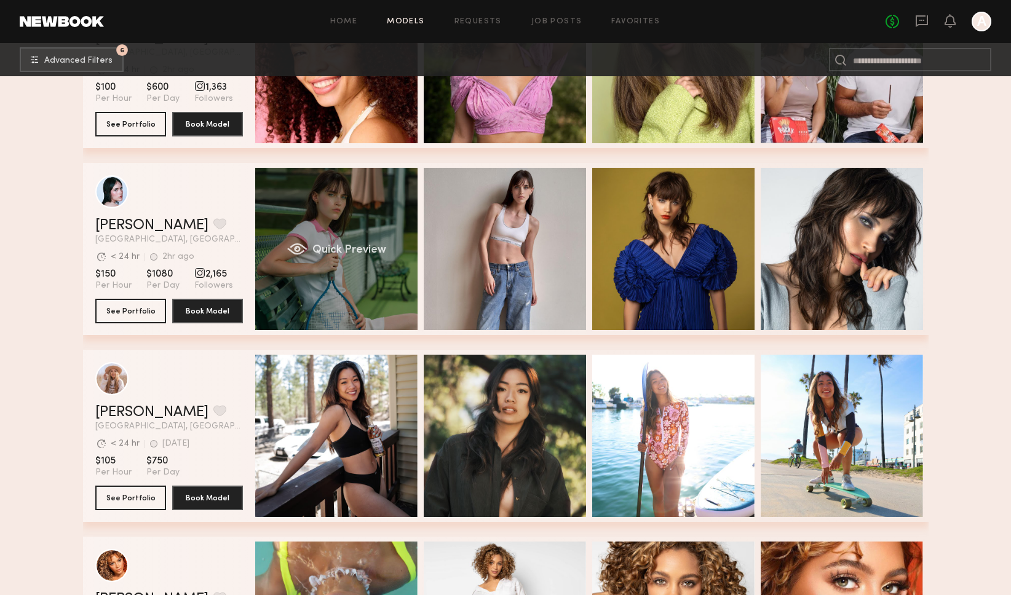
click at [331, 218] on div "Quick Preview" at bounding box center [336, 249] width 162 height 162
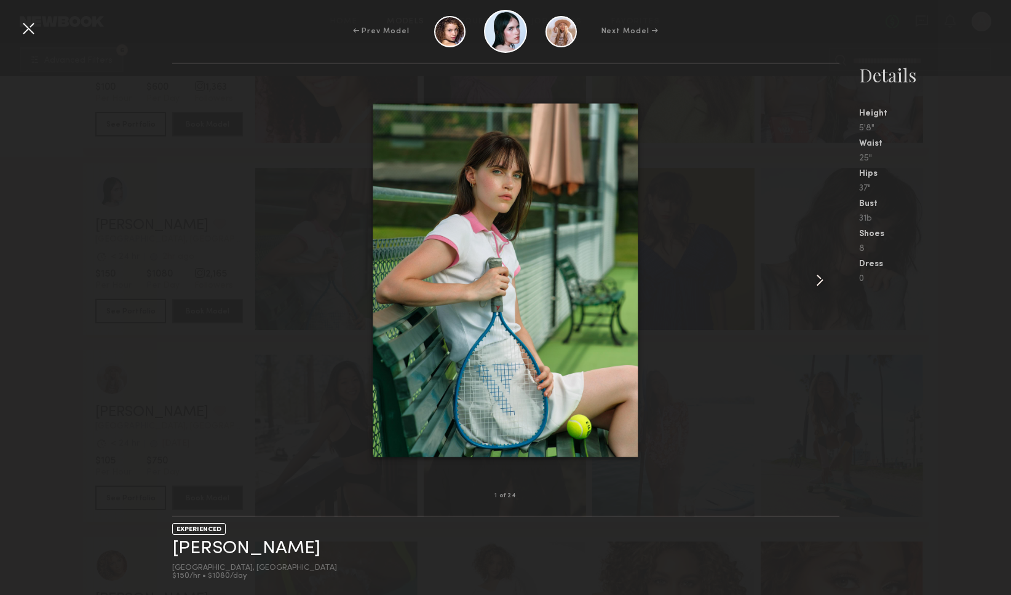
click at [822, 277] on common-icon at bounding box center [820, 281] width 20 height 20
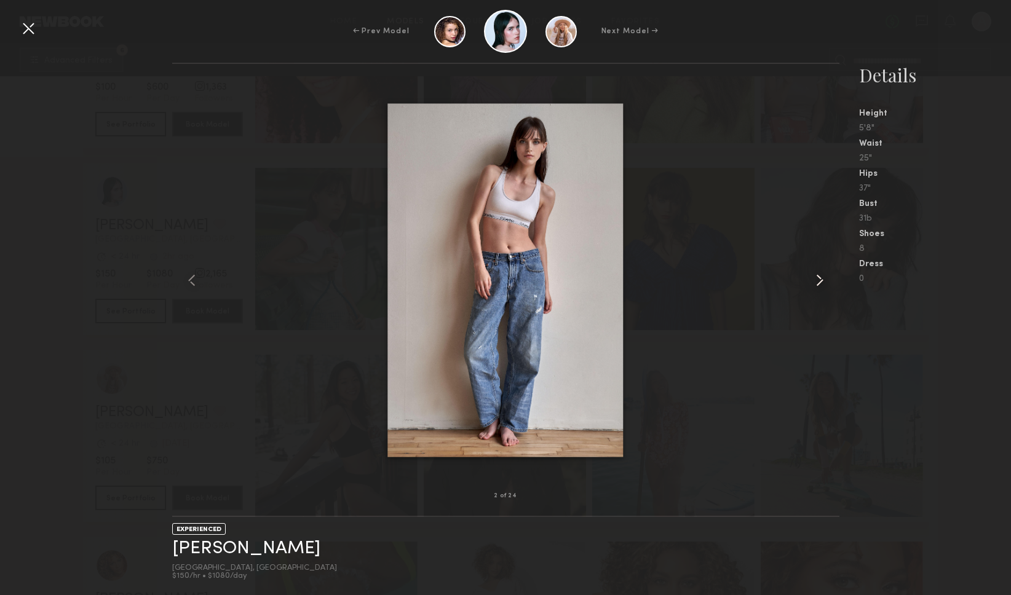
click at [822, 277] on common-icon at bounding box center [820, 281] width 20 height 20
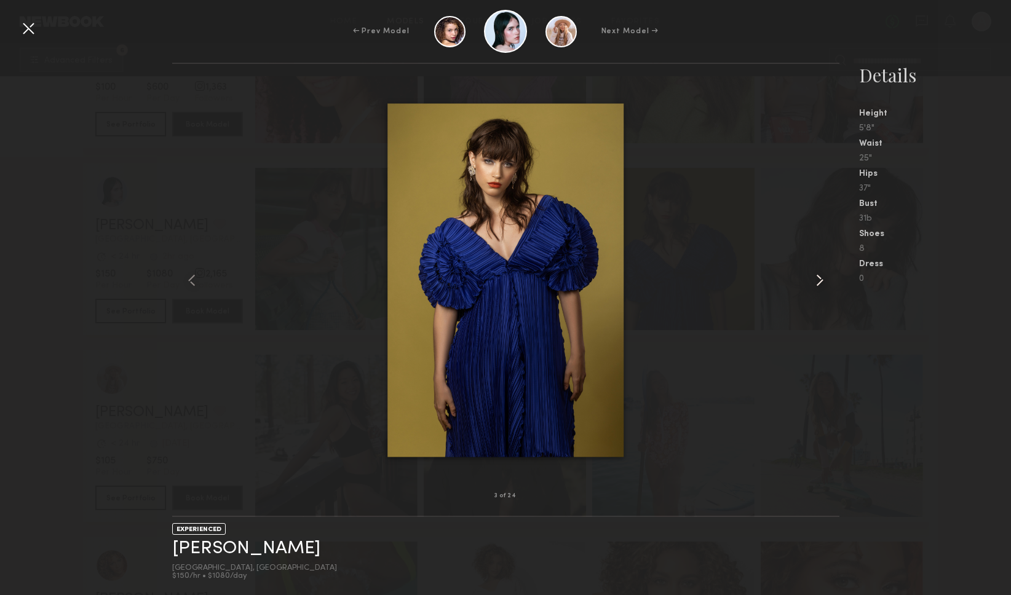
click at [822, 277] on common-icon at bounding box center [820, 281] width 20 height 20
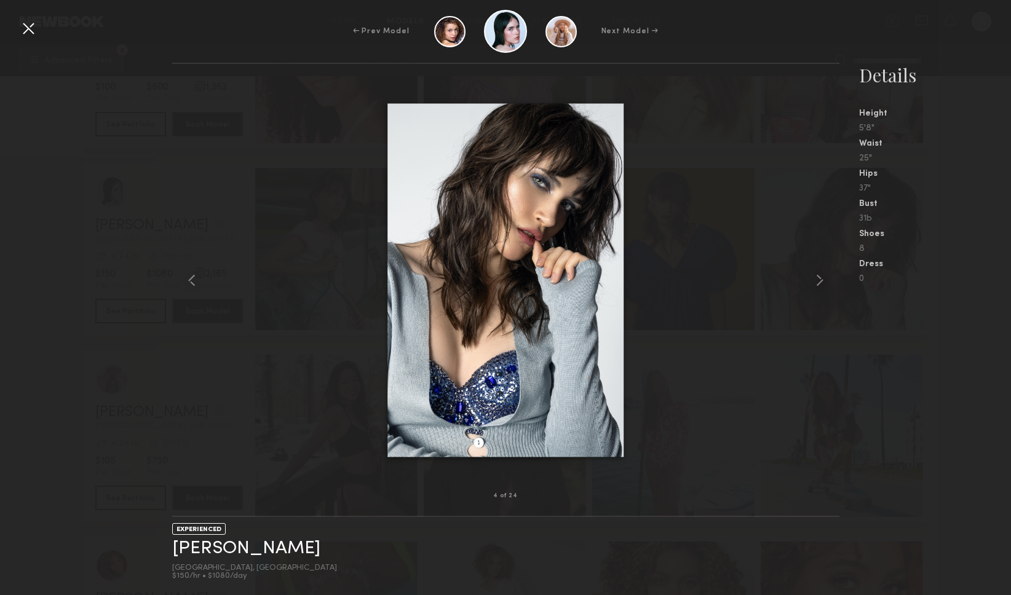
click at [30, 25] on div at bounding box center [28, 28] width 20 height 20
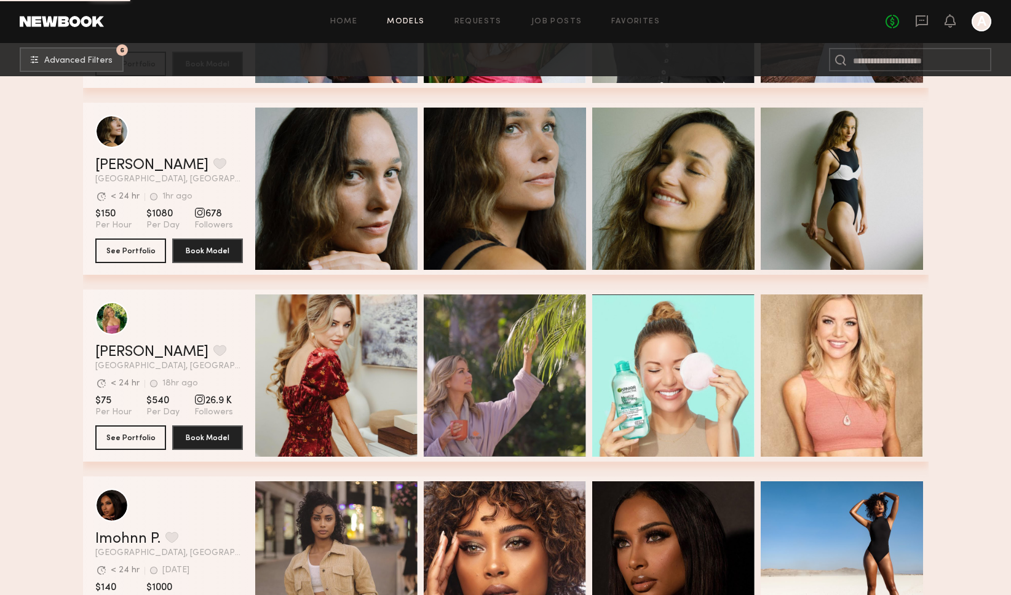
scroll to position [14960, 0]
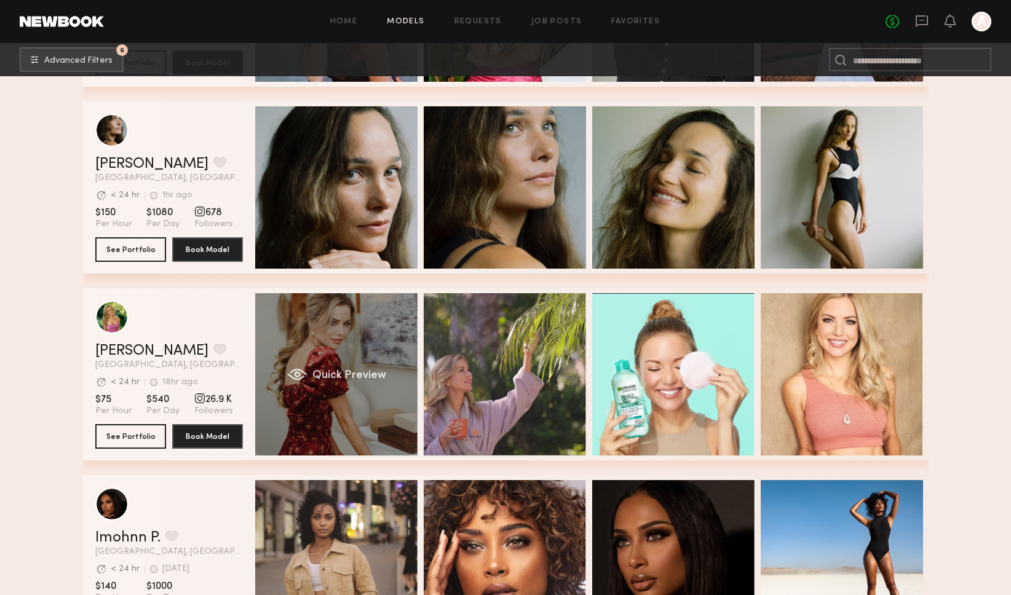
click at [360, 332] on div "Quick Preview" at bounding box center [336, 374] width 162 height 162
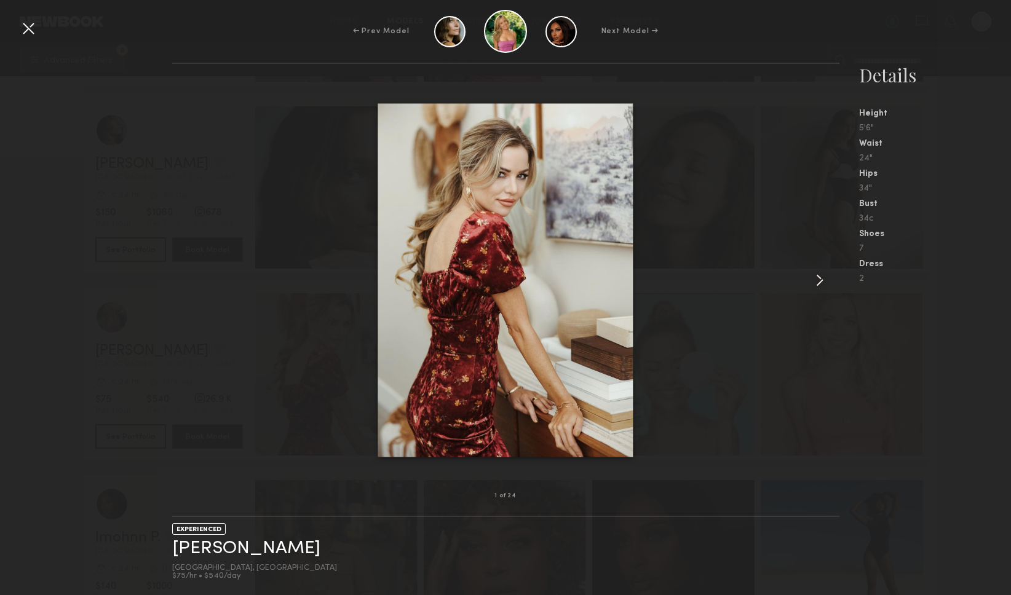
click at [820, 282] on common-icon at bounding box center [820, 281] width 20 height 20
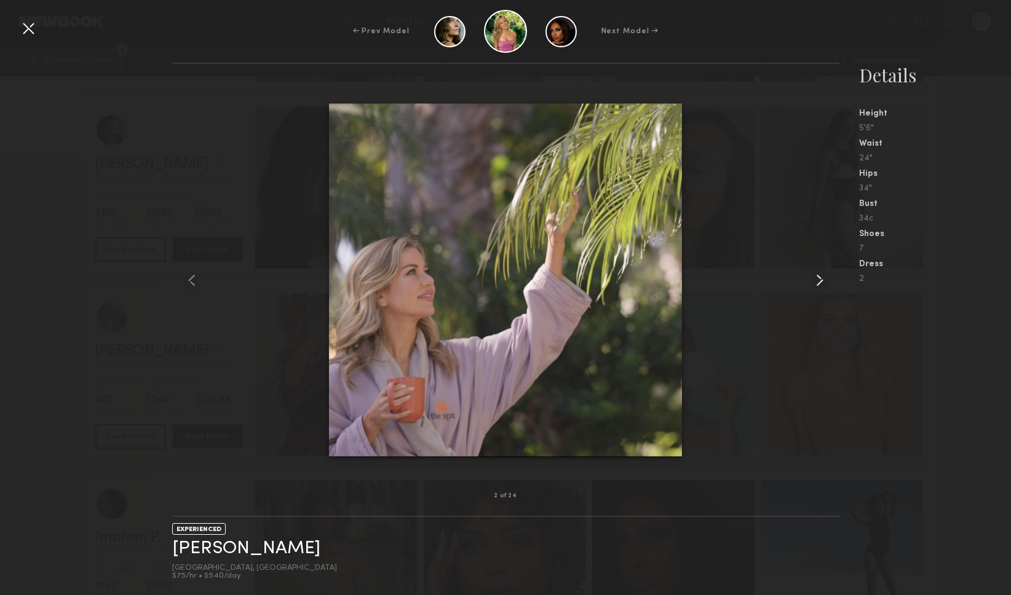
click at [820, 282] on common-icon at bounding box center [820, 281] width 20 height 20
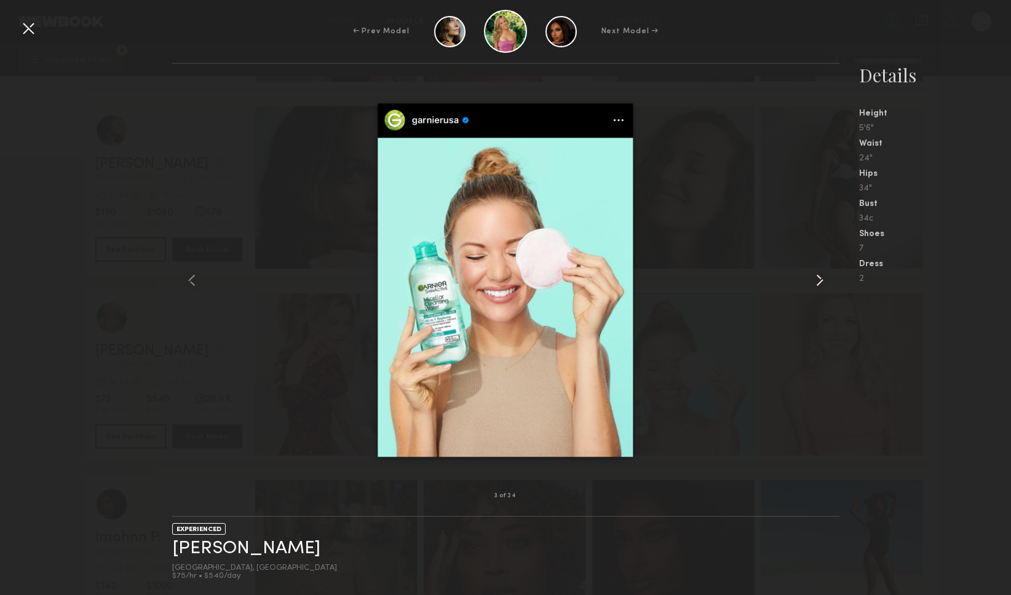
click at [820, 282] on common-icon at bounding box center [820, 281] width 20 height 20
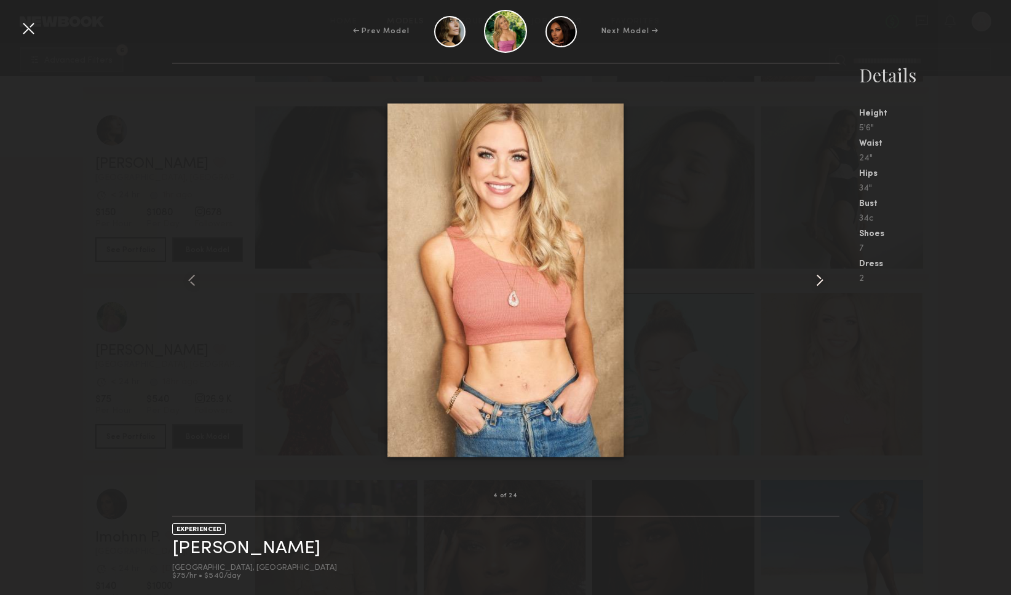
click at [820, 282] on common-icon at bounding box center [820, 281] width 20 height 20
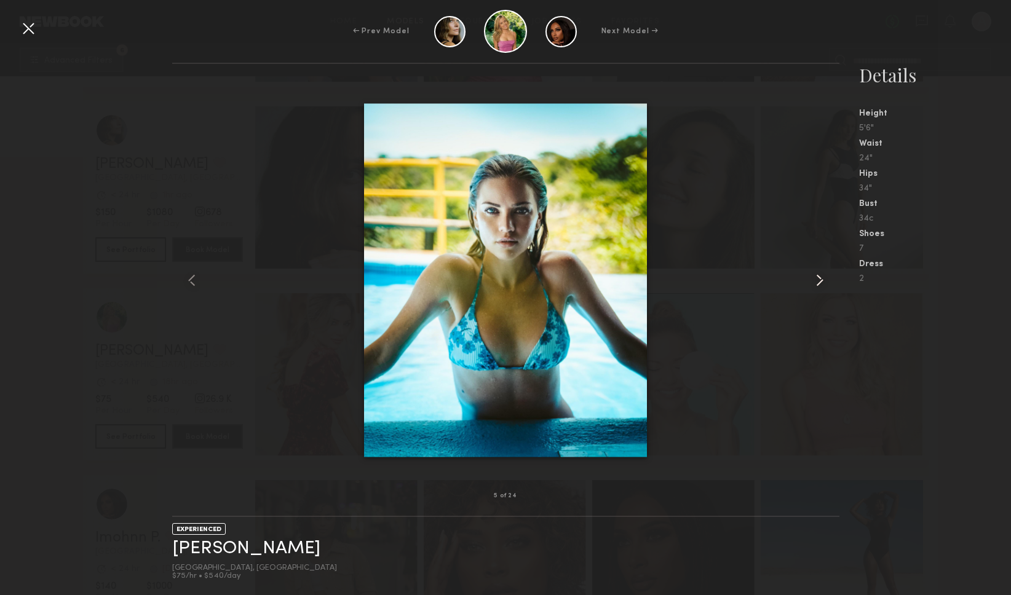
click at [820, 282] on common-icon at bounding box center [820, 281] width 20 height 20
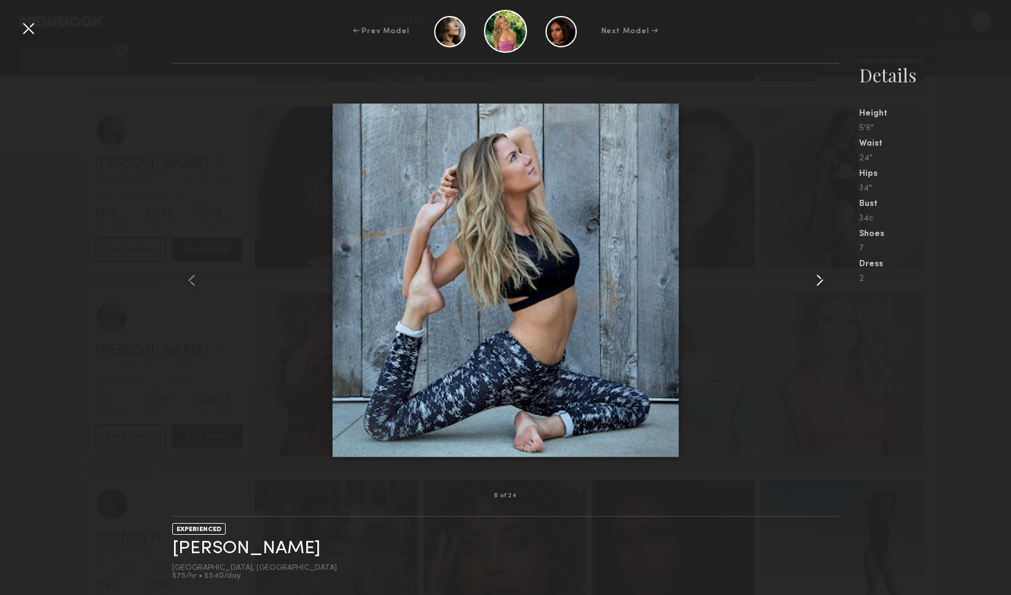
click at [820, 282] on common-icon at bounding box center [820, 281] width 20 height 20
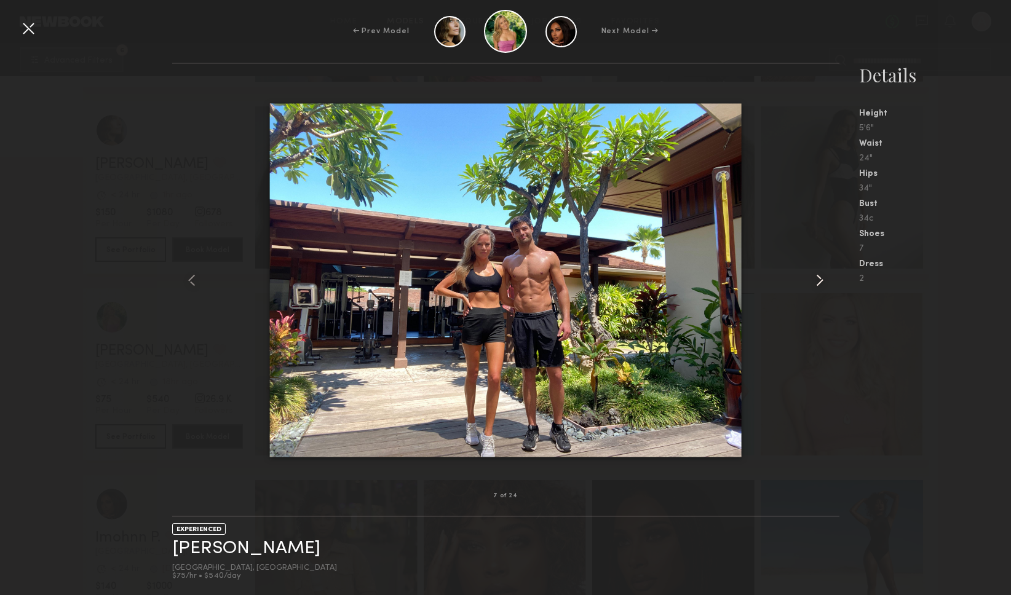
click at [820, 282] on common-icon at bounding box center [820, 281] width 20 height 20
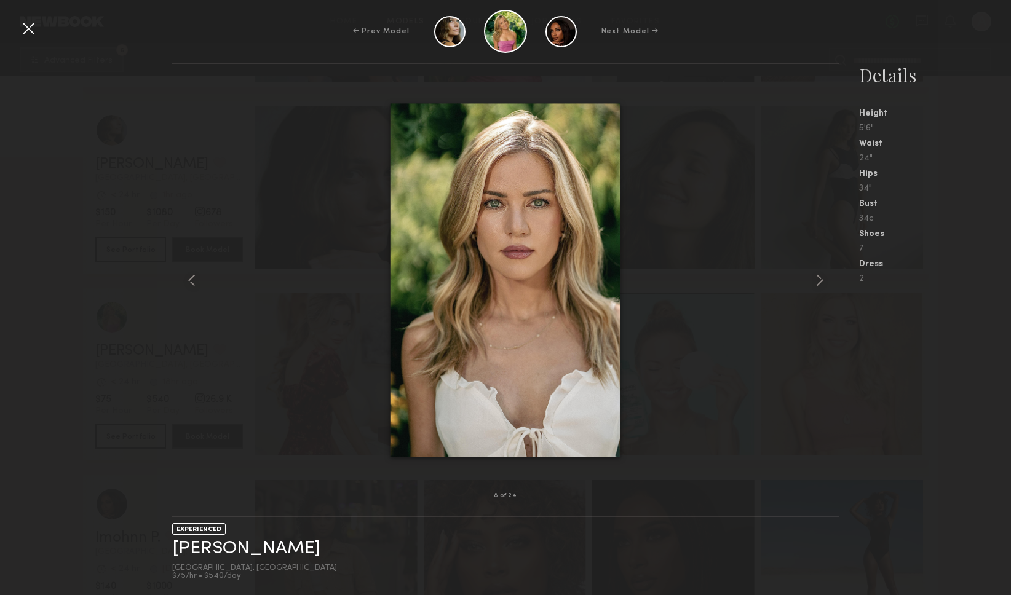
click at [28, 28] on div at bounding box center [28, 28] width 20 height 20
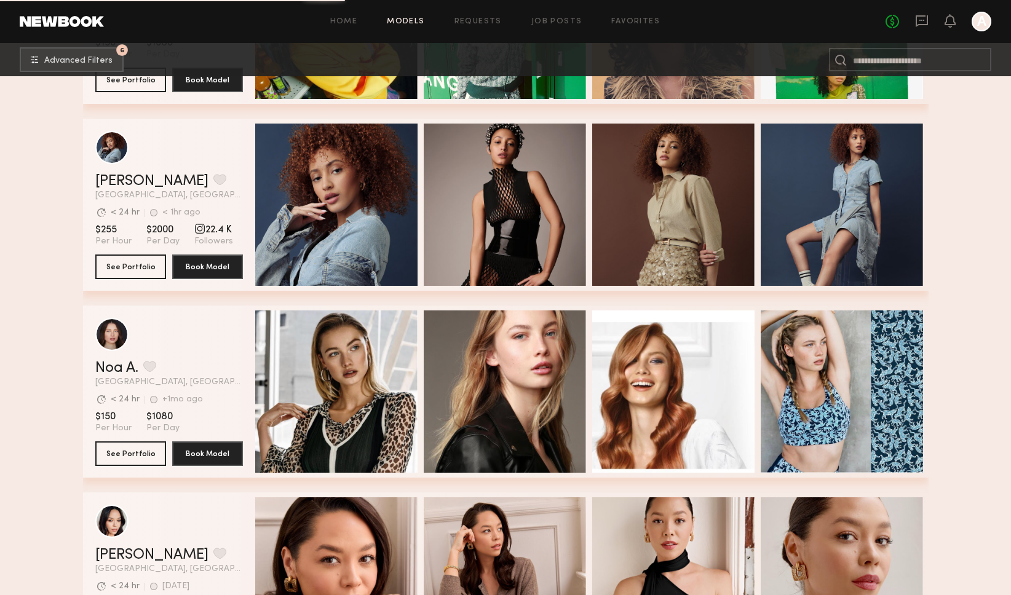
scroll to position [17198, 0]
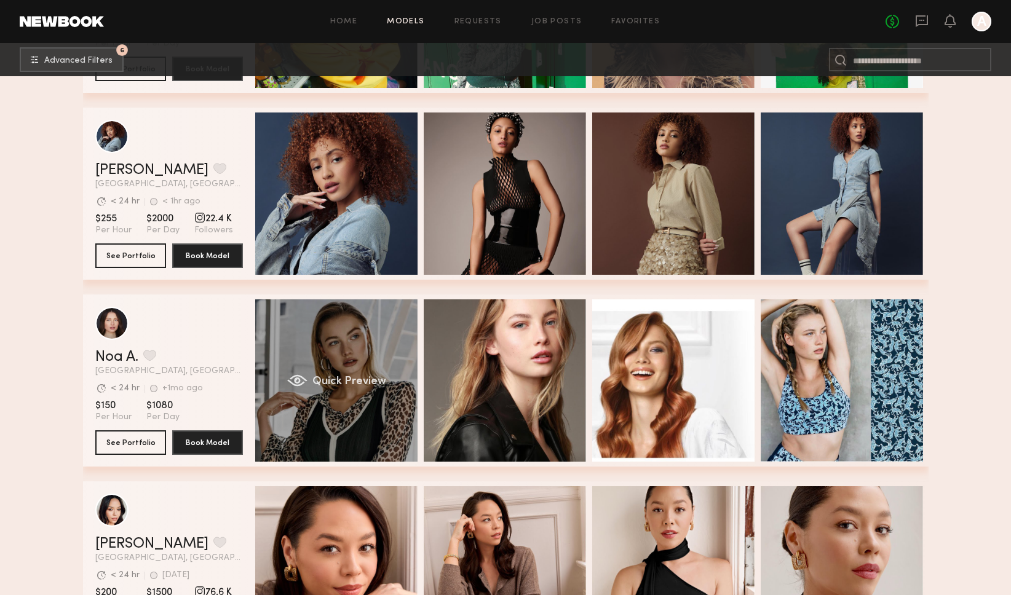
click at [359, 381] on span "Quick Preview" at bounding box center [349, 381] width 74 height 11
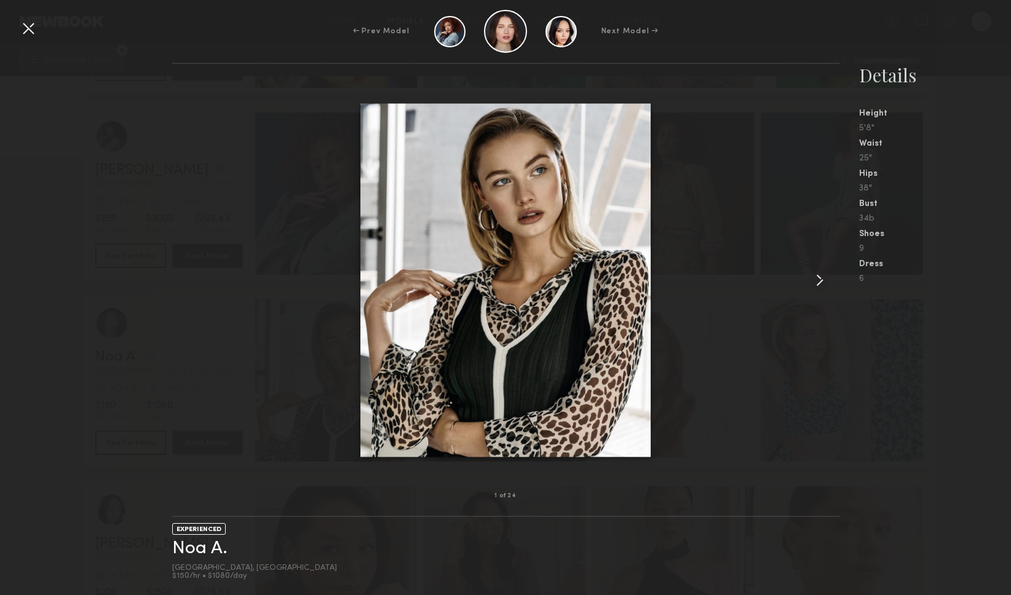
click at [814, 277] on common-icon at bounding box center [820, 281] width 20 height 20
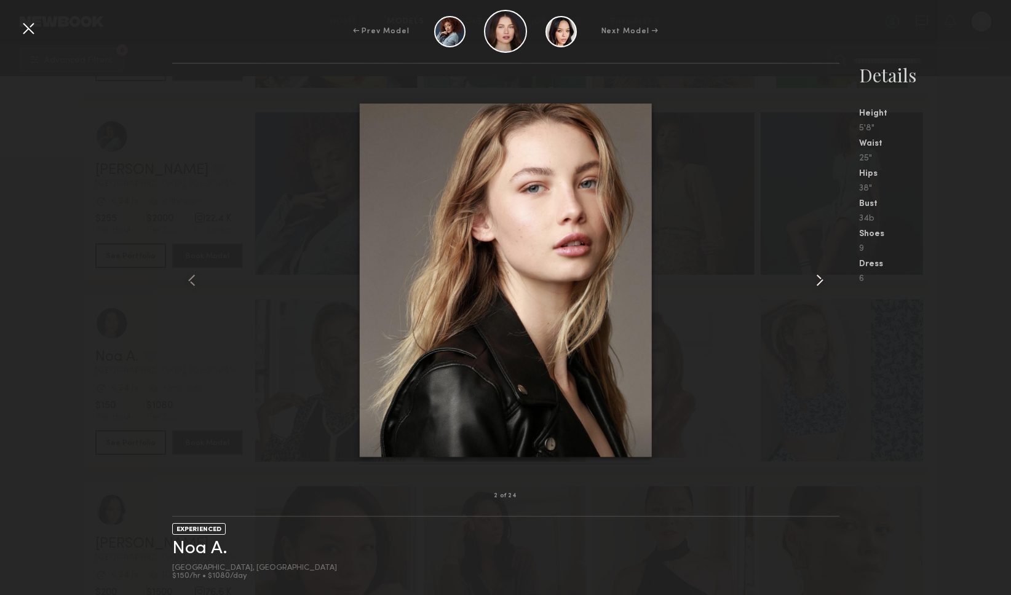
click at [814, 277] on common-icon at bounding box center [820, 281] width 20 height 20
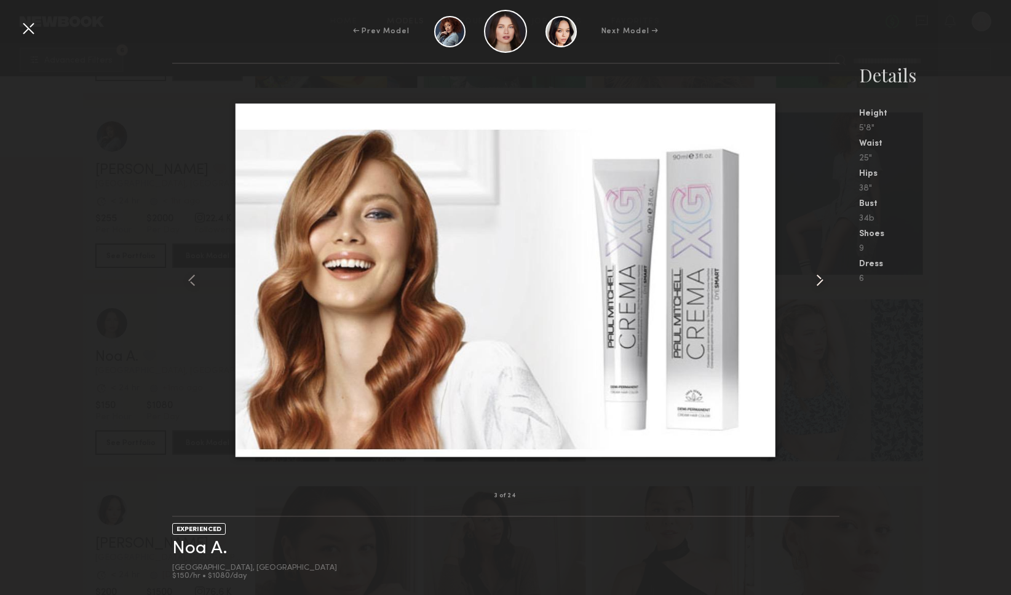
click at [814, 277] on common-icon at bounding box center [820, 281] width 20 height 20
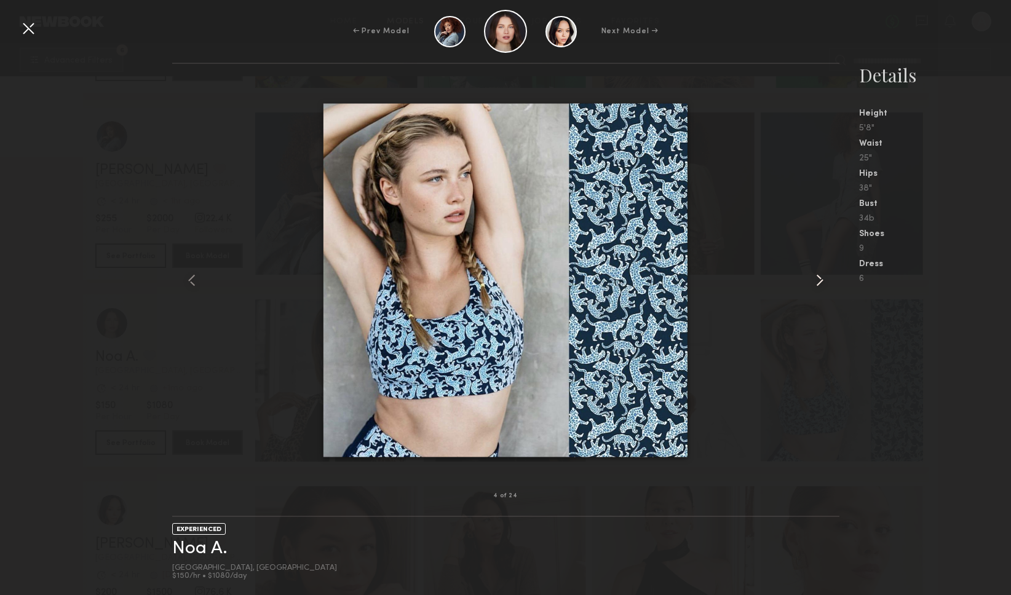
click at [814, 277] on common-icon at bounding box center [820, 281] width 20 height 20
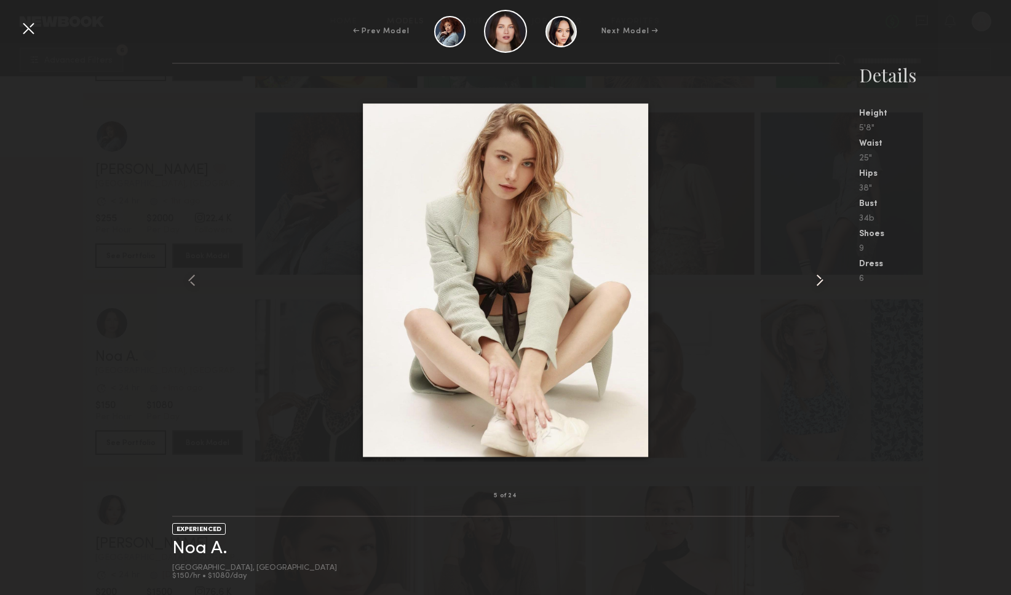
click at [814, 277] on common-icon at bounding box center [820, 281] width 20 height 20
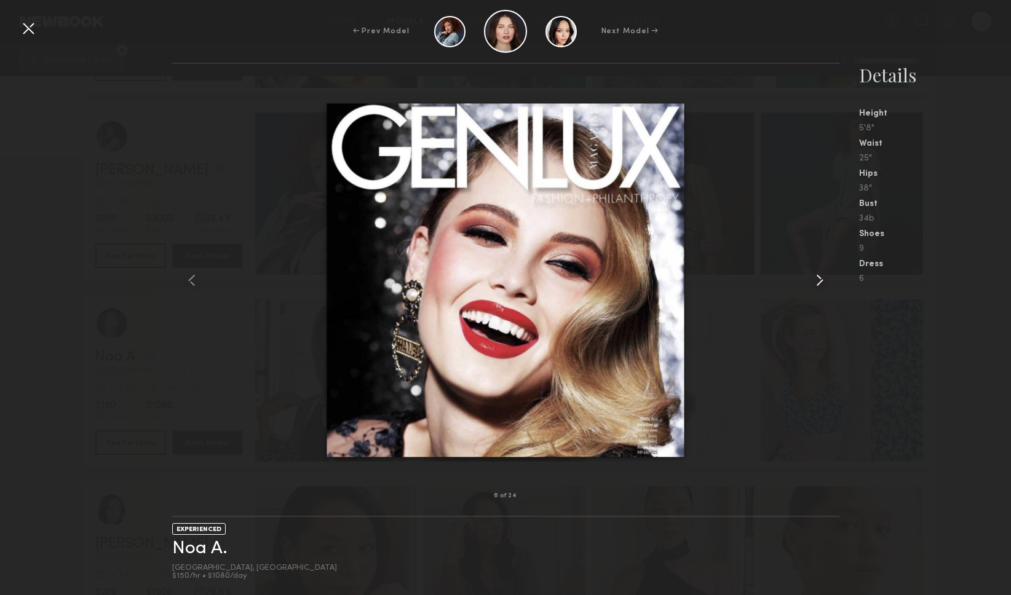
click at [814, 277] on common-icon at bounding box center [820, 281] width 20 height 20
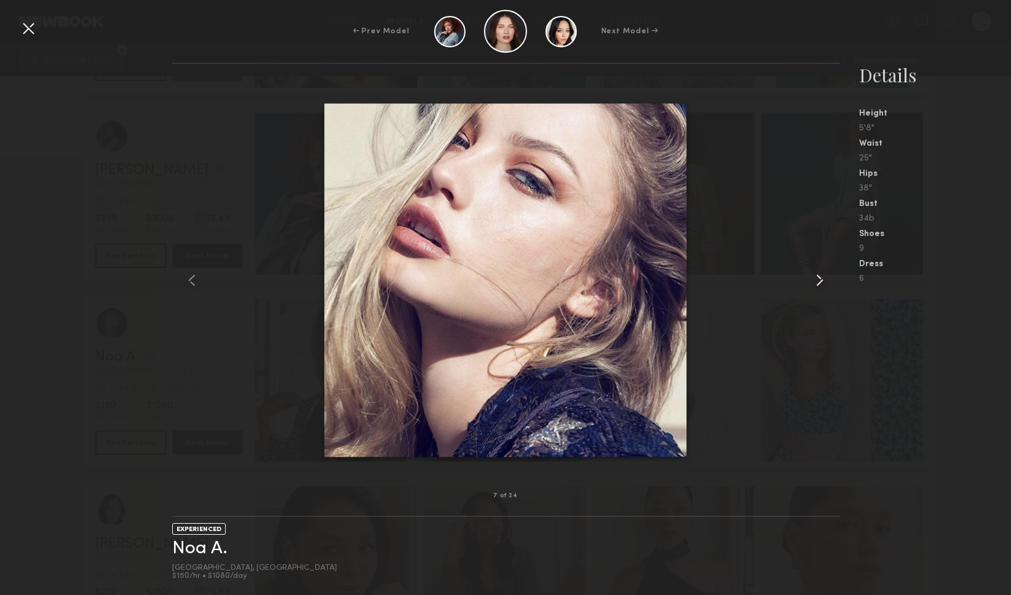
click at [814, 277] on common-icon at bounding box center [820, 281] width 20 height 20
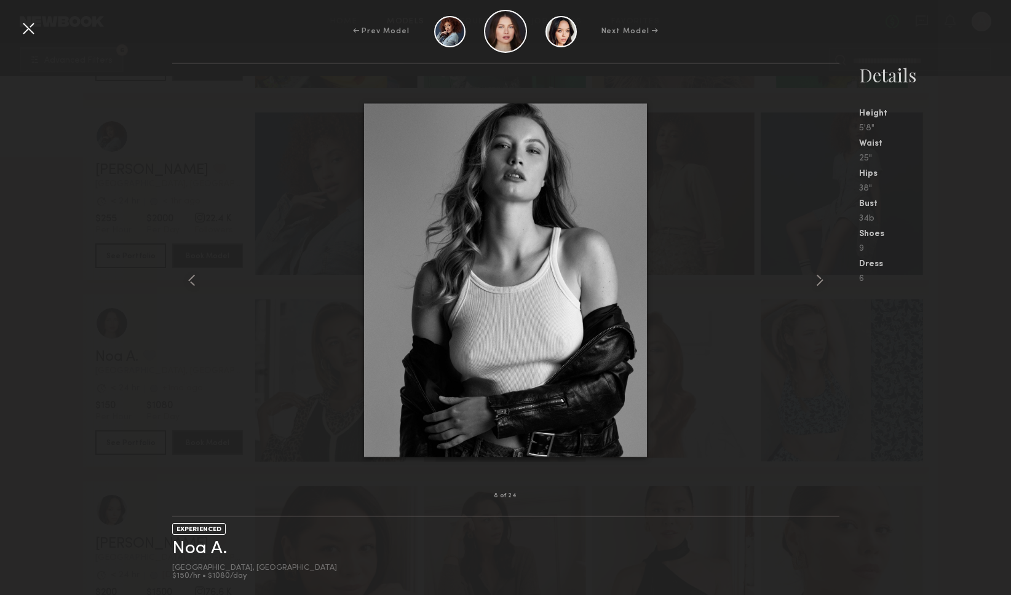
click at [31, 30] on div at bounding box center [28, 28] width 20 height 20
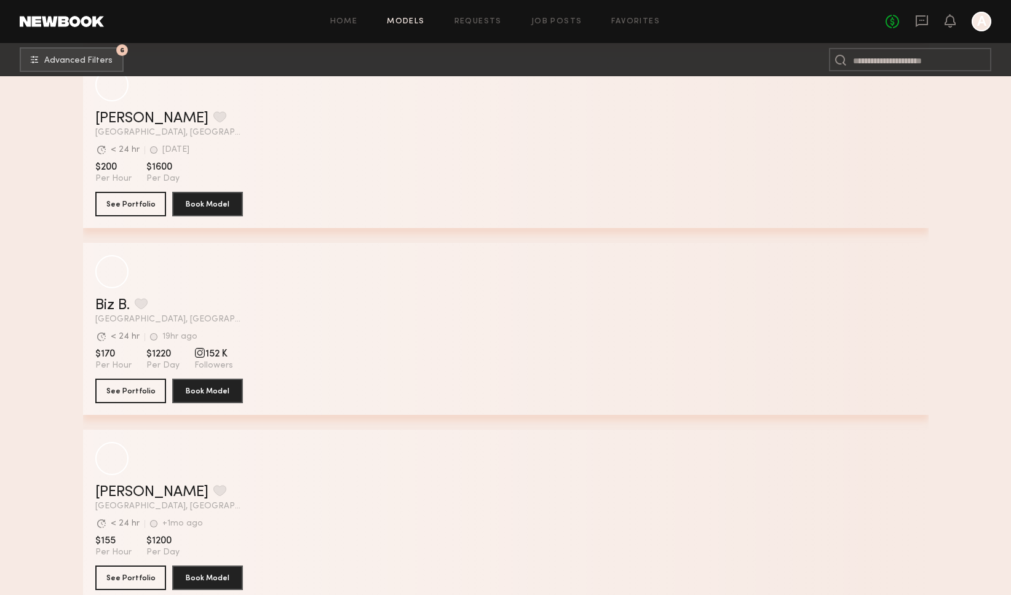
scroll to position [20266, 0]
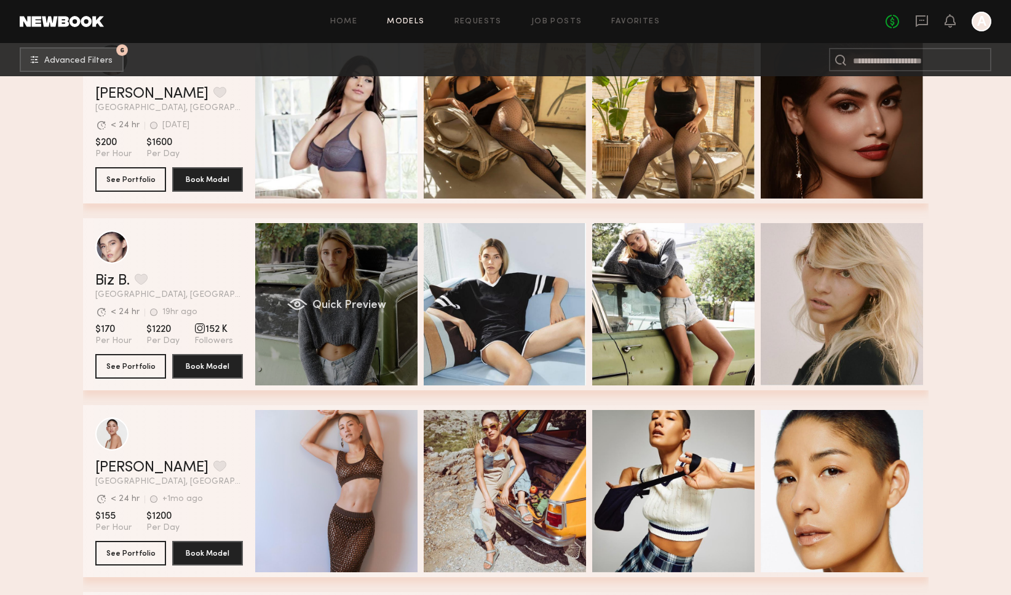
click at [322, 245] on div "Quick Preview" at bounding box center [336, 304] width 162 height 162
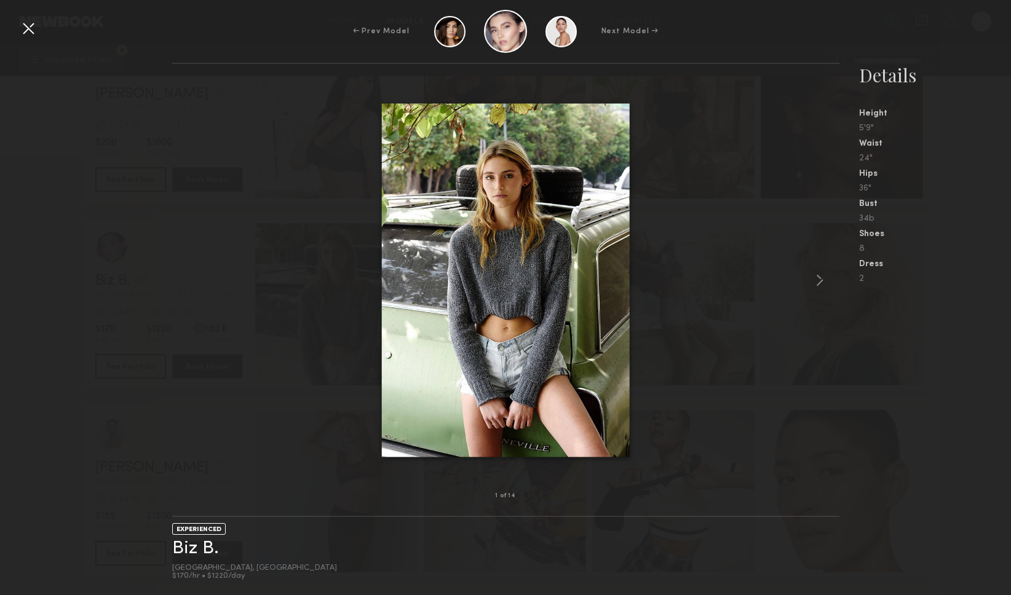
scroll to position [20265, 0]
click at [818, 277] on common-icon at bounding box center [820, 281] width 20 height 20
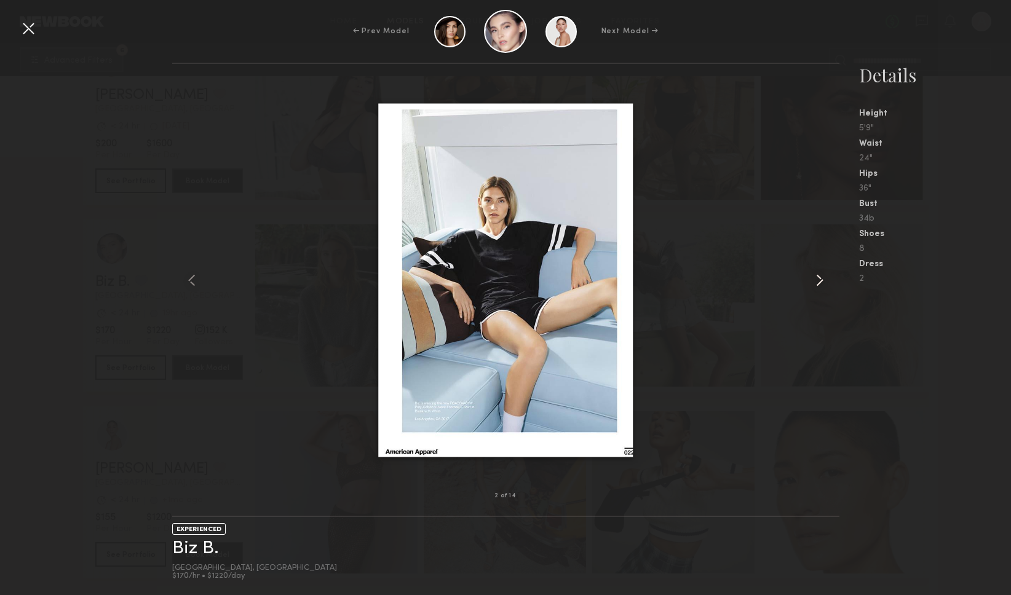
click at [818, 277] on common-icon at bounding box center [820, 281] width 20 height 20
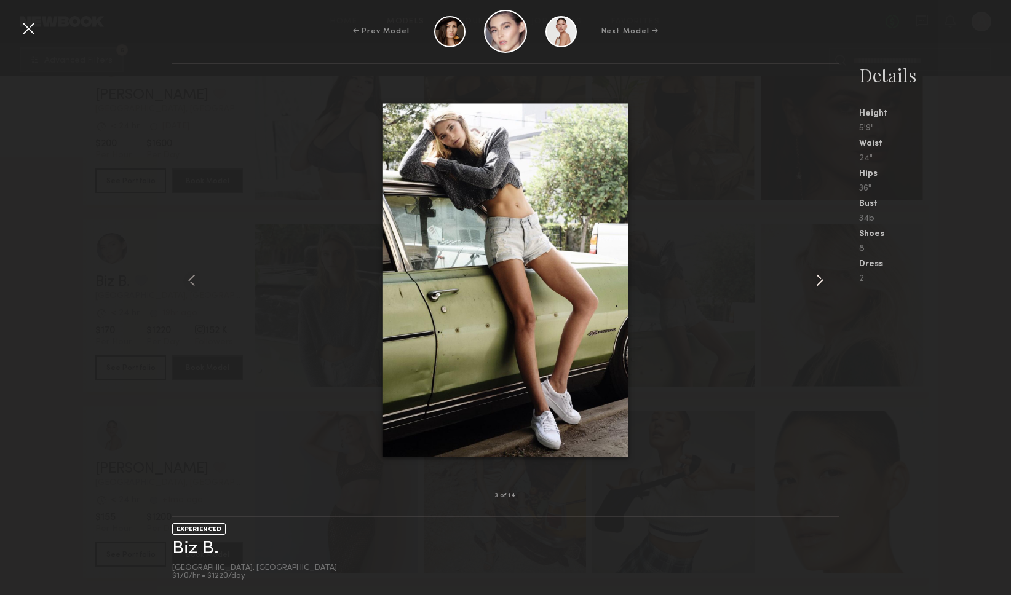
click at [818, 277] on common-icon at bounding box center [820, 281] width 20 height 20
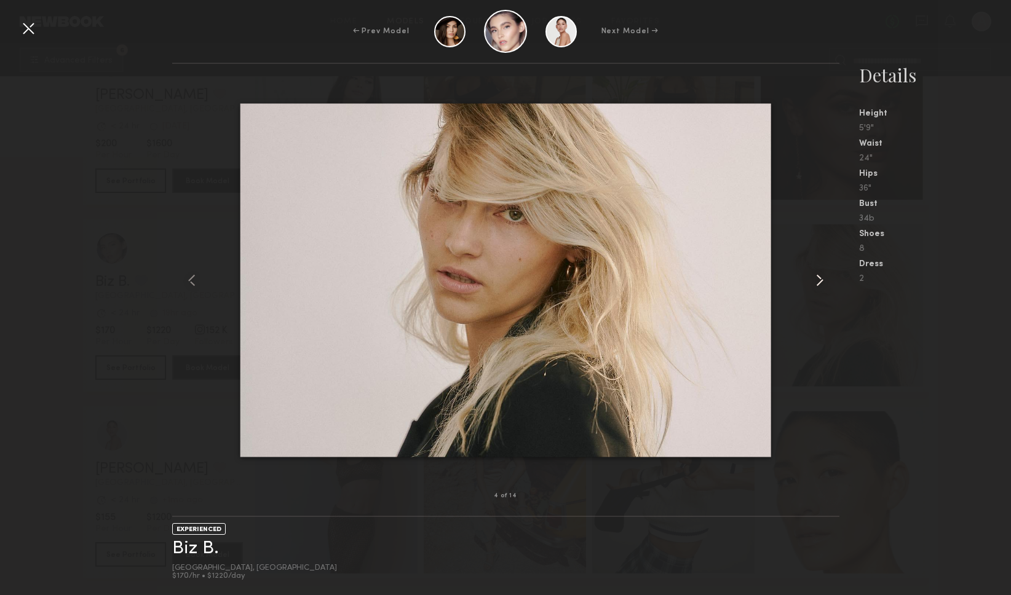
click at [818, 277] on common-icon at bounding box center [820, 281] width 20 height 20
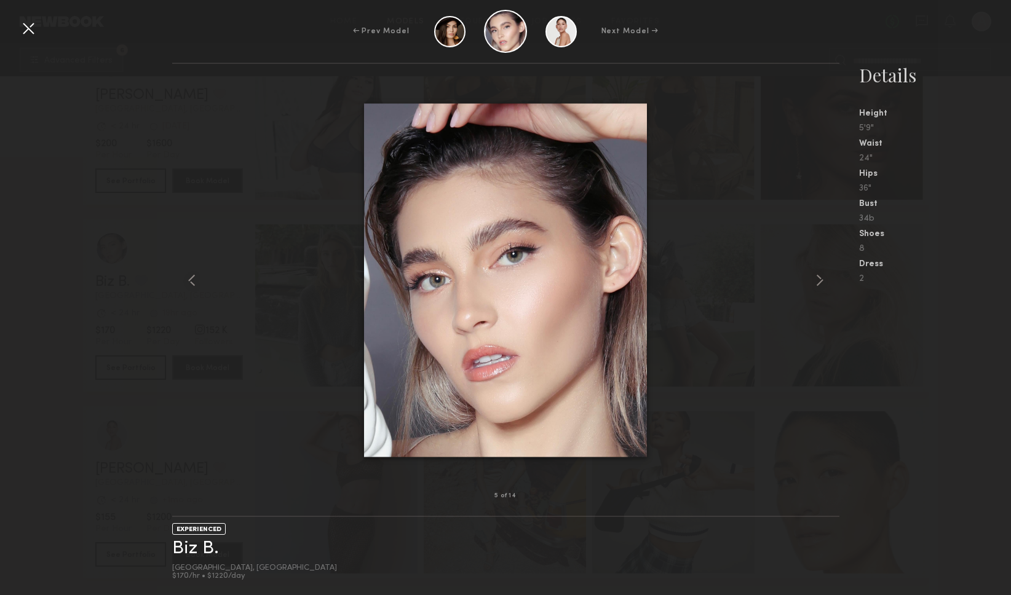
click at [33, 30] on div at bounding box center [28, 28] width 20 height 20
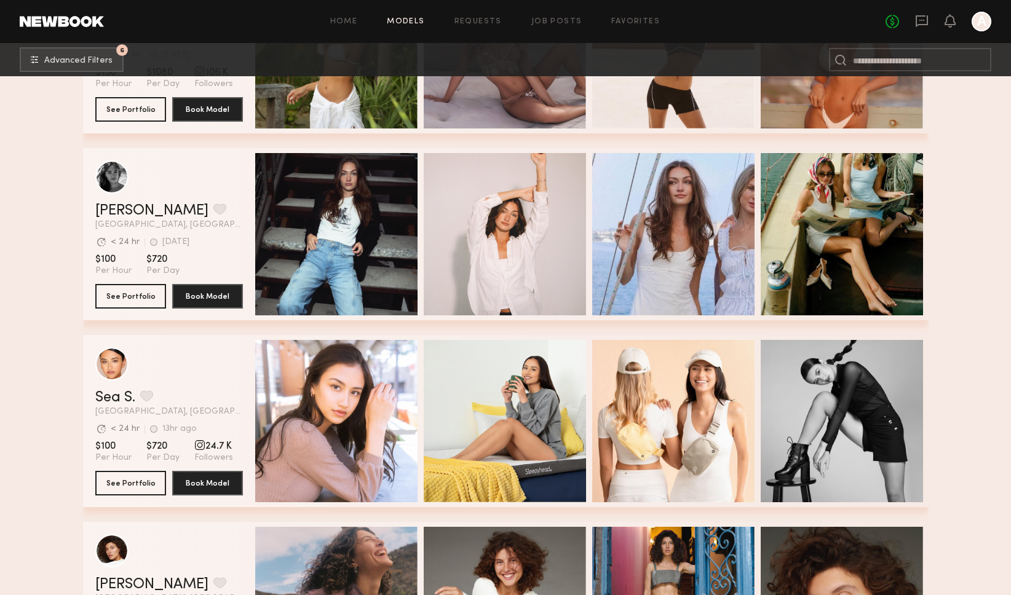
scroll to position [26704, 0]
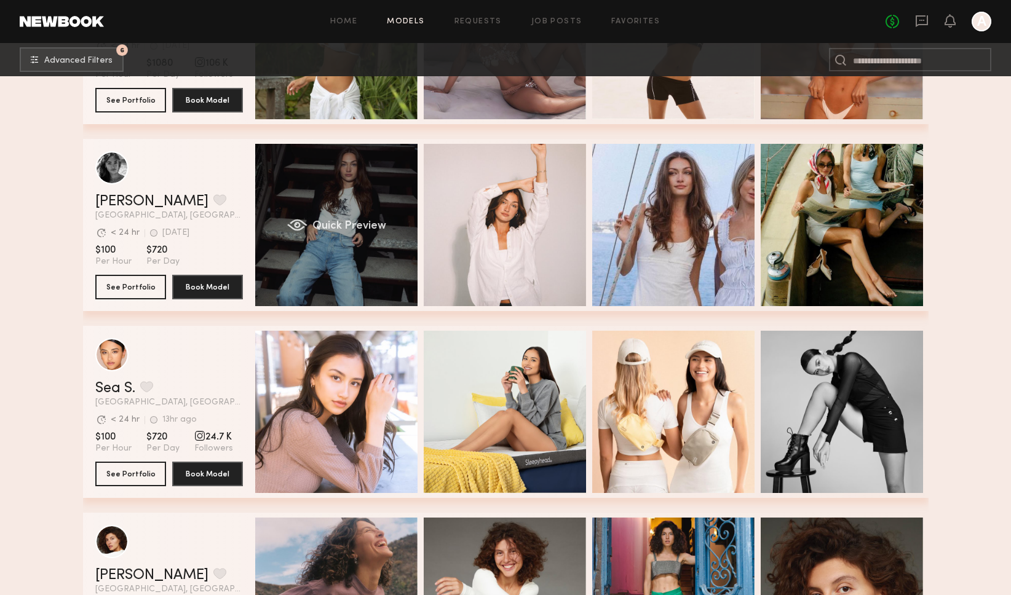
click at [352, 199] on div "Quick Preview" at bounding box center [336, 225] width 162 height 162
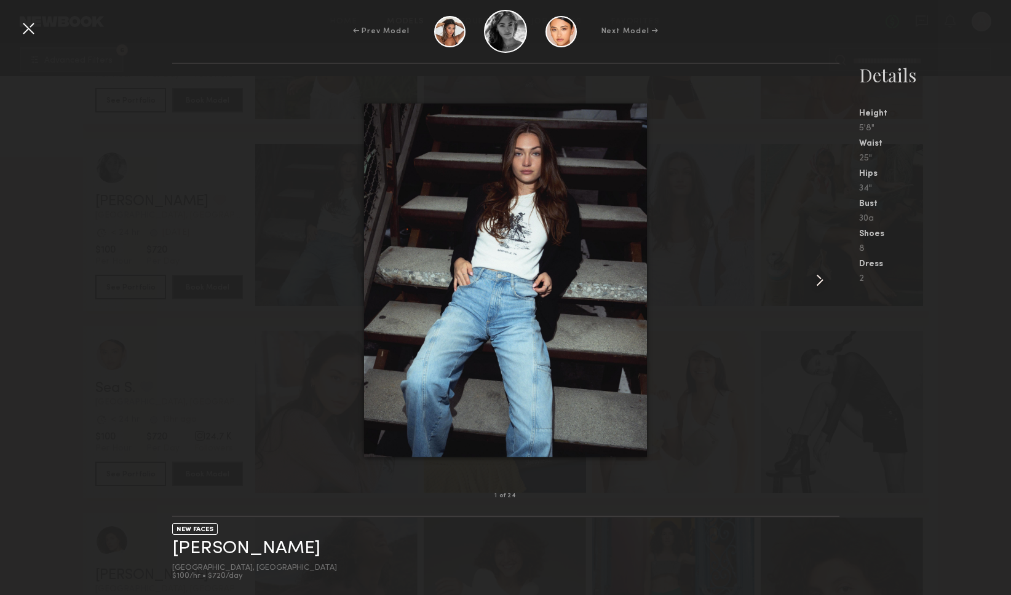
click at [822, 283] on common-icon at bounding box center [820, 281] width 20 height 20
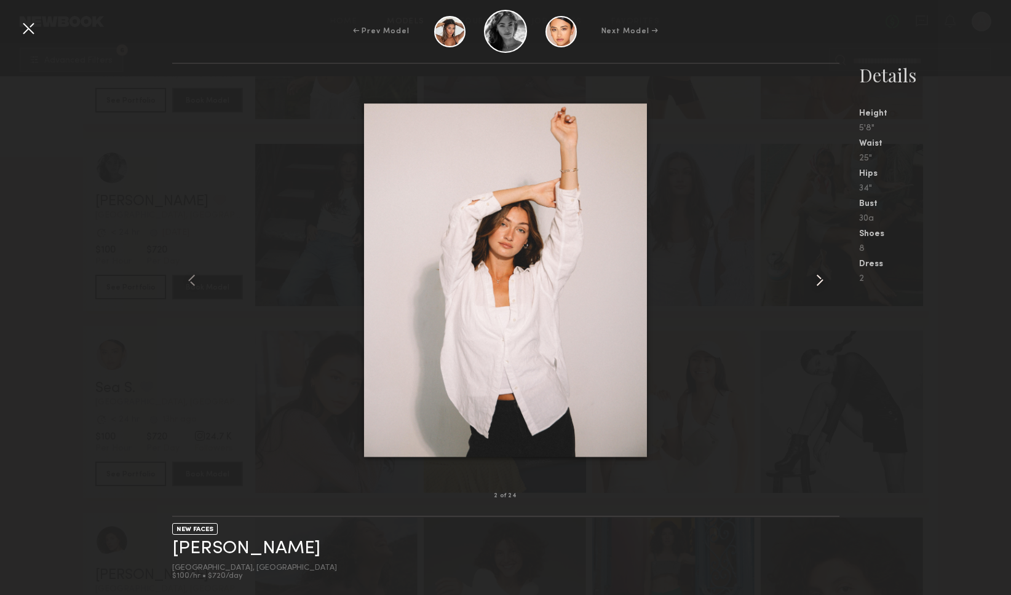
click at [822, 283] on common-icon at bounding box center [820, 281] width 20 height 20
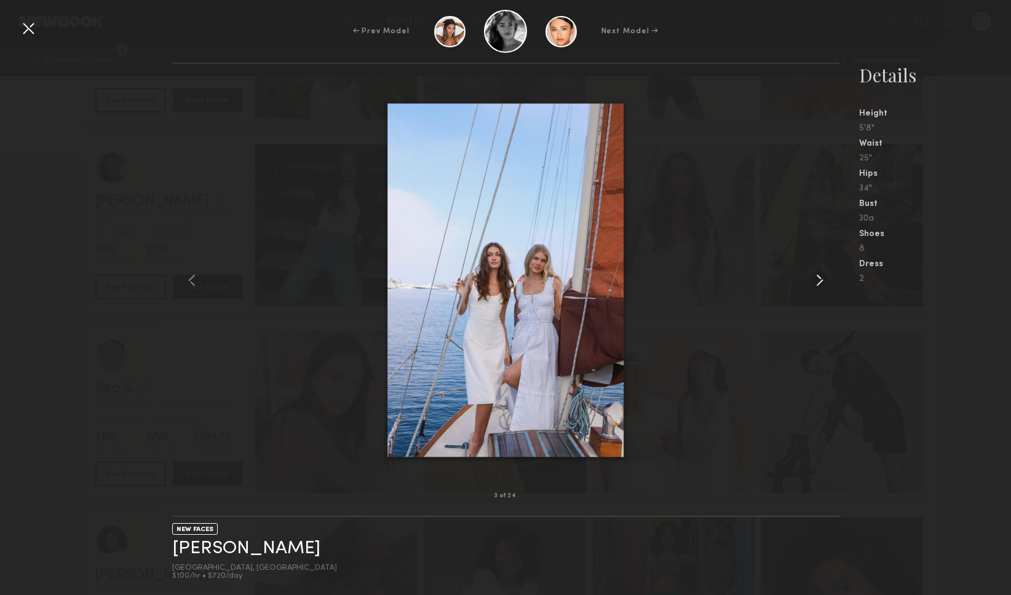
click at [822, 283] on common-icon at bounding box center [820, 281] width 20 height 20
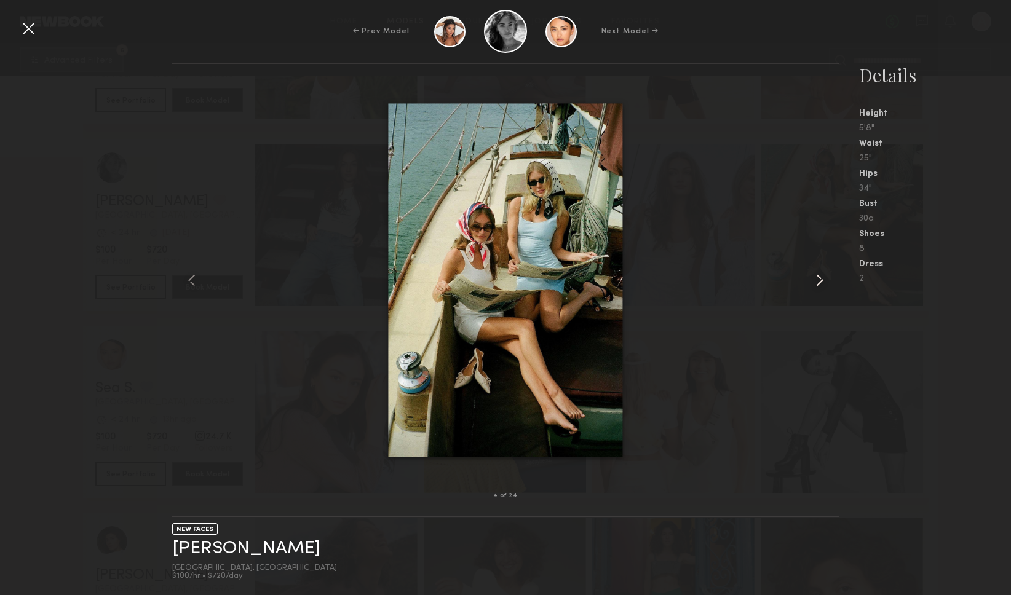
click at [822, 283] on common-icon at bounding box center [820, 281] width 20 height 20
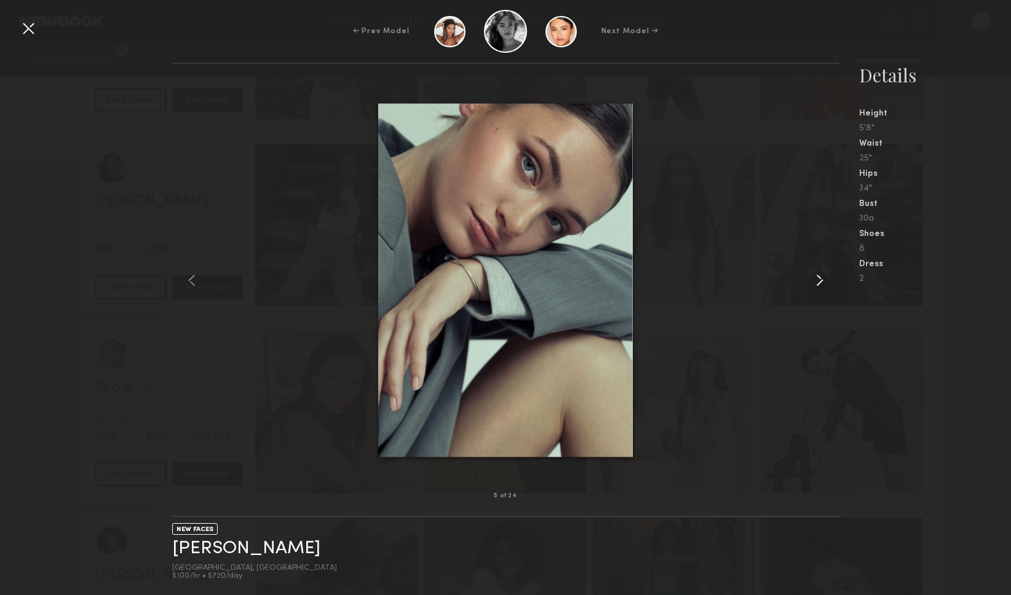
click at [822, 283] on common-icon at bounding box center [820, 281] width 20 height 20
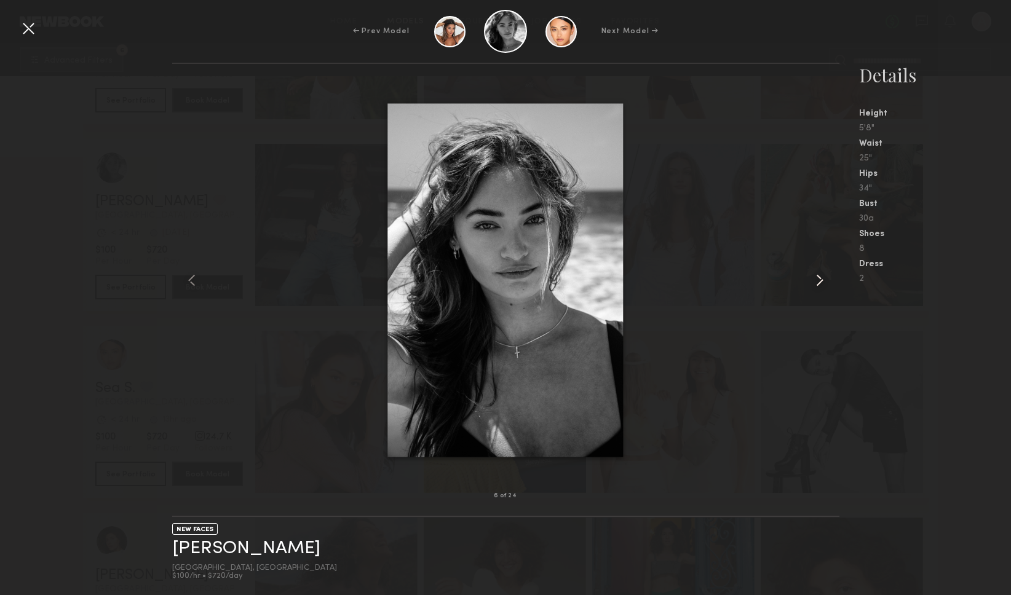
click at [822, 283] on common-icon at bounding box center [820, 281] width 20 height 20
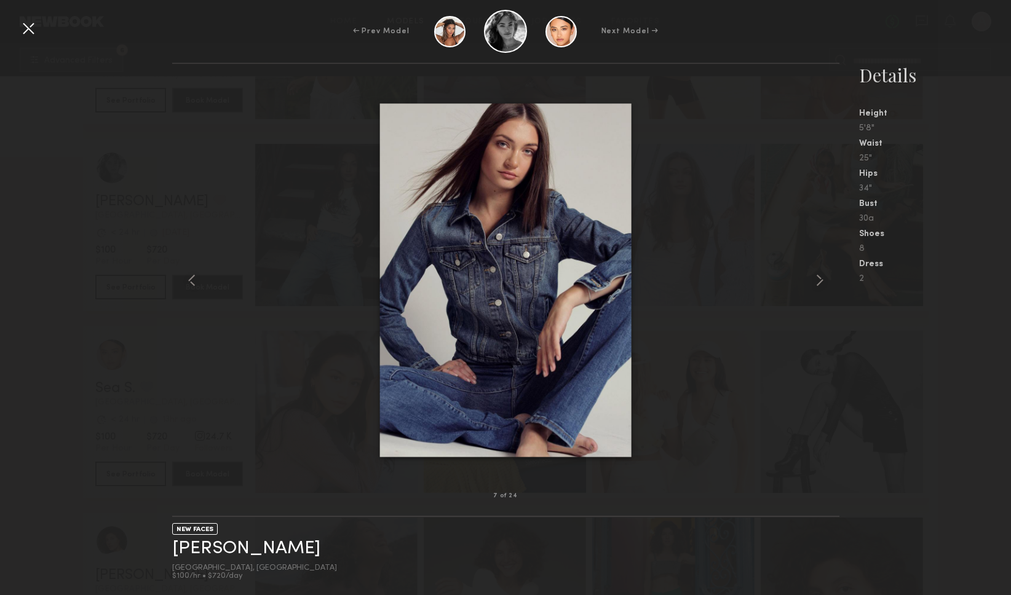
click at [21, 23] on div at bounding box center [28, 28] width 20 height 20
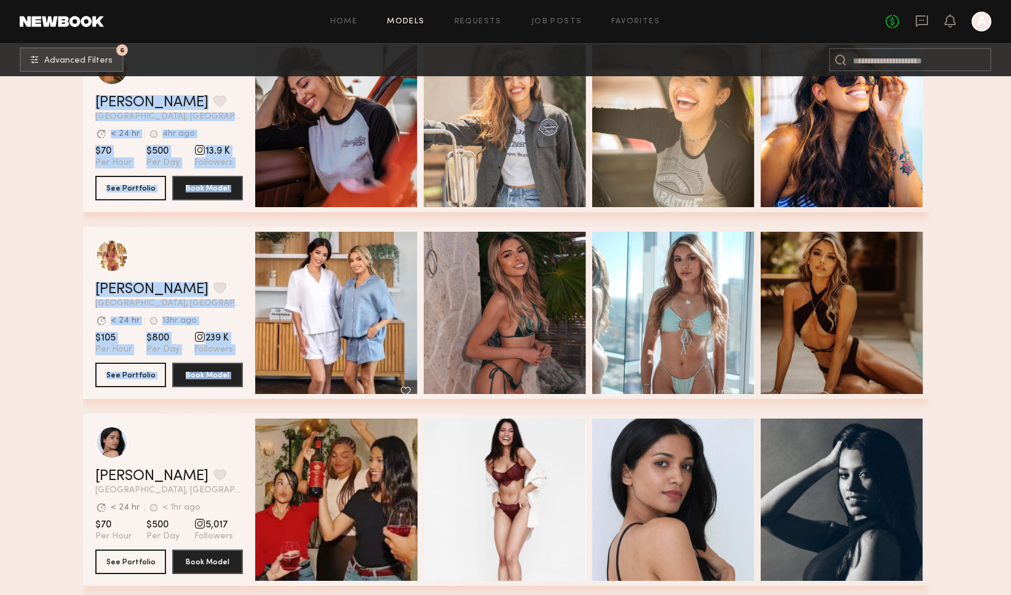
scroll to position [28490, 0]
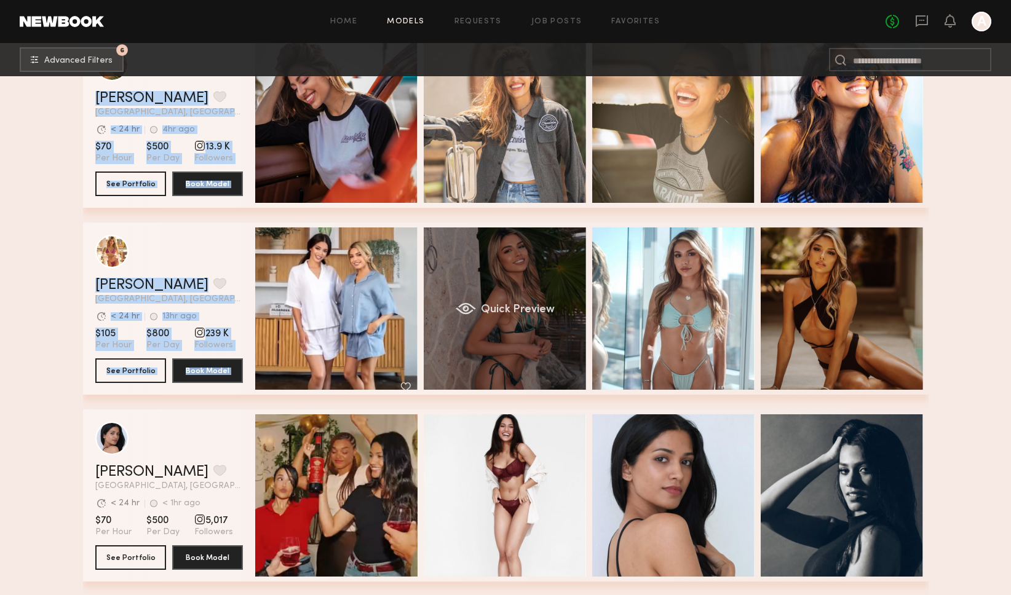
click at [540, 314] on span "Quick Preview" at bounding box center [517, 310] width 74 height 11
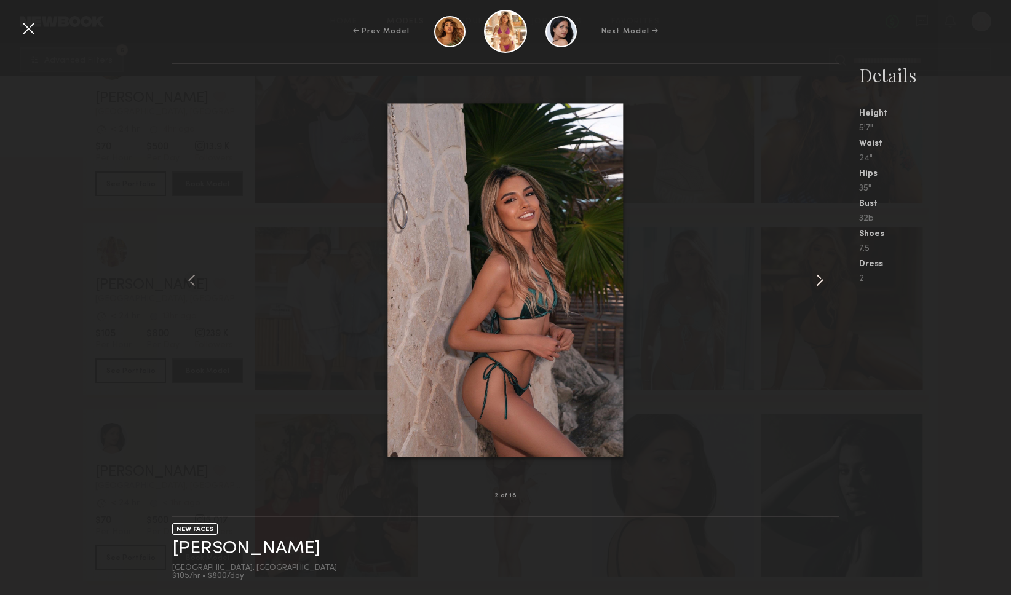
click at [816, 279] on common-icon at bounding box center [820, 281] width 20 height 20
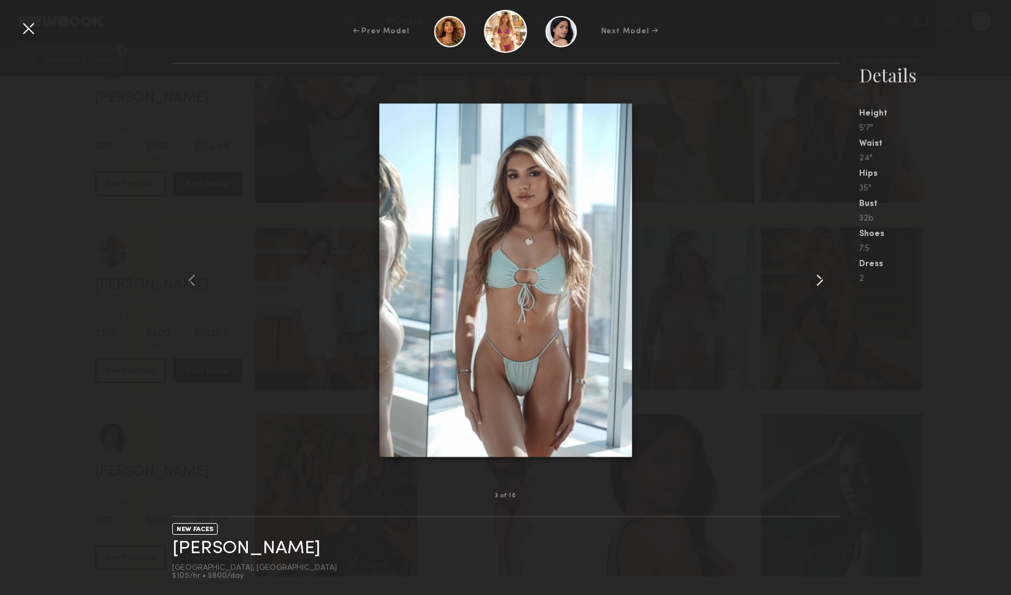
click at [816, 279] on common-icon at bounding box center [820, 281] width 20 height 20
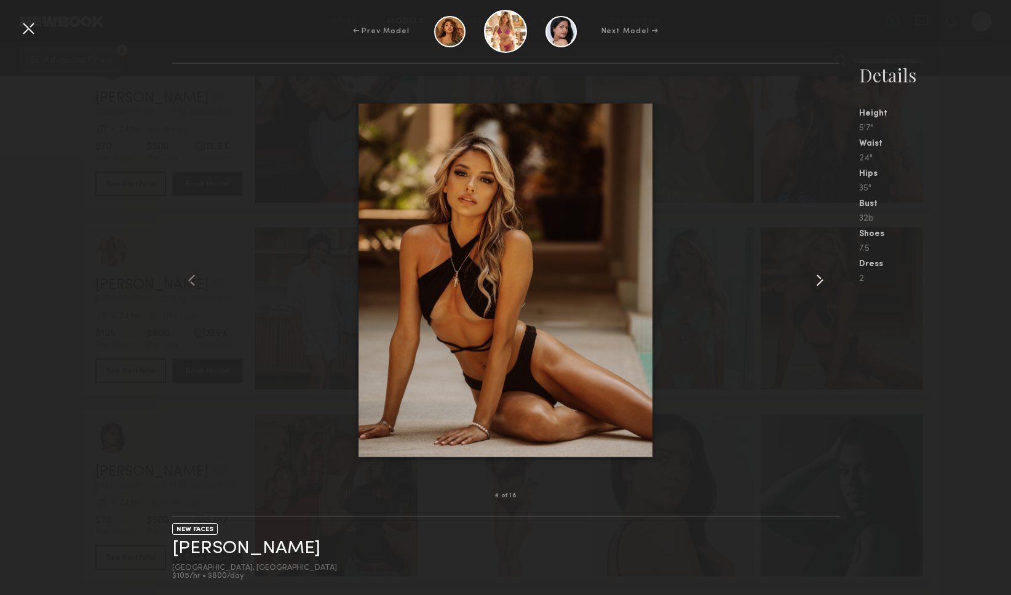
click at [816, 279] on common-icon at bounding box center [820, 281] width 20 height 20
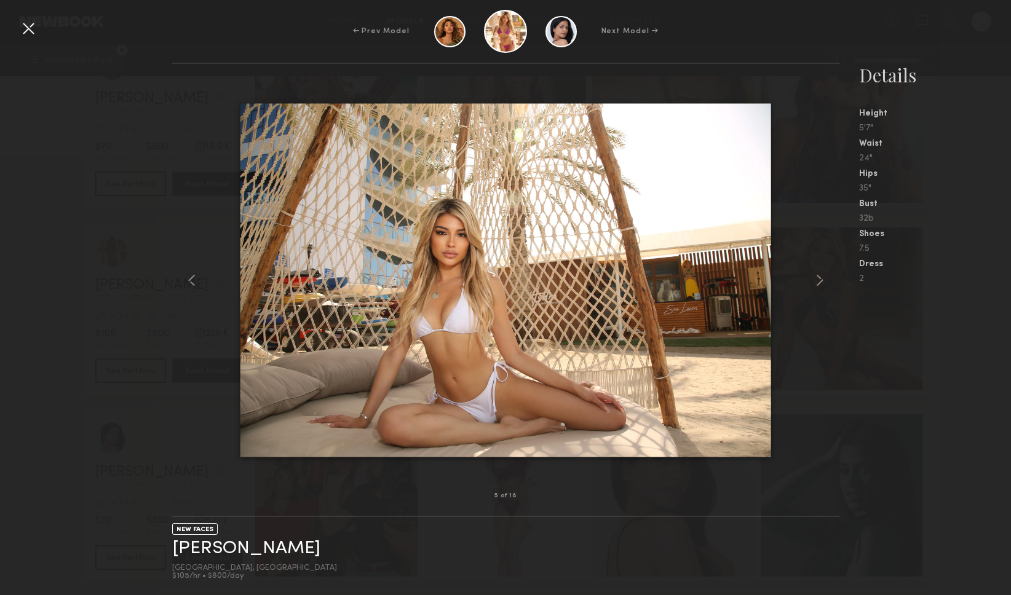
click at [28, 28] on div at bounding box center [28, 28] width 20 height 20
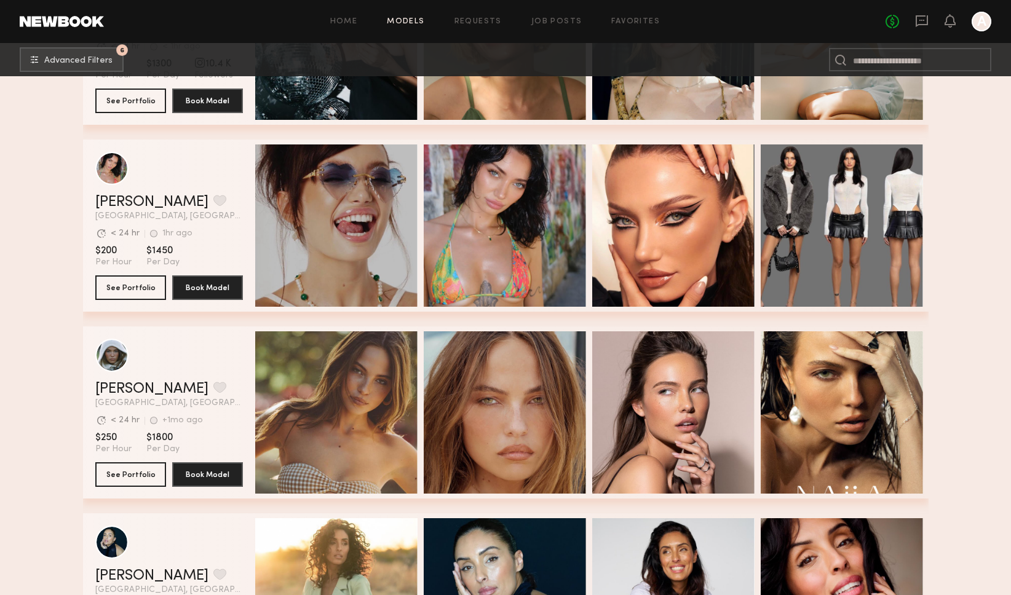
scroll to position [521, 0]
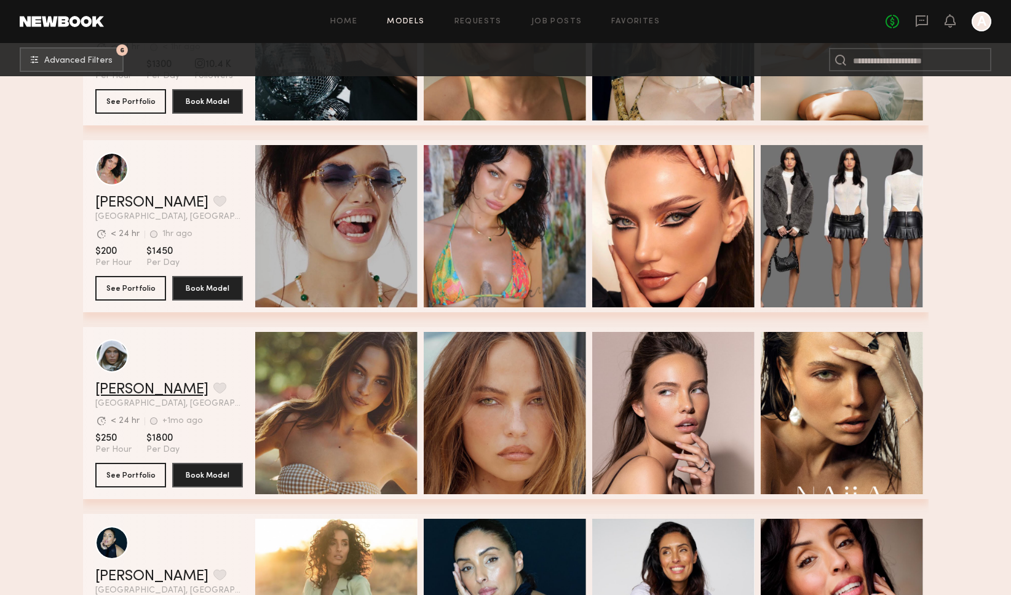
click at [138, 391] on link "Mallory P." at bounding box center [151, 390] width 113 height 15
